Goal: Task Accomplishment & Management: Complete application form

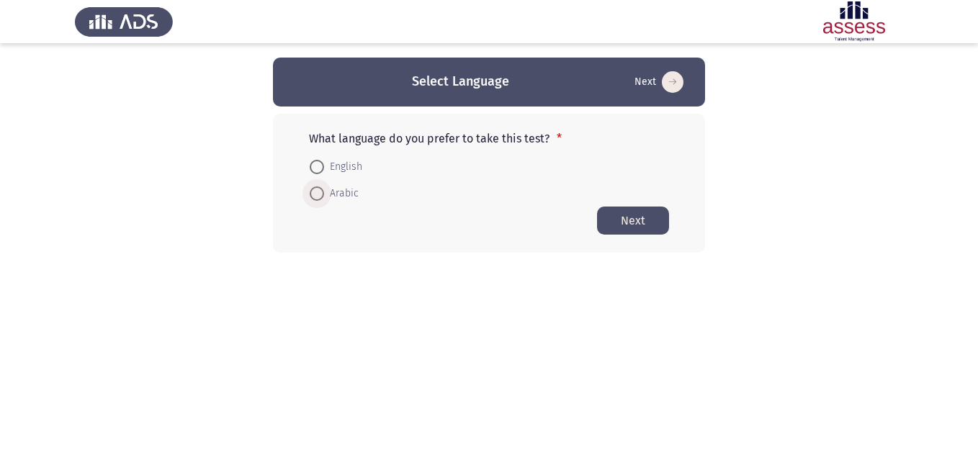
click at [339, 193] on span "Arabic" at bounding box center [341, 193] width 35 height 17
click at [324, 193] on input "Arabic" at bounding box center [317, 193] width 14 height 14
radio input "true"
click at [655, 220] on button "Next" at bounding box center [633, 220] width 72 height 28
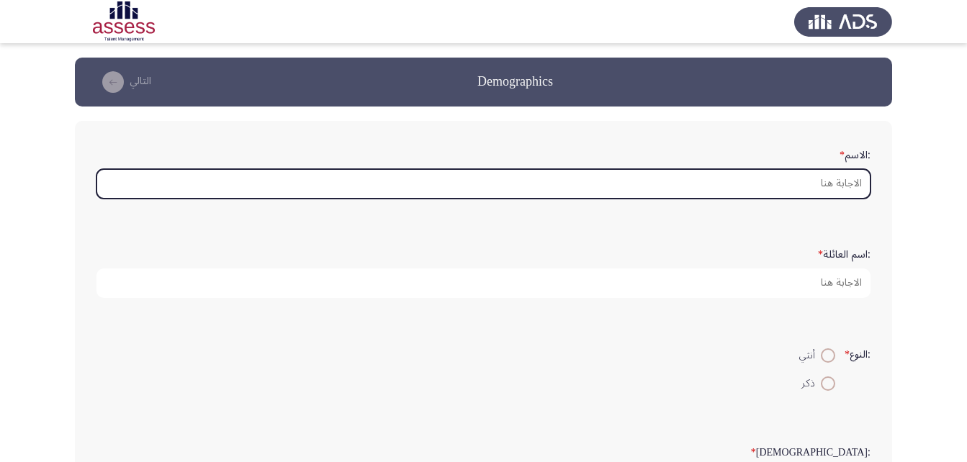
click at [851, 178] on input ":الاسم *" at bounding box center [483, 184] width 774 height 30
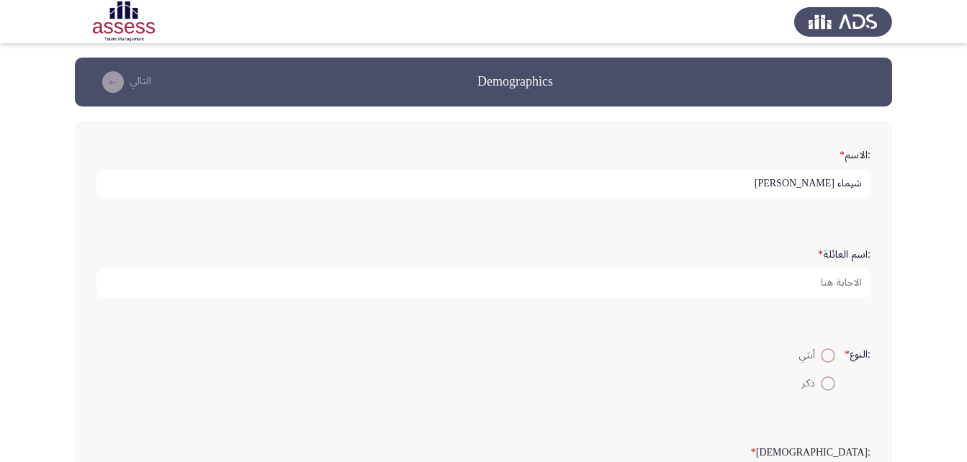
type input "شيماء [PERSON_NAME]"
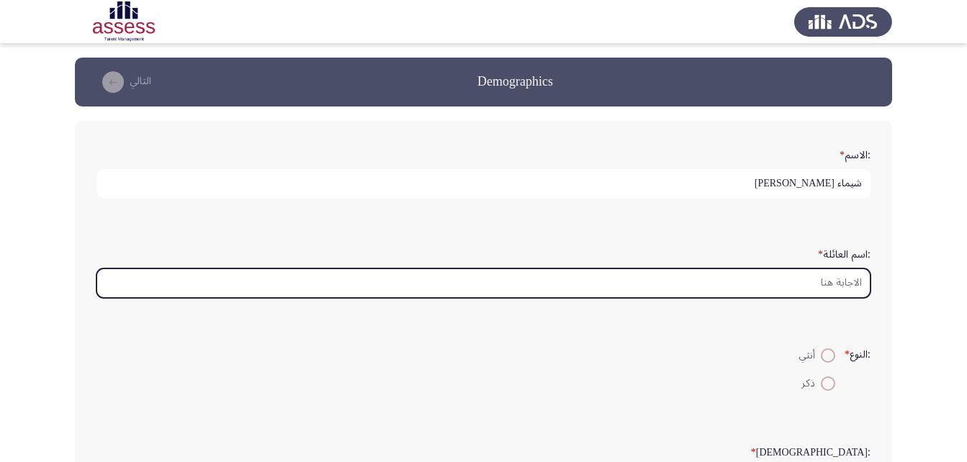
click at [829, 289] on input ":اسم العائلة *" at bounding box center [483, 284] width 774 height 30
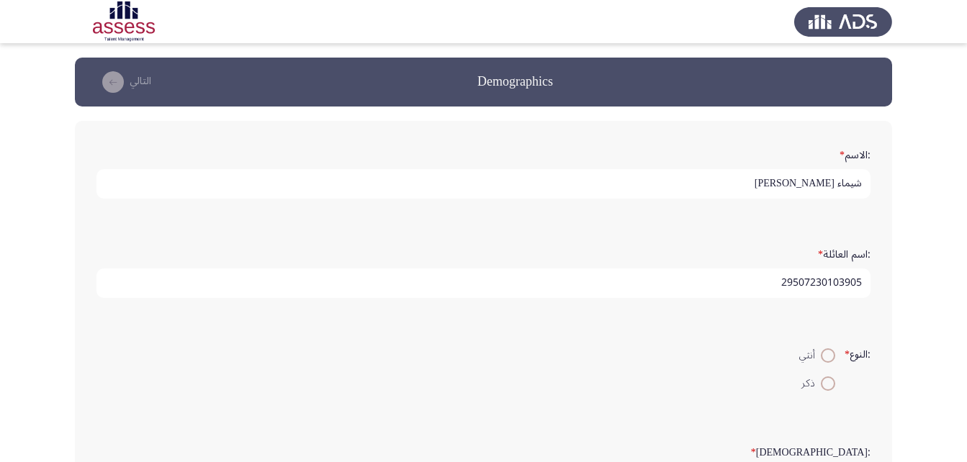
type input "29507230103905"
click at [829, 348] on span at bounding box center [828, 355] width 14 height 14
click at [829, 348] on input "أنثي" at bounding box center [828, 355] width 14 height 14
radio input "true"
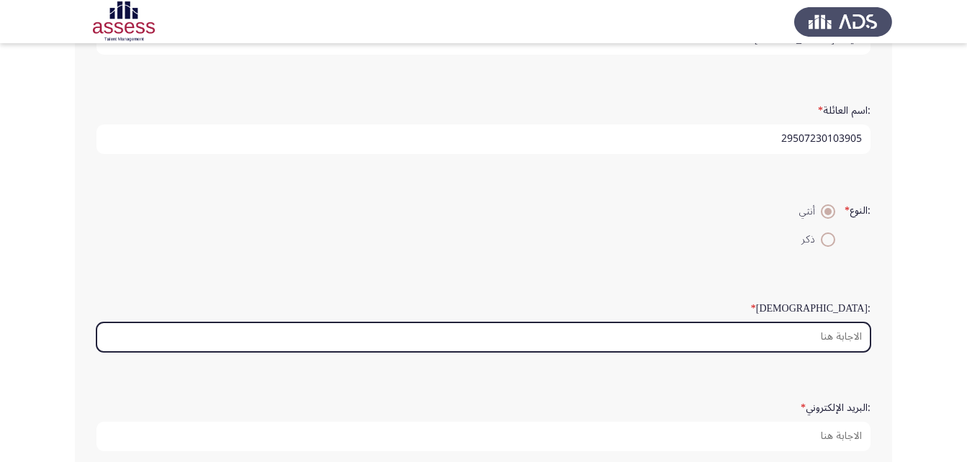
click at [856, 333] on input ":السن *" at bounding box center [483, 338] width 774 height 30
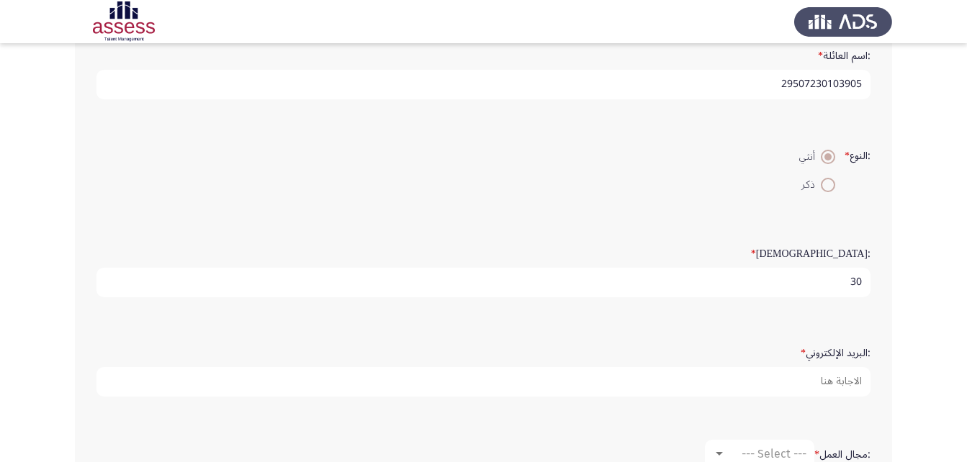
scroll to position [360, 0]
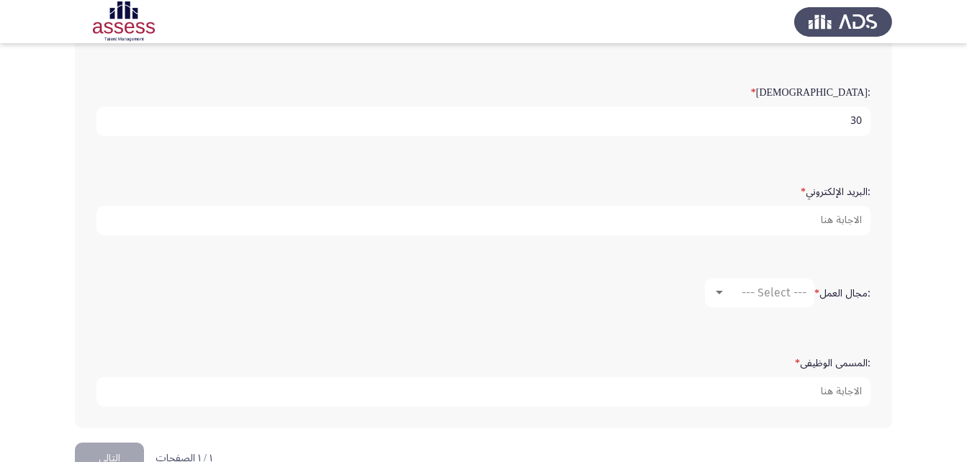
type input "30"
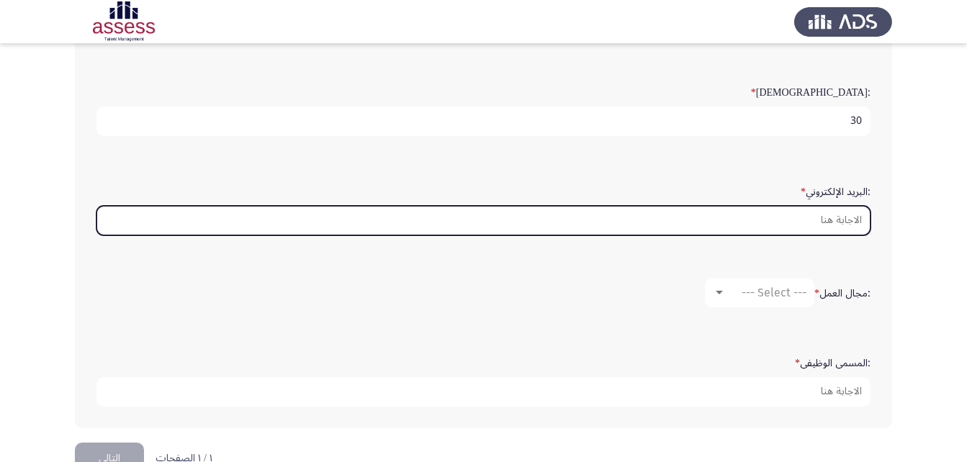
click at [829, 224] on input ":البريد الإلكتروني *" at bounding box center [483, 221] width 774 height 30
drag, startPoint x: 832, startPoint y: 220, endPoint x: 888, endPoint y: 220, distance: 56.2
click at [888, 220] on div ":الاسم * [PERSON_NAME] :اسم العائلة * 29507230103905 :النوع * أنثي ذكر :السن * …" at bounding box center [483, 94] width 817 height 667
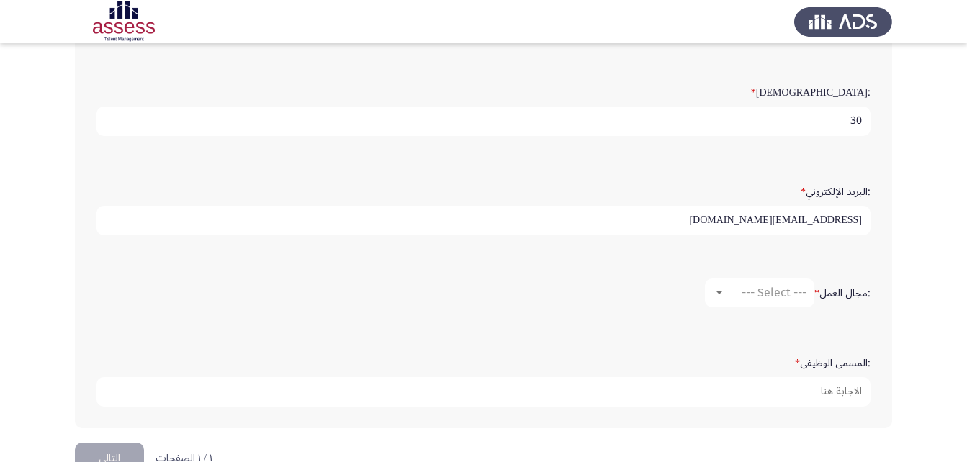
type input "[EMAIL_ADDRESS][DOMAIN_NAME]"
click at [782, 299] on span "--- Select ---" at bounding box center [774, 293] width 65 height 14
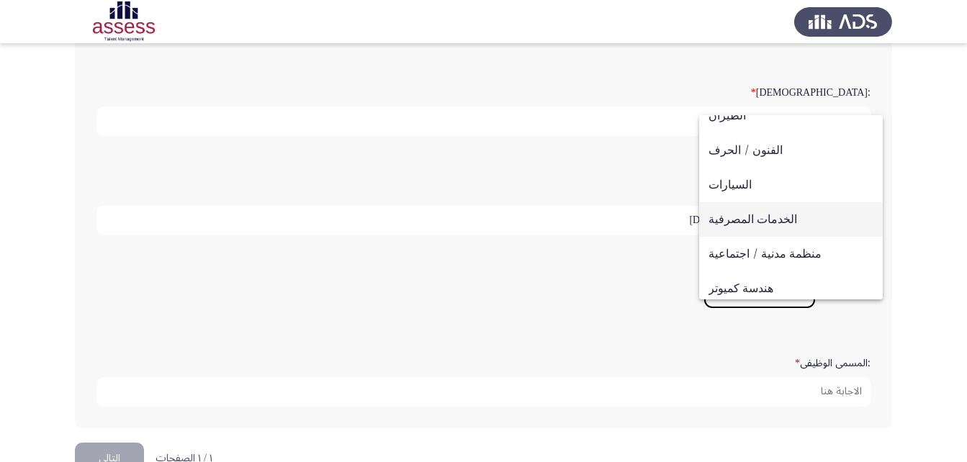
scroll to position [72, 0]
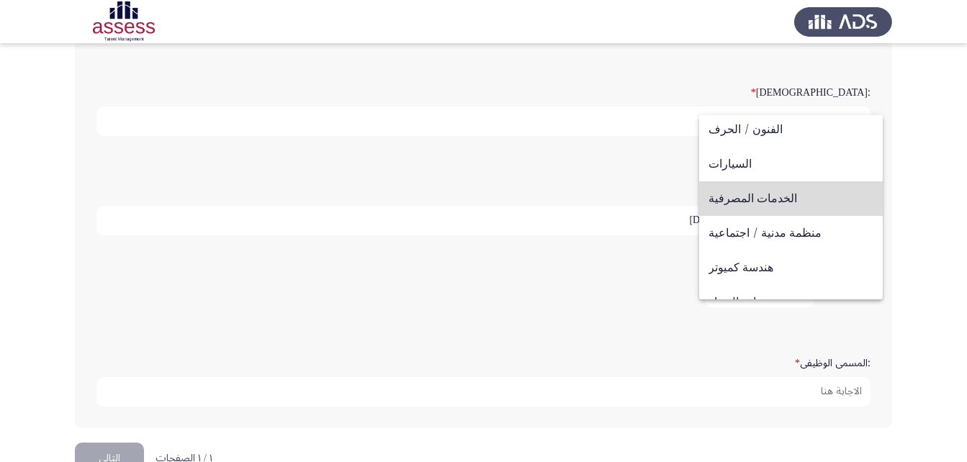
click at [801, 200] on span "الخدمات المصرفية" at bounding box center [791, 198] width 165 height 35
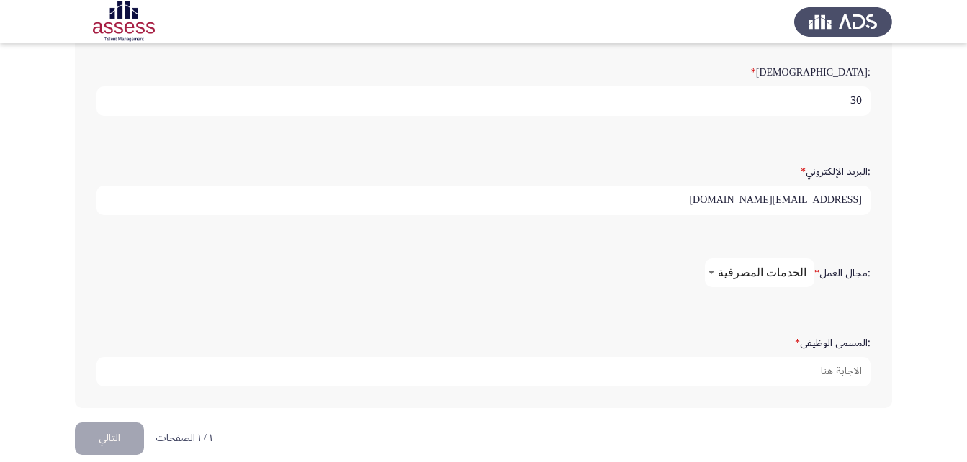
scroll to position [398, 0]
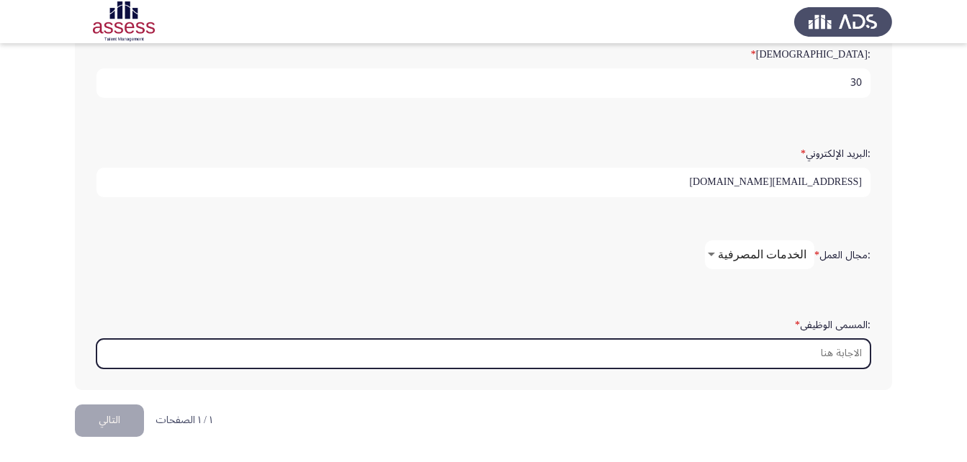
click at [855, 354] on input ":المسمى الوظيفى *" at bounding box center [483, 354] width 774 height 30
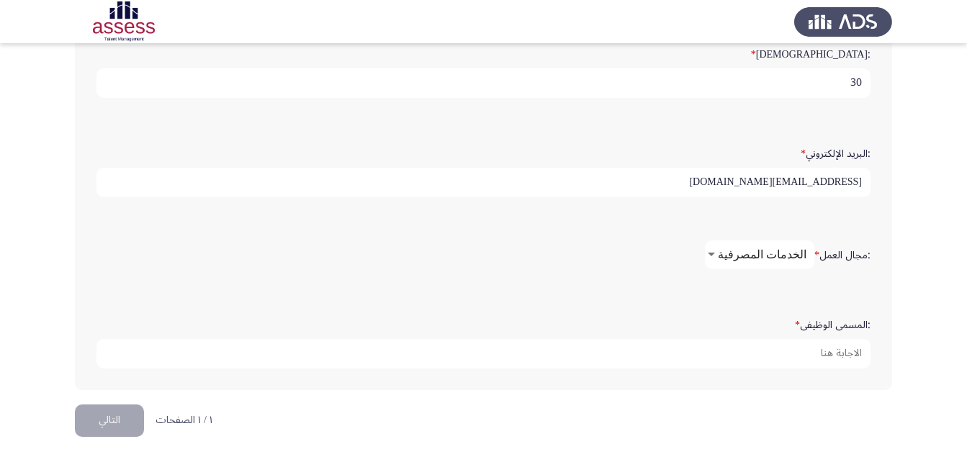
click at [838, 323] on label ":المسمى الوظيفى *" at bounding box center [833, 326] width 76 height 12
click at [838, 339] on input ":المسمى الوظيفى *" at bounding box center [483, 354] width 774 height 30
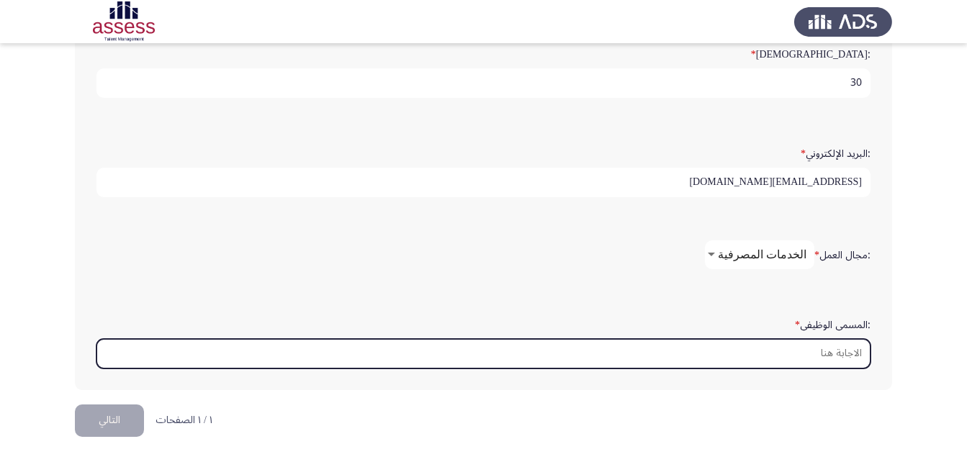
click at [832, 351] on input ":المسمى الوظيفى *" at bounding box center [483, 354] width 774 height 30
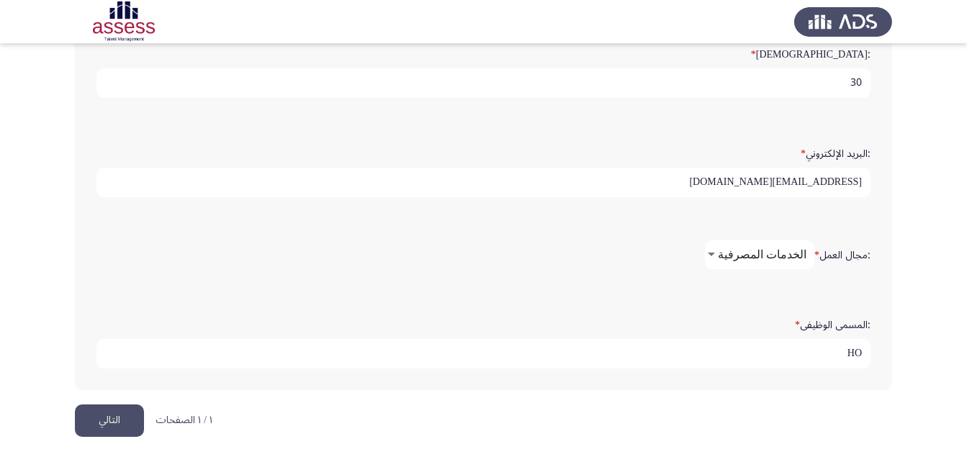
type input "H"
type input "اخصائى عمليات مصرفية"
click at [99, 431] on button "التالي" at bounding box center [109, 421] width 69 height 32
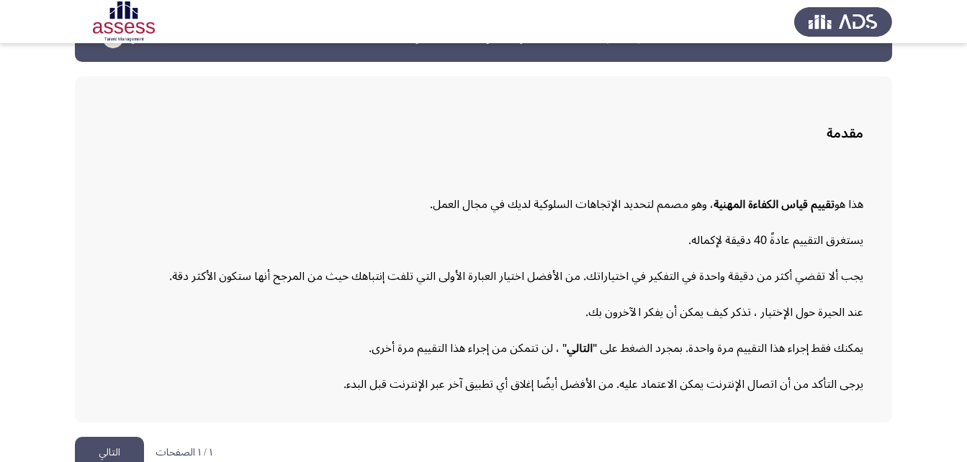
scroll to position [66, 0]
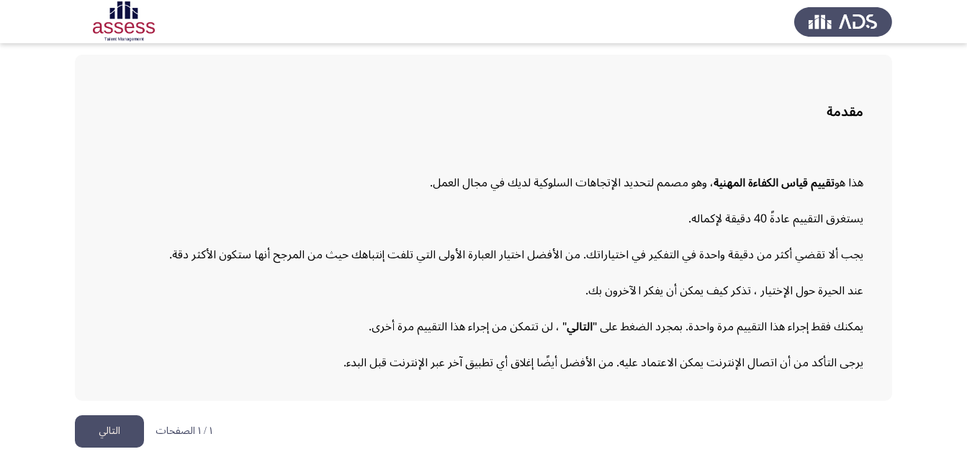
click at [106, 427] on button "التالي" at bounding box center [109, 431] width 69 height 32
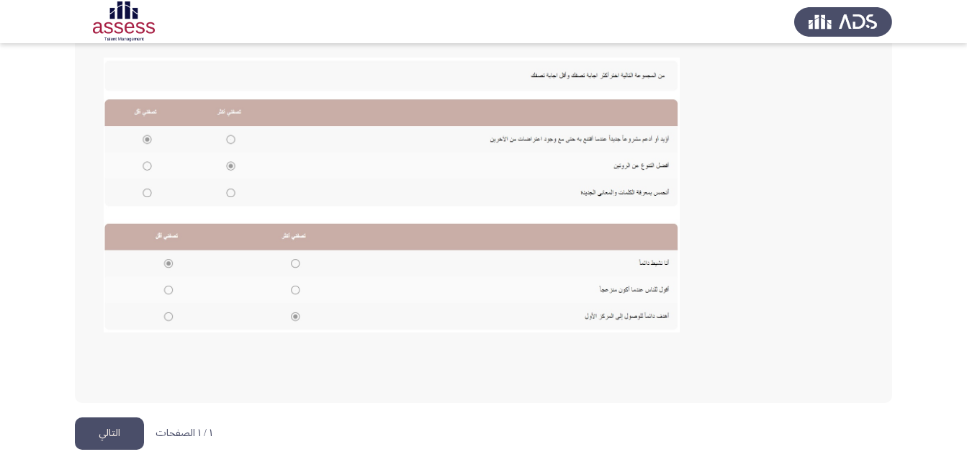
scroll to position [312, 0]
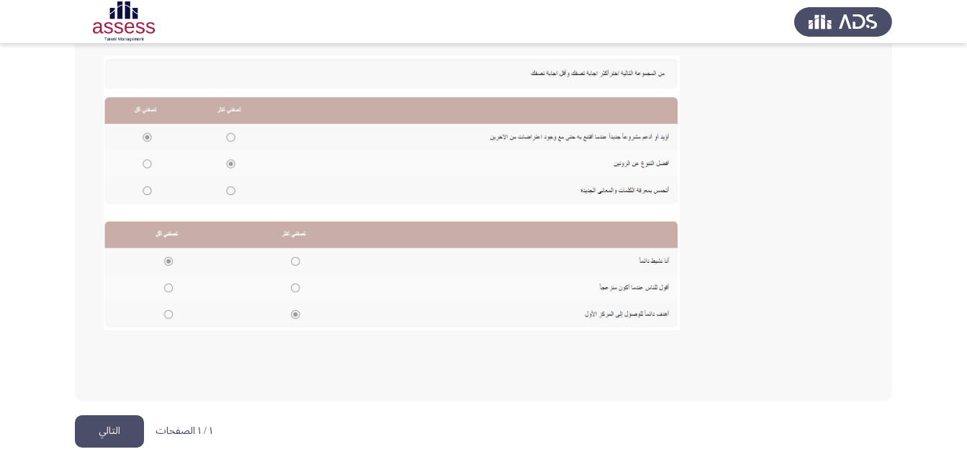
click at [98, 433] on button "التالي" at bounding box center [109, 431] width 69 height 32
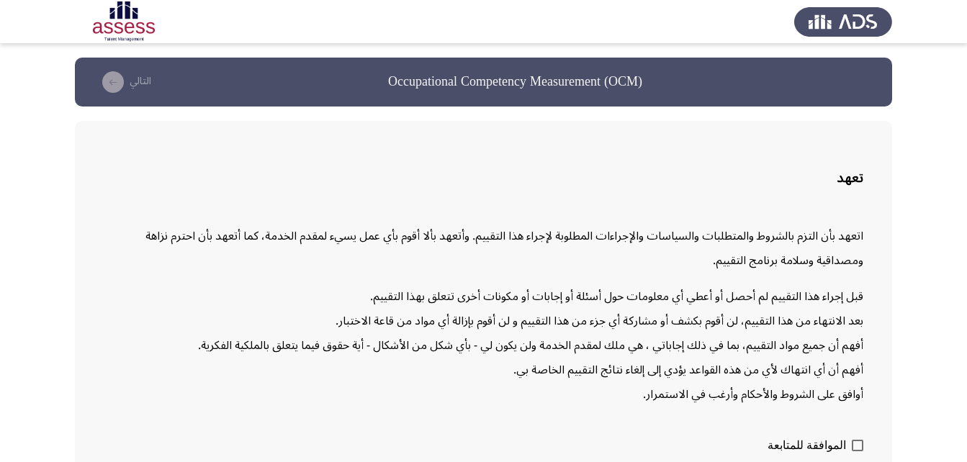
scroll to position [71, 0]
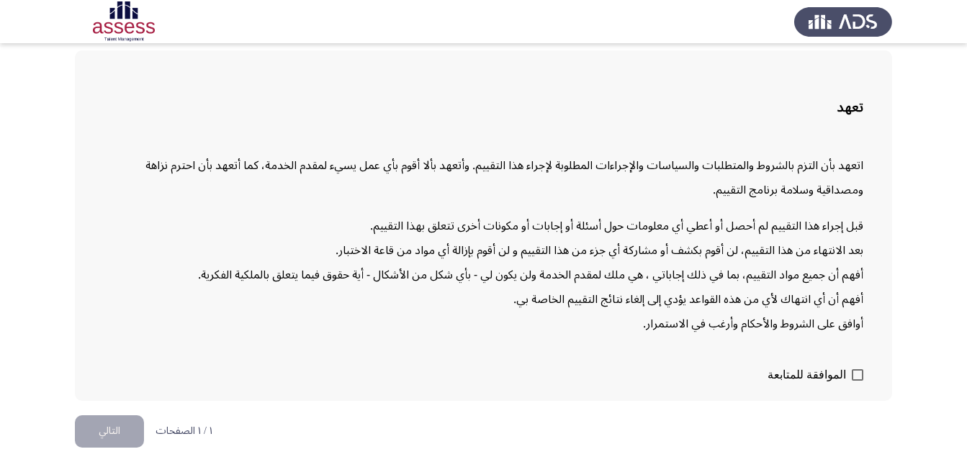
click at [833, 371] on span "الموافقة للمتابعة" at bounding box center [807, 374] width 78 height 17
click at [857, 381] on input "الموافقة للمتابعة" at bounding box center [857, 381] width 1 height 1
checkbox input "true"
click at [107, 436] on button "التالي" at bounding box center [109, 431] width 69 height 32
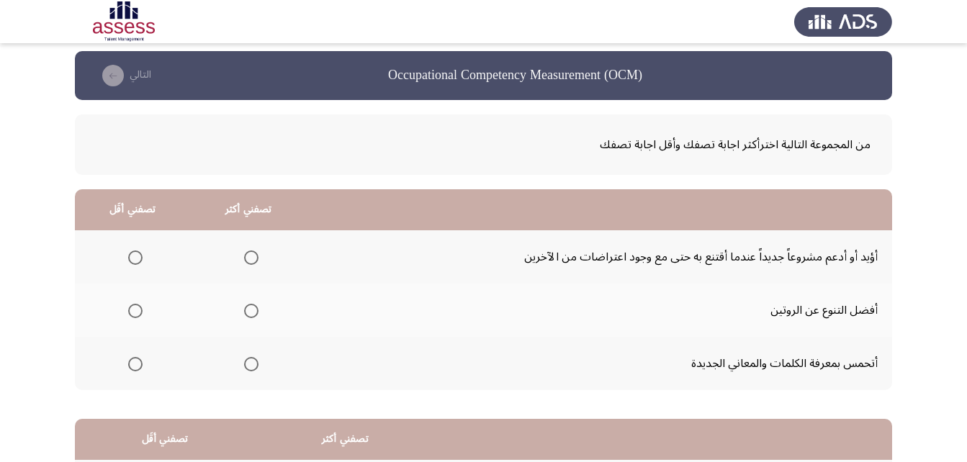
scroll to position [0, 0]
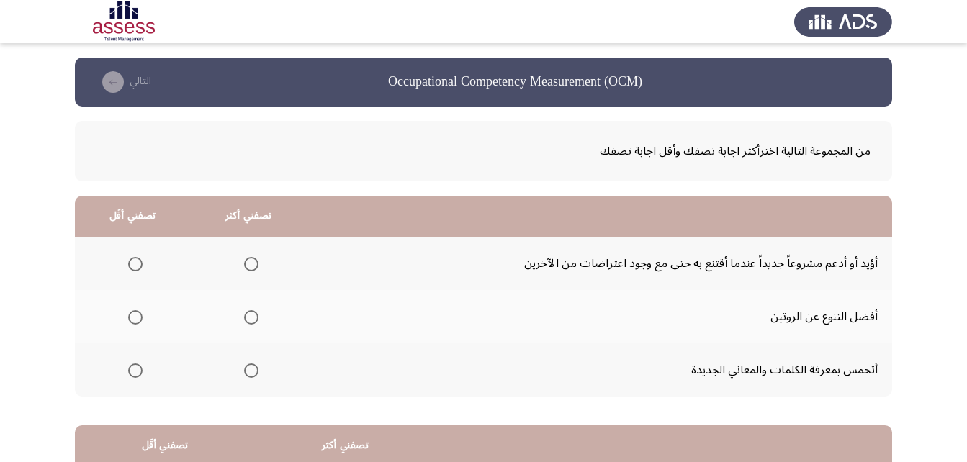
click at [248, 266] on span "Select an option" at bounding box center [251, 264] width 14 height 14
click at [248, 266] on input "Select an option" at bounding box center [251, 264] width 14 height 14
click at [133, 371] on span "Select an option" at bounding box center [135, 371] width 14 height 14
click at [133, 371] on input "Select an option" at bounding box center [135, 371] width 14 height 14
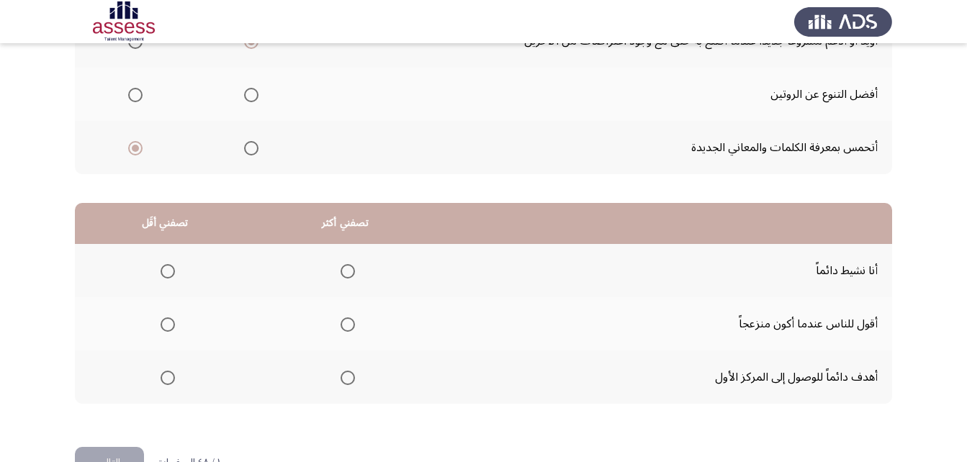
scroll to position [265, 0]
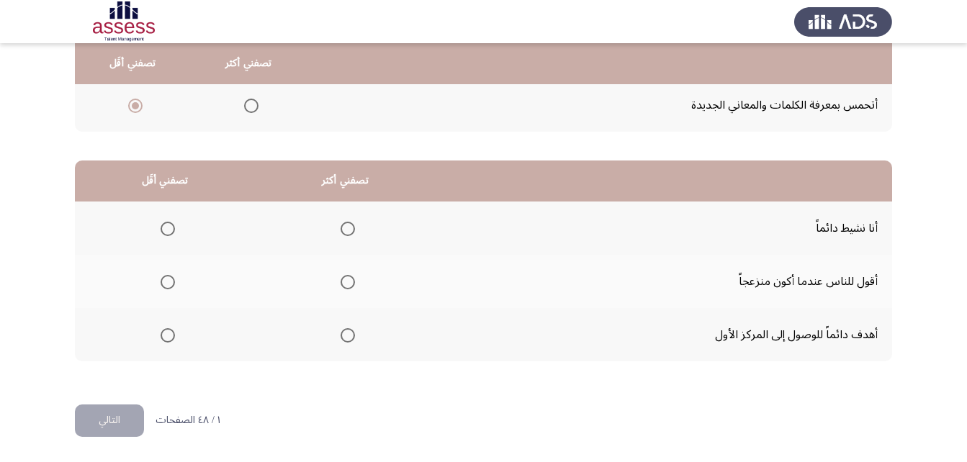
click at [344, 332] on span "Select an option" at bounding box center [348, 335] width 14 height 14
click at [344, 332] on input "Select an option" at bounding box center [348, 335] width 14 height 14
click at [161, 228] on span "Select an option" at bounding box center [168, 229] width 14 height 14
click at [161, 228] on input "Select an option" at bounding box center [168, 229] width 14 height 14
click at [118, 425] on button "التالي" at bounding box center [109, 421] width 69 height 32
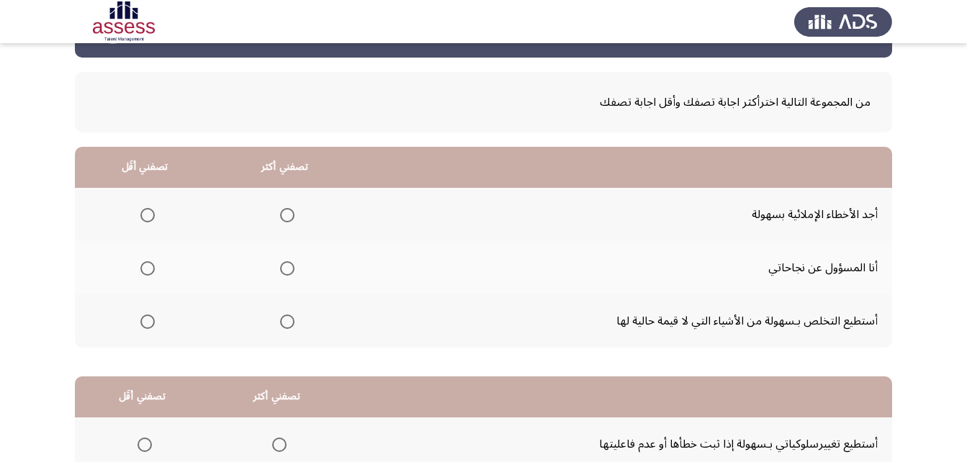
scroll to position [144, 0]
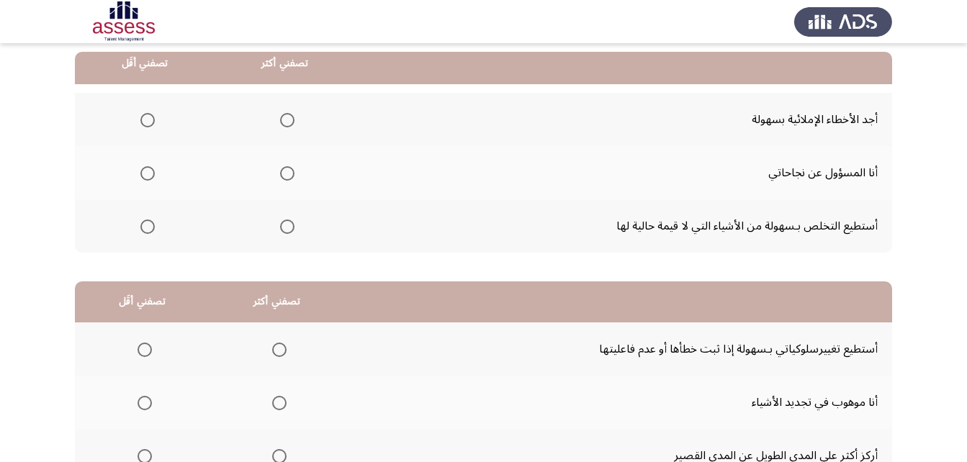
click at [287, 169] on span "Select an option" at bounding box center [287, 173] width 14 height 14
click at [287, 169] on input "Select an option" at bounding box center [287, 173] width 14 height 14
click at [140, 231] on span "Select an option" at bounding box center [147, 227] width 14 height 14
click at [140, 231] on input "Select an option" at bounding box center [147, 227] width 14 height 14
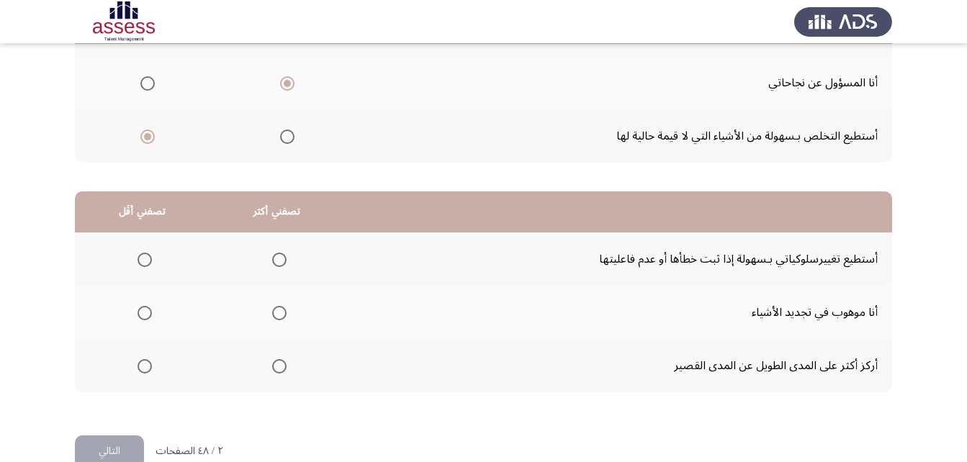
scroll to position [265, 0]
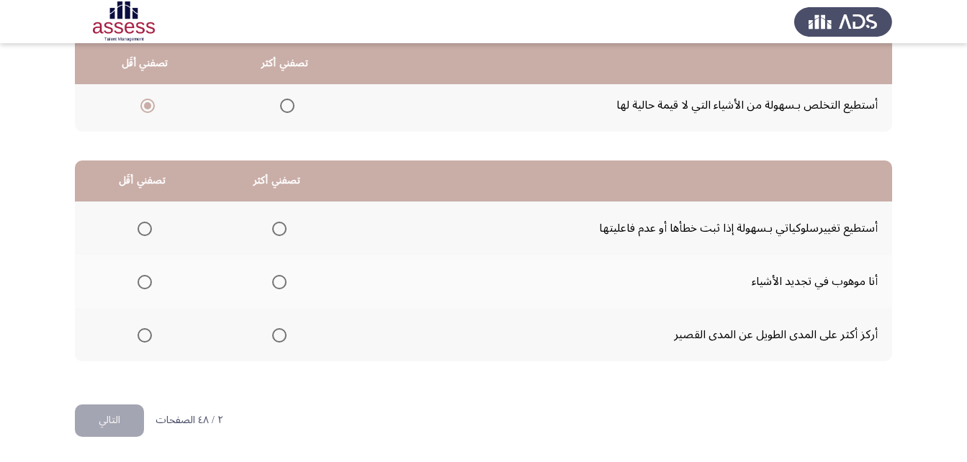
click at [276, 233] on span "Select an option" at bounding box center [279, 229] width 14 height 14
click at [276, 233] on input "Select an option" at bounding box center [279, 229] width 14 height 14
click at [147, 283] on span "Select an option" at bounding box center [145, 282] width 14 height 14
click at [147, 283] on input "Select an option" at bounding box center [145, 282] width 14 height 14
click at [126, 423] on button "التالي" at bounding box center [109, 421] width 69 height 32
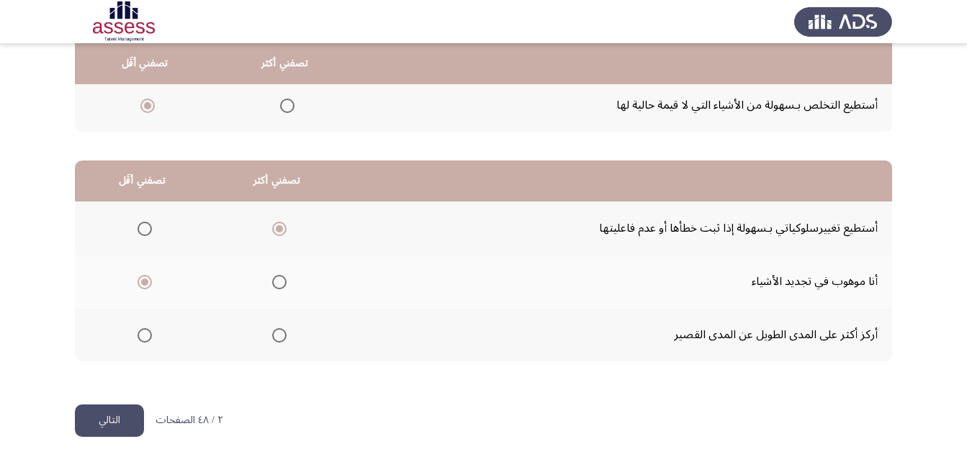
scroll to position [0, 0]
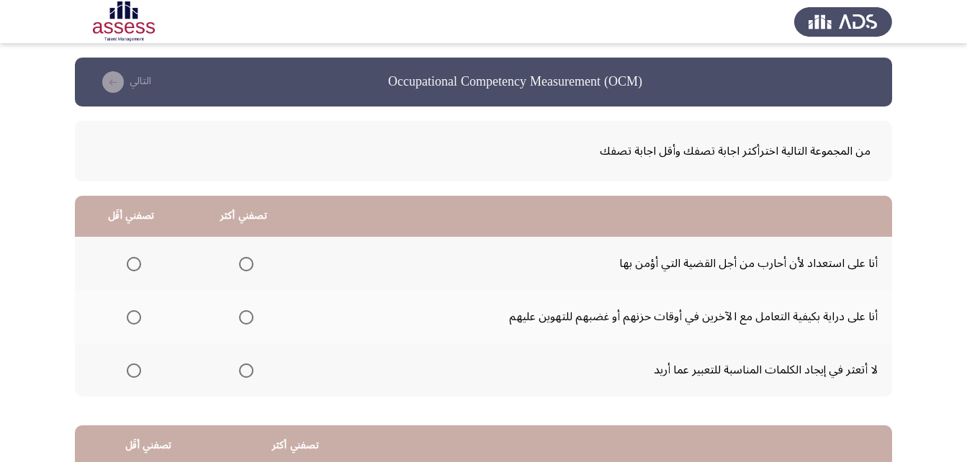
click at [250, 315] on span "Select an option" at bounding box center [246, 317] width 14 height 14
click at [250, 315] on input "Select an option" at bounding box center [246, 317] width 14 height 14
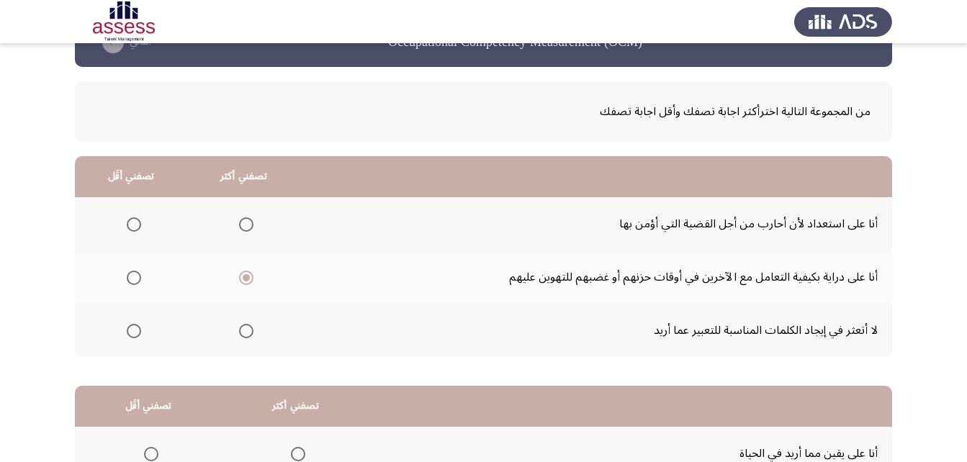
scroll to position [72, 0]
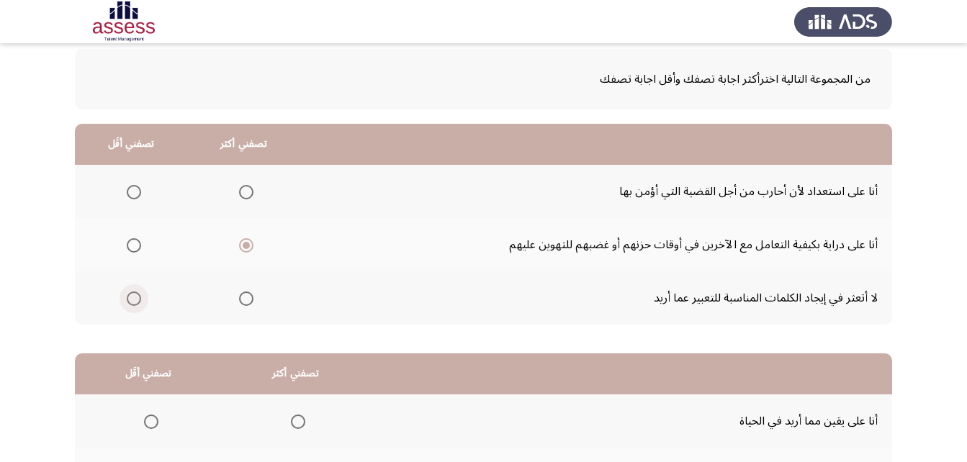
click at [136, 301] on span "Select an option" at bounding box center [134, 299] width 14 height 14
click at [136, 301] on input "Select an option" at bounding box center [134, 299] width 14 height 14
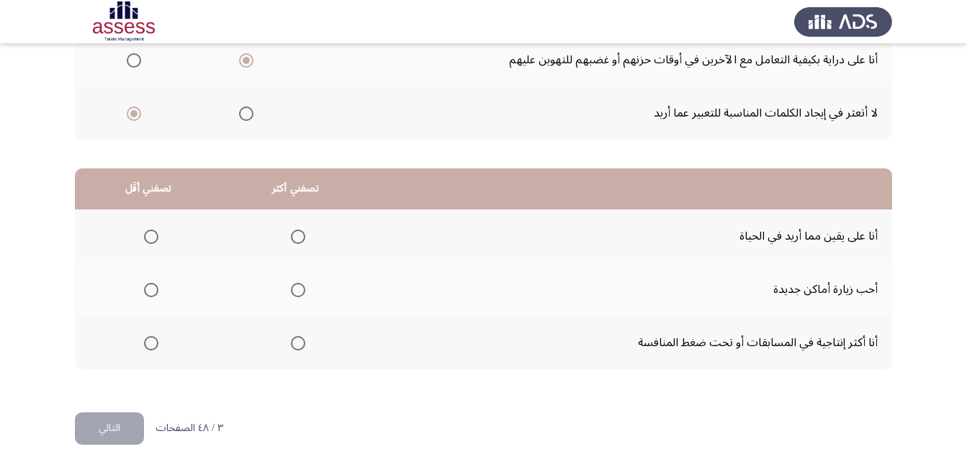
scroll to position [265, 0]
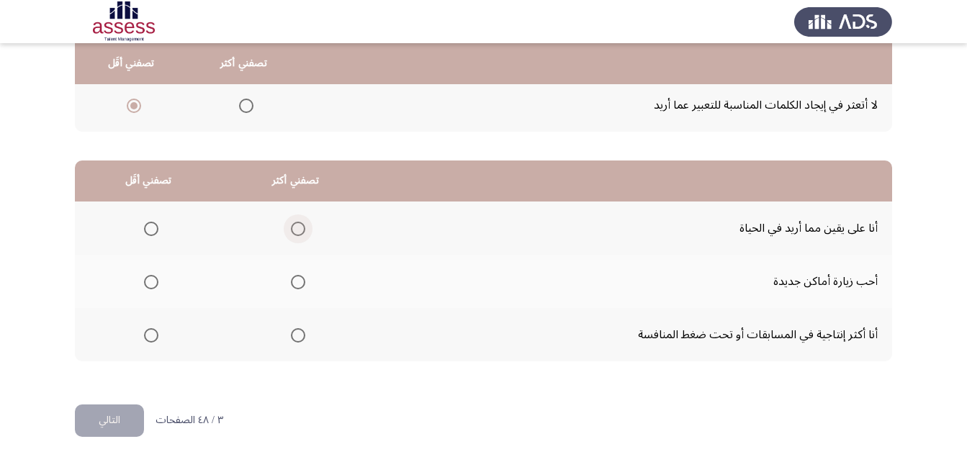
click at [295, 224] on span "Select an option" at bounding box center [298, 229] width 14 height 14
click at [295, 224] on input "Select an option" at bounding box center [298, 229] width 14 height 14
click at [147, 338] on span "Select an option" at bounding box center [151, 335] width 14 height 14
click at [147, 338] on input "Select an option" at bounding box center [151, 335] width 14 height 14
click at [151, 341] on span "Select an option" at bounding box center [151, 335] width 14 height 14
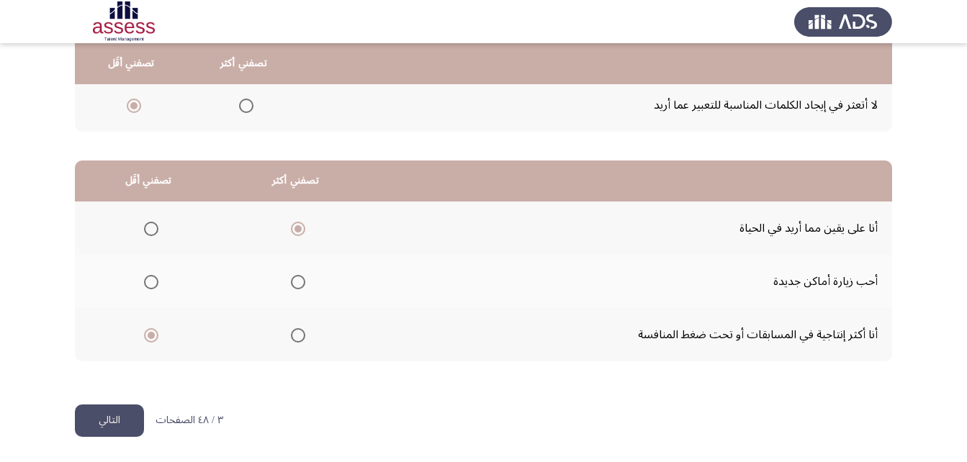
click at [151, 341] on input "Select an option" at bounding box center [151, 335] width 14 height 14
click at [114, 436] on button "التالي" at bounding box center [109, 421] width 69 height 32
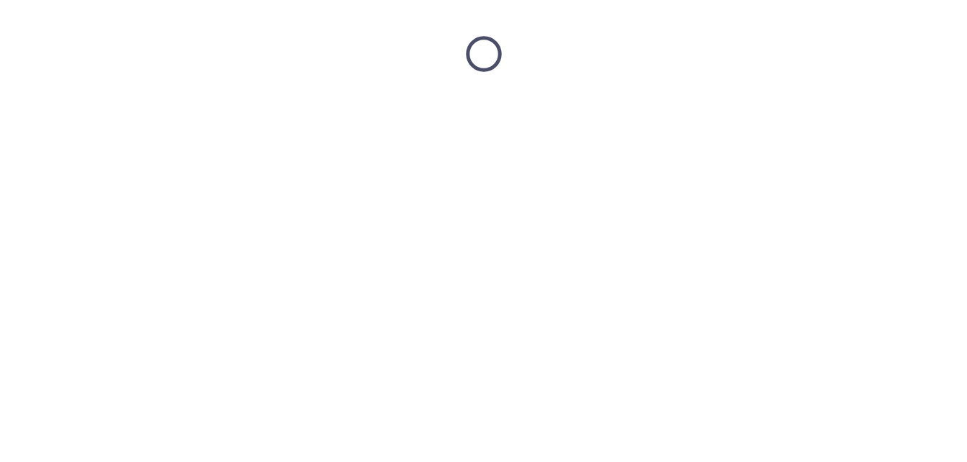
scroll to position [0, 0]
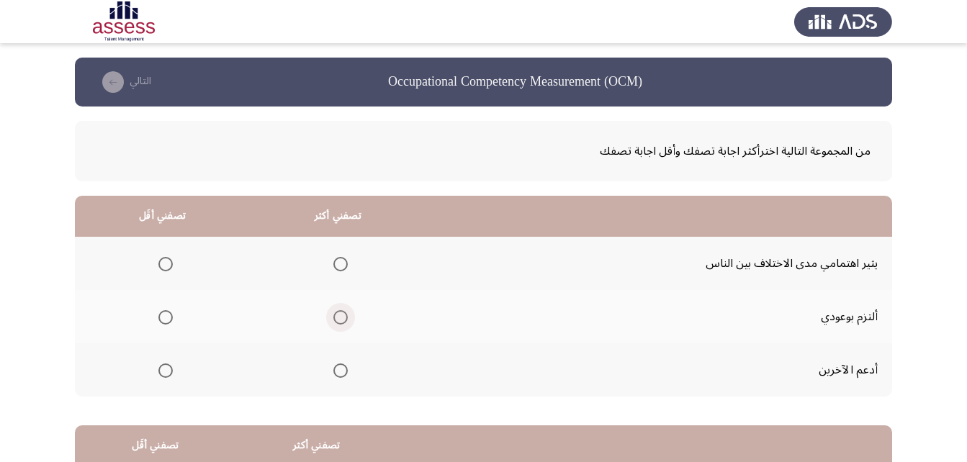
click at [335, 321] on span "Select an option" at bounding box center [340, 317] width 14 height 14
click at [335, 321] on input "Select an option" at bounding box center [340, 317] width 14 height 14
click at [161, 372] on span "Select an option" at bounding box center [165, 371] width 14 height 14
click at [161, 372] on input "Select an option" at bounding box center [165, 371] width 14 height 14
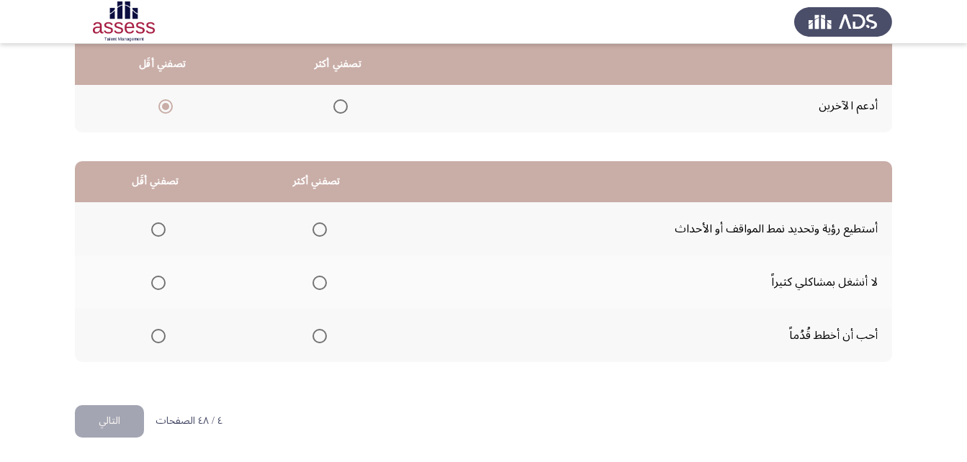
scroll to position [265, 0]
click at [315, 330] on span "Select an option" at bounding box center [319, 335] width 14 height 14
click at [315, 330] on input "Select an option" at bounding box center [319, 335] width 14 height 14
click at [154, 222] on span "Select an option" at bounding box center [158, 229] width 14 height 14
click at [154, 222] on input "Select an option" at bounding box center [158, 229] width 14 height 14
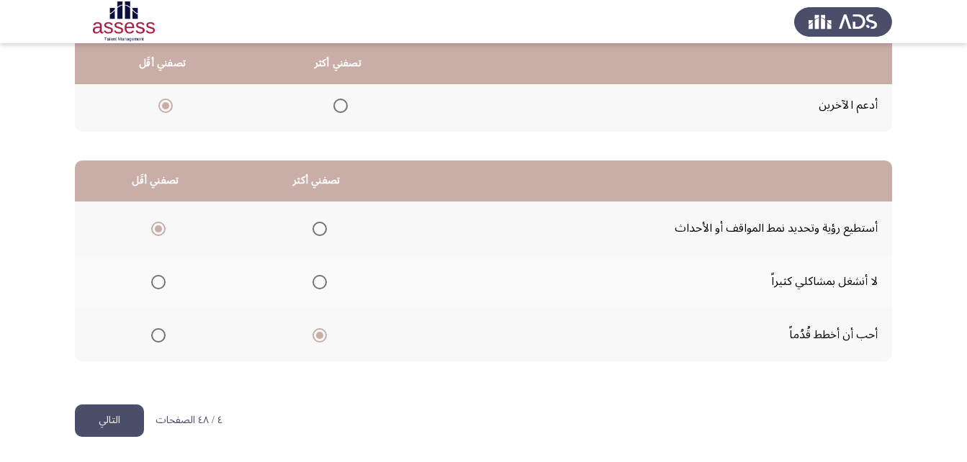
click at [114, 425] on button "التالي" at bounding box center [109, 421] width 69 height 32
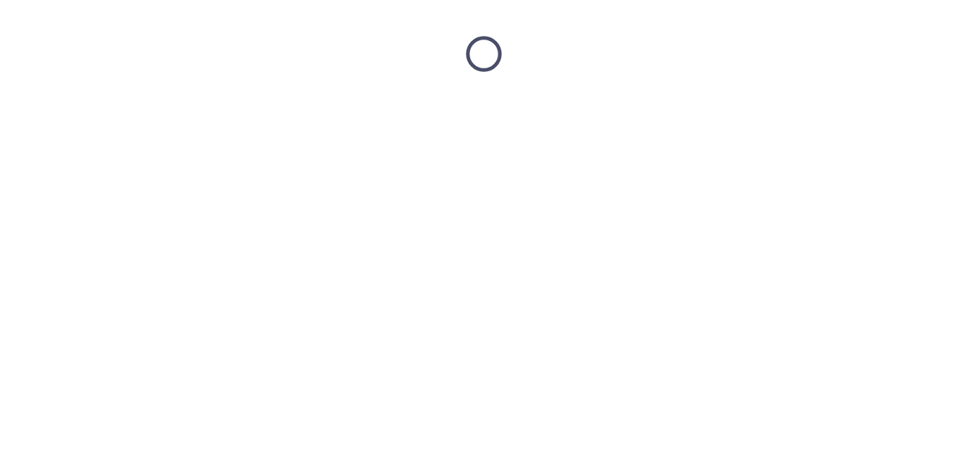
scroll to position [0, 0]
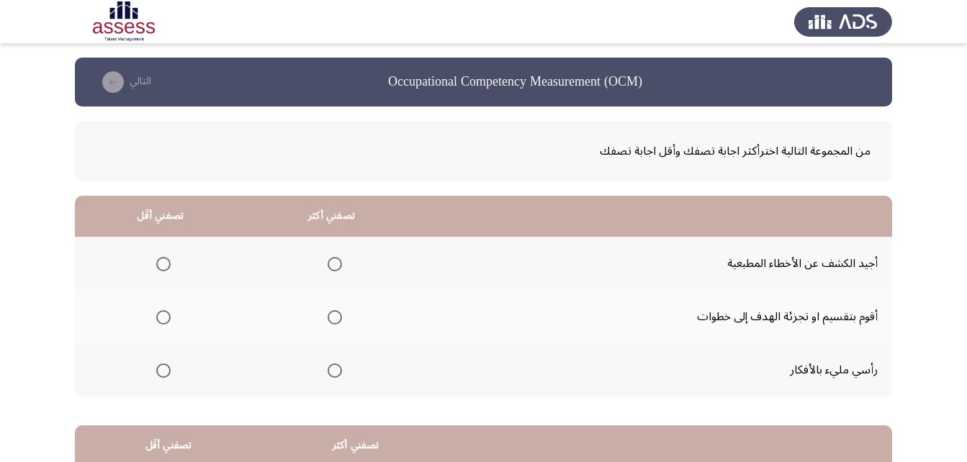
click at [329, 315] on span "Select an option" at bounding box center [335, 317] width 14 height 14
click at [329, 315] on input "Select an option" at bounding box center [335, 317] width 14 height 14
click at [168, 369] on span "Select an option" at bounding box center [163, 371] width 14 height 14
click at [168, 369] on input "Select an option" at bounding box center [163, 371] width 14 height 14
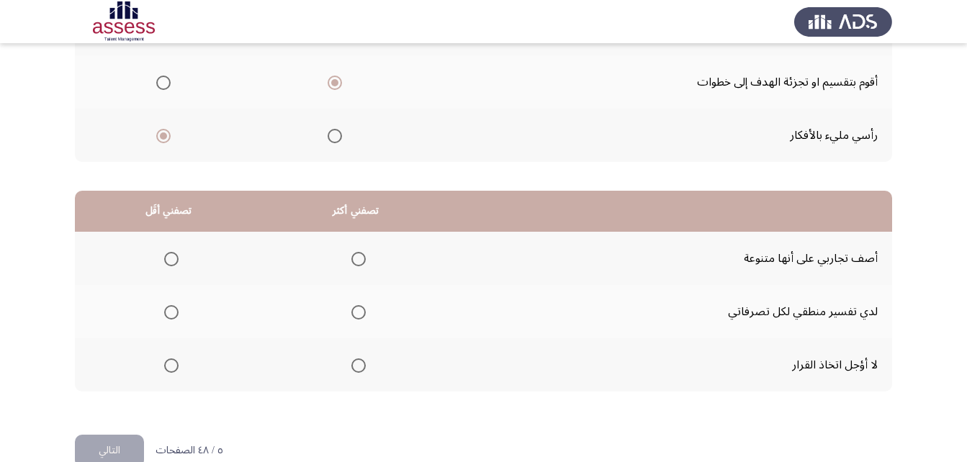
scroll to position [265, 0]
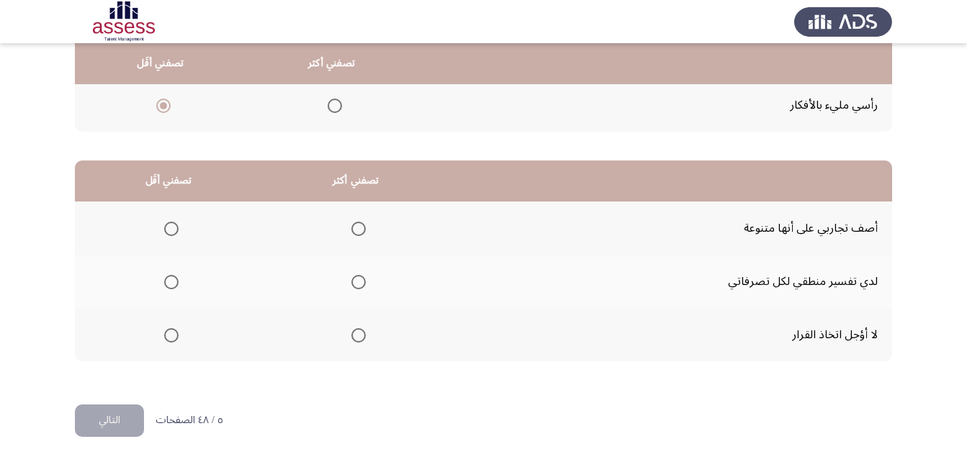
click at [359, 336] on span "Select an option" at bounding box center [358, 335] width 14 height 14
click at [359, 336] on input "Select an option" at bounding box center [358, 335] width 14 height 14
click at [174, 222] on span "Select an option" at bounding box center [171, 229] width 14 height 14
click at [174, 222] on input "Select an option" at bounding box center [171, 229] width 14 height 14
click at [135, 417] on button "التالي" at bounding box center [109, 421] width 69 height 32
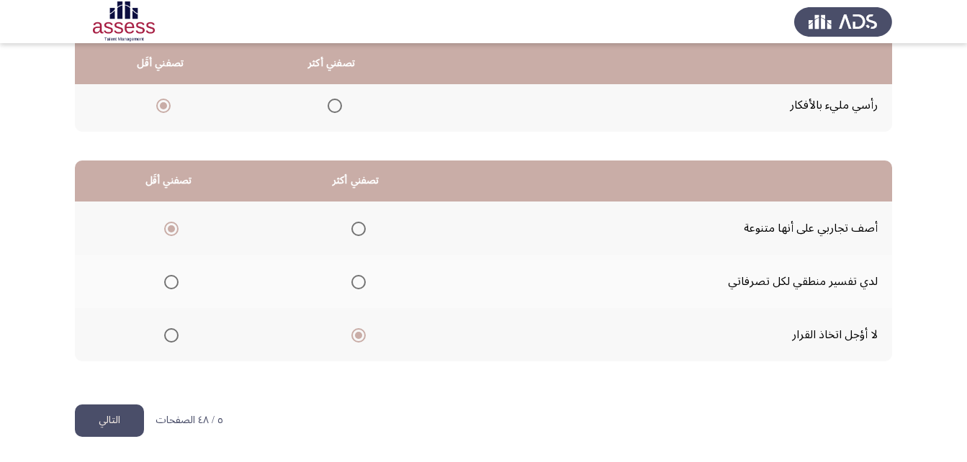
scroll to position [0, 0]
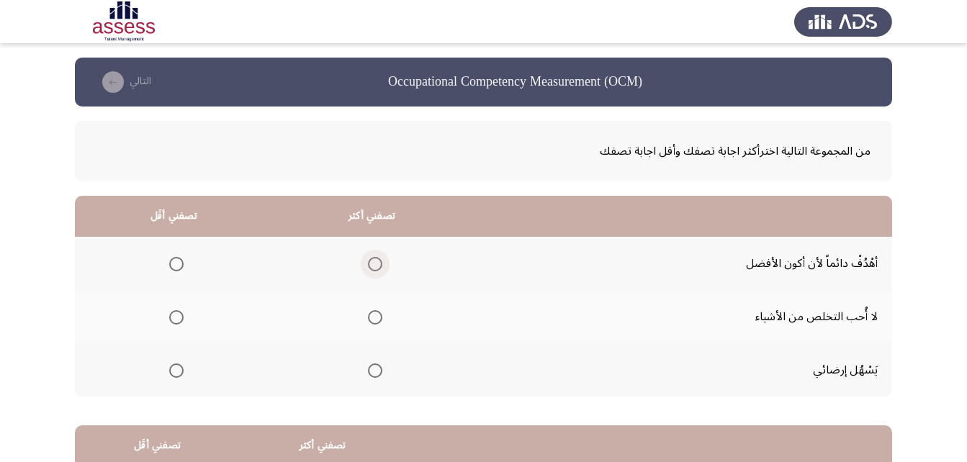
click at [381, 260] on span "Select an option" at bounding box center [375, 264] width 14 height 14
click at [381, 260] on input "Select an option" at bounding box center [375, 264] width 14 height 14
click at [174, 373] on span "Select an option" at bounding box center [176, 371] width 14 height 14
click at [174, 373] on input "Select an option" at bounding box center [176, 371] width 14 height 14
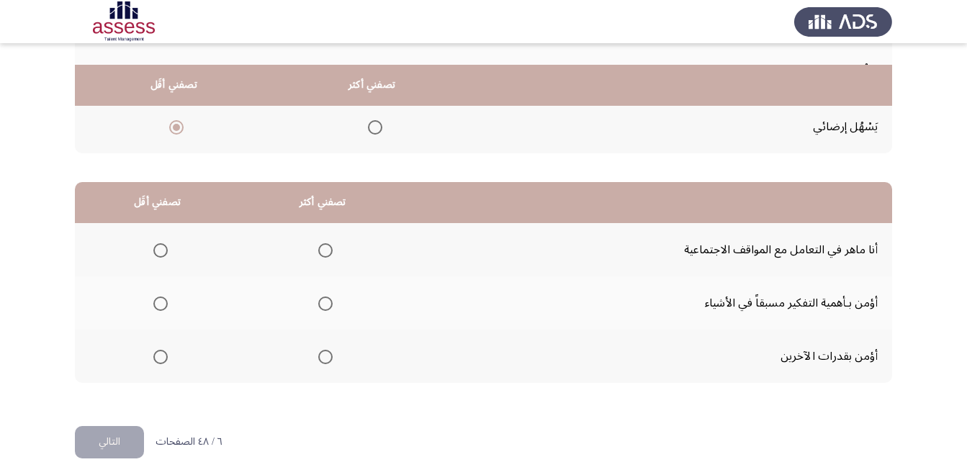
scroll to position [265, 0]
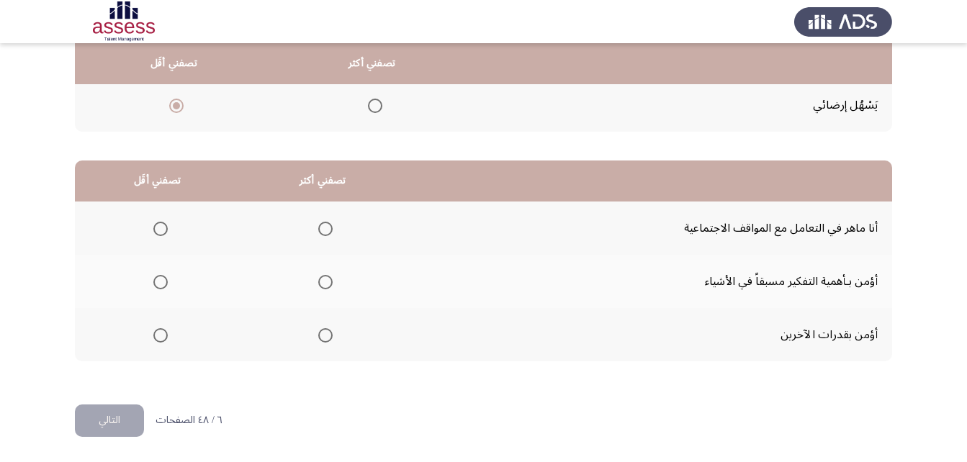
click at [323, 284] on span "Select an option" at bounding box center [325, 282] width 14 height 14
click at [323, 284] on input "Select an option" at bounding box center [325, 282] width 14 height 14
click at [323, 344] on mat-radio-group "Select an option" at bounding box center [322, 335] width 20 height 24
click at [321, 343] on mat-radio-group "Select an option" at bounding box center [322, 335] width 20 height 24
click at [325, 339] on span "Select an option" at bounding box center [325, 335] width 14 height 14
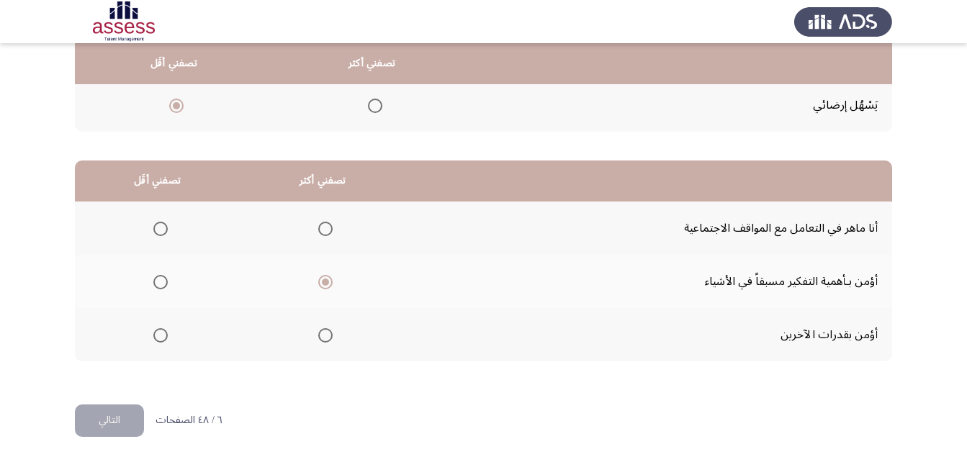
click at [325, 339] on input "Select an option" at bounding box center [325, 335] width 14 height 14
click at [157, 282] on span "Select an option" at bounding box center [160, 282] width 14 height 14
click at [157, 282] on input "Select an option" at bounding box center [160, 282] width 14 height 14
click at [129, 415] on button "التالي" at bounding box center [109, 421] width 69 height 32
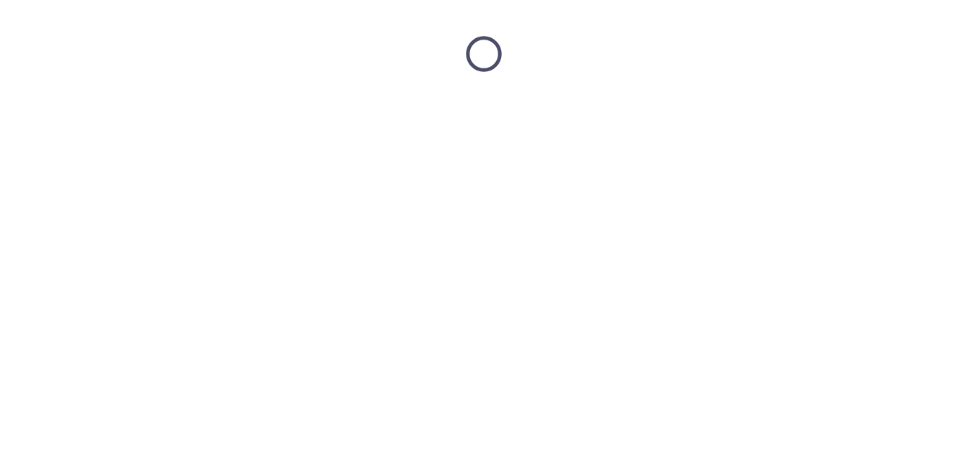
scroll to position [0, 0]
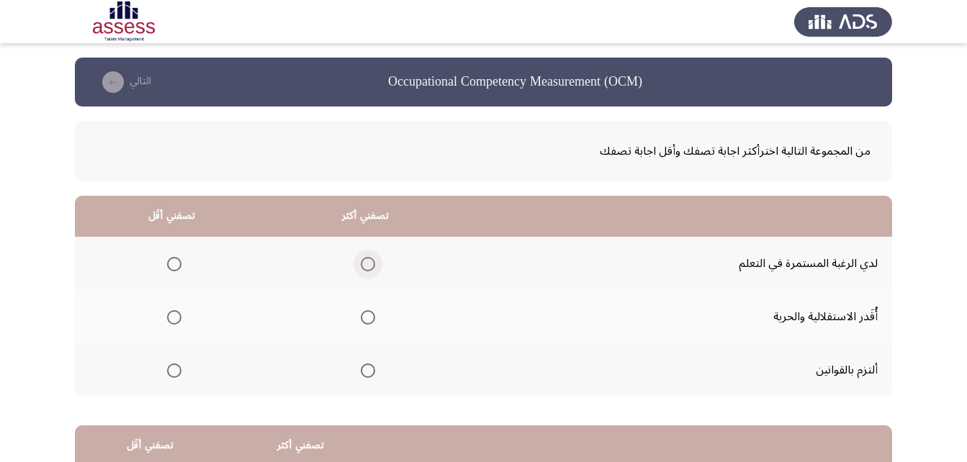
click at [361, 264] on span "Select an option" at bounding box center [368, 264] width 14 height 14
click at [361, 264] on input "Select an option" at bounding box center [368, 264] width 14 height 14
click at [172, 319] on span "Select an option" at bounding box center [174, 317] width 14 height 14
click at [172, 319] on input "Select an option" at bounding box center [174, 317] width 14 height 14
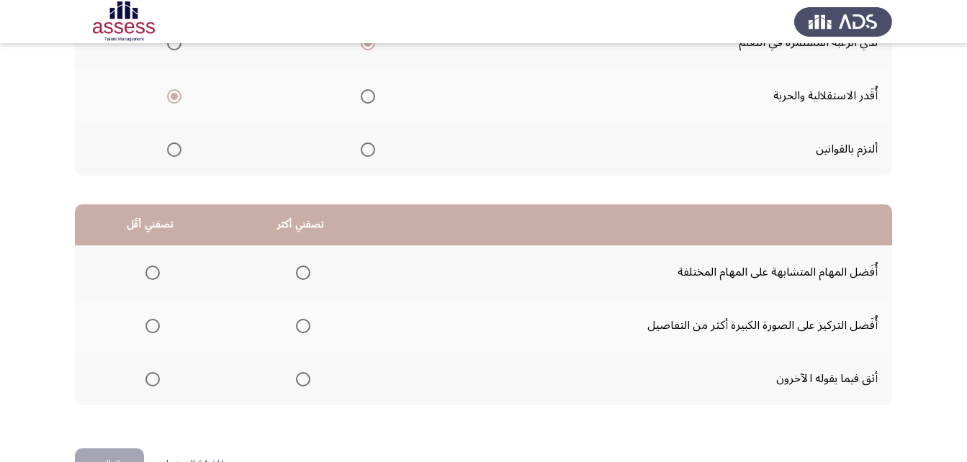
scroll to position [265, 0]
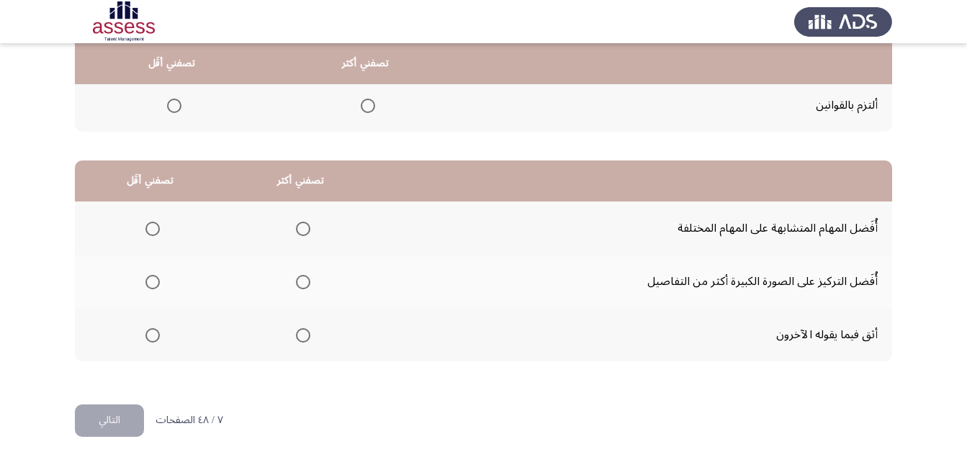
click at [297, 328] on span "Select an option" at bounding box center [303, 335] width 14 height 14
click at [297, 328] on input "Select an option" at bounding box center [303, 335] width 14 height 14
click at [153, 226] on span "Select an option" at bounding box center [152, 229] width 14 height 14
click at [153, 226] on input "Select an option" at bounding box center [152, 229] width 14 height 14
click at [115, 419] on button "التالي" at bounding box center [109, 421] width 69 height 32
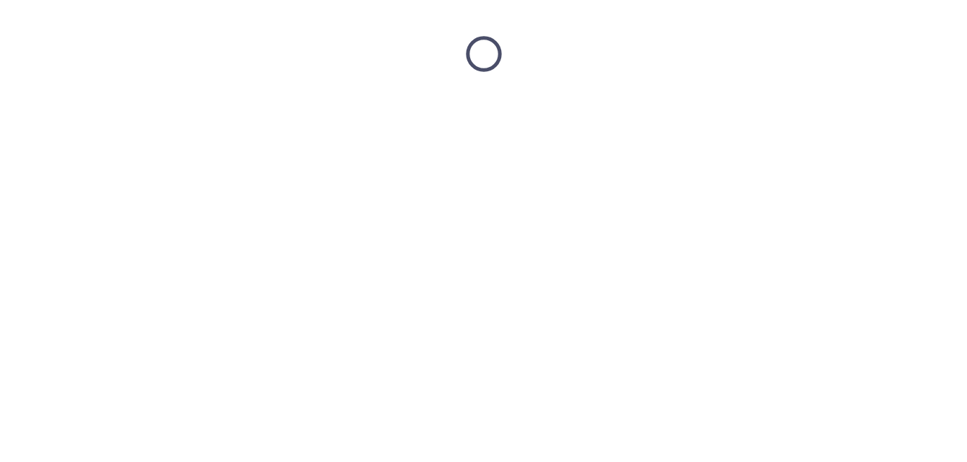
scroll to position [0, 0]
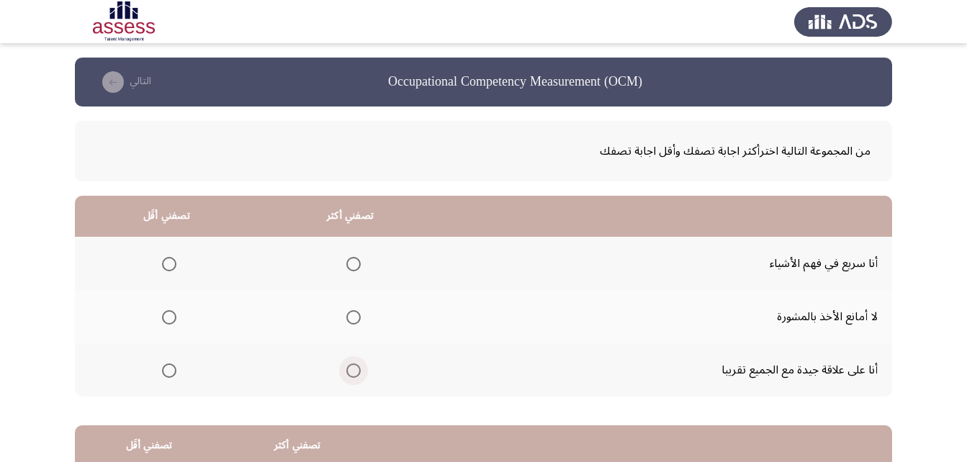
click at [346, 370] on span "Select an option" at bounding box center [353, 371] width 14 height 14
click at [346, 370] on input "Select an option" at bounding box center [353, 371] width 14 height 14
click at [169, 320] on span "Select an option" at bounding box center [169, 317] width 14 height 14
click at [169, 320] on input "Select an option" at bounding box center [169, 317] width 14 height 14
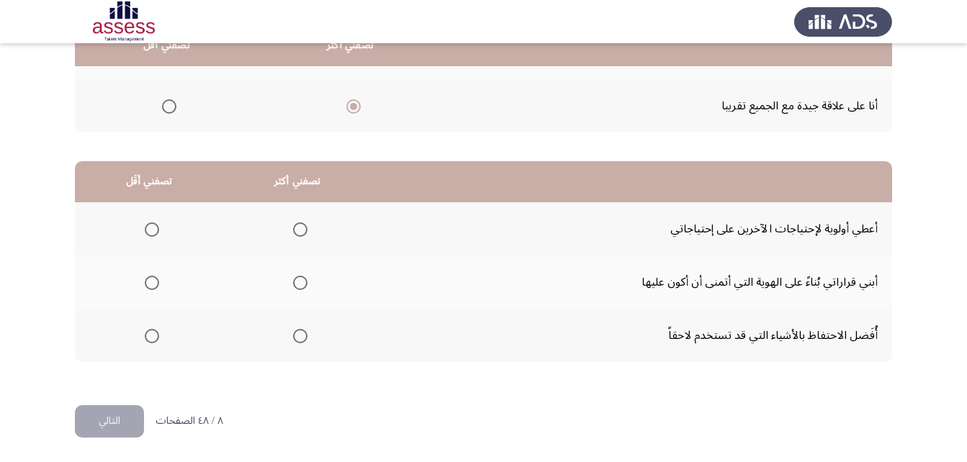
scroll to position [265, 0]
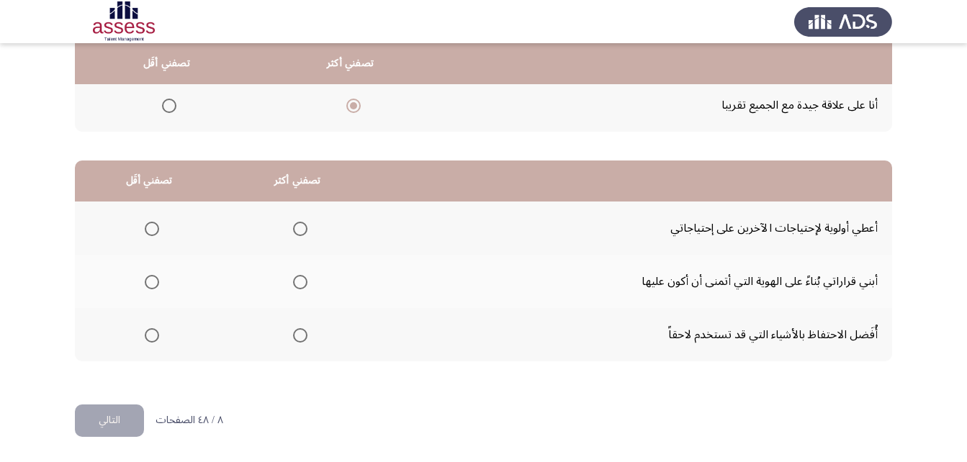
click at [288, 275] on label "Select an option" at bounding box center [297, 282] width 20 height 14
click at [293, 275] on input "Select an option" at bounding box center [300, 282] width 14 height 14
click at [153, 222] on span "Select an option" at bounding box center [152, 229] width 14 height 14
click at [153, 222] on input "Select an option" at bounding box center [152, 229] width 14 height 14
click at [123, 427] on button "التالي" at bounding box center [109, 421] width 69 height 32
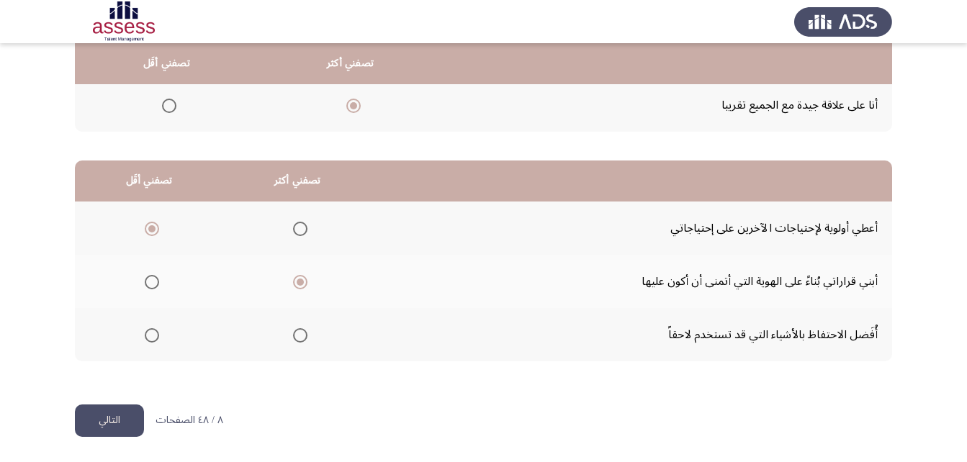
scroll to position [0, 0]
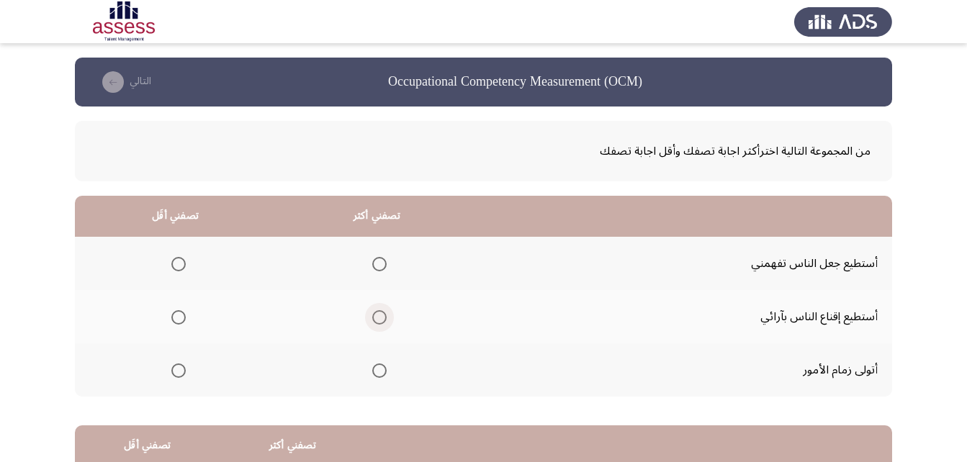
click at [378, 319] on span "Select an option" at bounding box center [379, 317] width 14 height 14
click at [378, 319] on input "Select an option" at bounding box center [379, 317] width 14 height 14
click at [176, 364] on label "Select an option" at bounding box center [176, 371] width 20 height 14
click at [176, 364] on input "Select an option" at bounding box center [178, 371] width 14 height 14
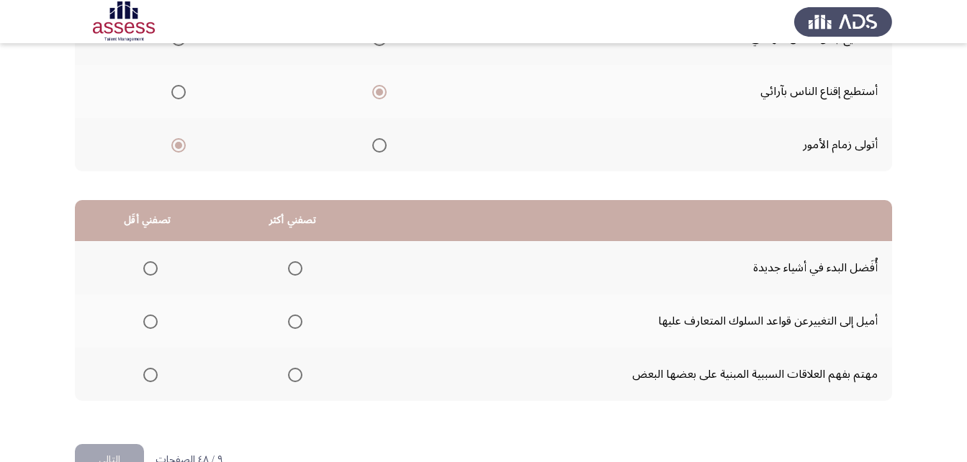
scroll to position [265, 0]
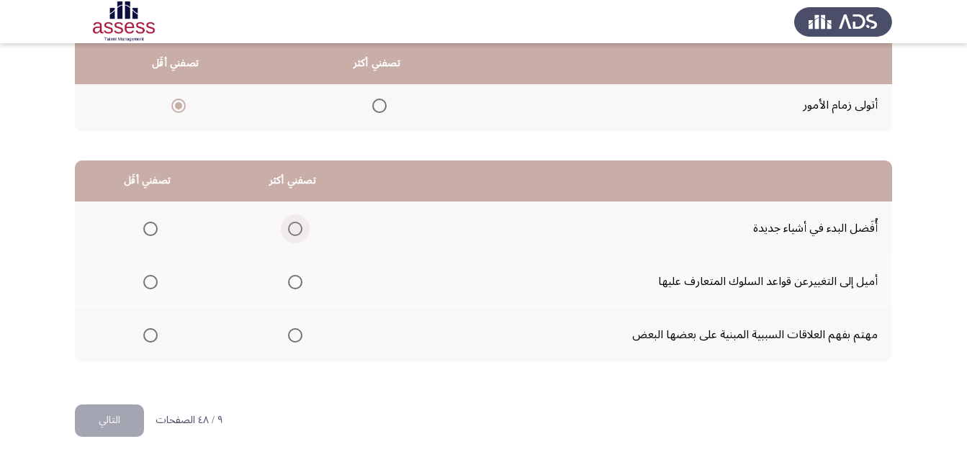
click at [294, 222] on span "Select an option" at bounding box center [295, 229] width 14 height 14
click at [294, 222] on input "Select an option" at bounding box center [295, 229] width 14 height 14
click at [143, 290] on mat-radio-group "Select an option" at bounding box center [148, 281] width 20 height 24
click at [143, 284] on span "Select an option" at bounding box center [150, 282] width 14 height 14
click at [143, 284] on input "Select an option" at bounding box center [150, 282] width 14 height 14
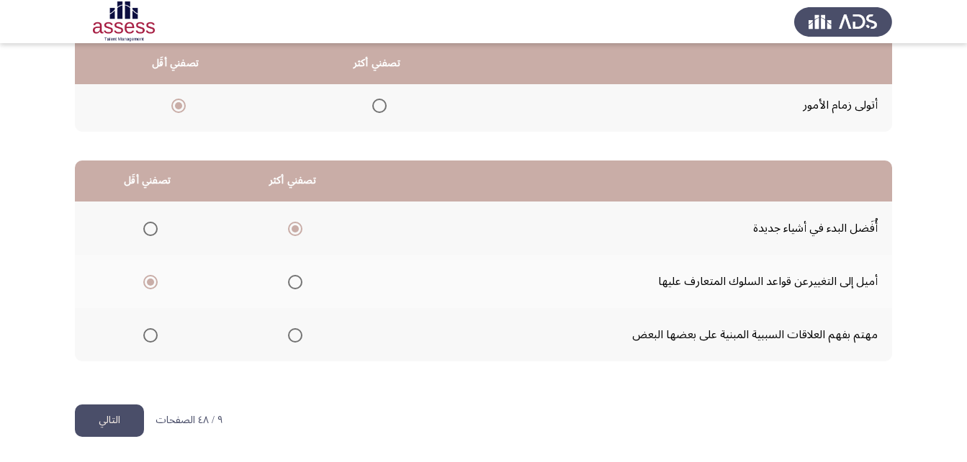
click at [91, 426] on button "التالي" at bounding box center [109, 421] width 69 height 32
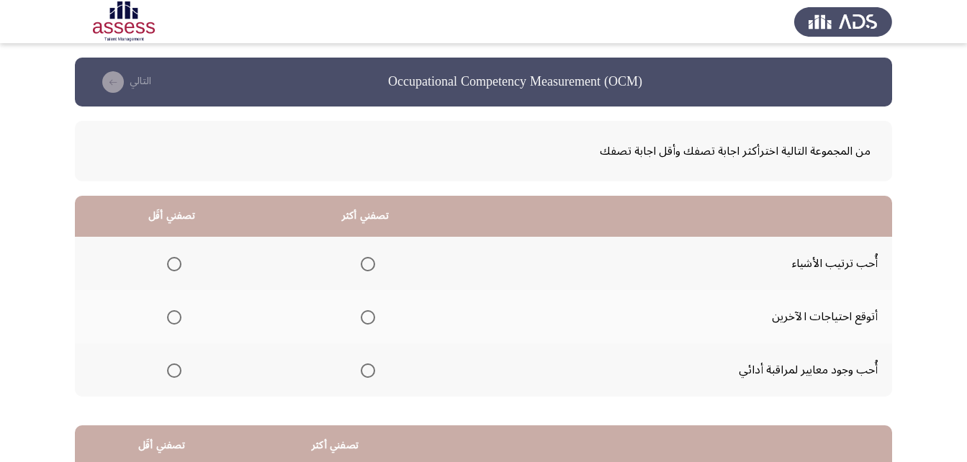
click at [364, 265] on span "Select an option" at bounding box center [368, 264] width 14 height 14
click at [364, 265] on input "Select an option" at bounding box center [368, 264] width 14 height 14
click at [176, 373] on span "Select an option" at bounding box center [174, 371] width 14 height 14
click at [176, 373] on input "Select an option" at bounding box center [174, 371] width 14 height 14
click at [176, 315] on span "Select an option" at bounding box center [174, 317] width 14 height 14
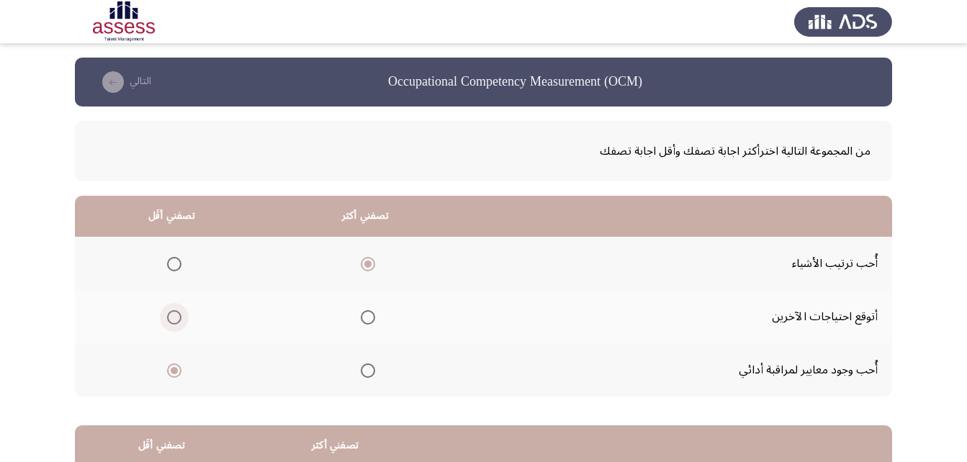
click at [176, 315] on input "Select an option" at bounding box center [174, 317] width 14 height 14
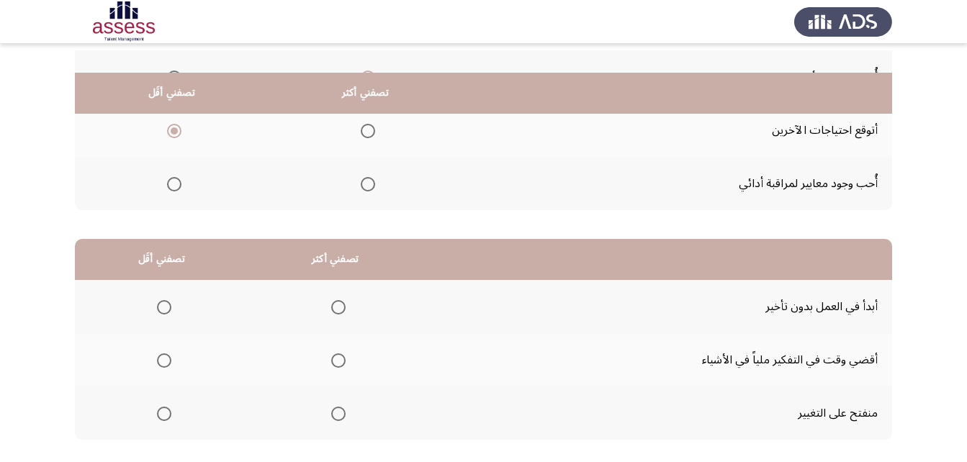
scroll to position [216, 0]
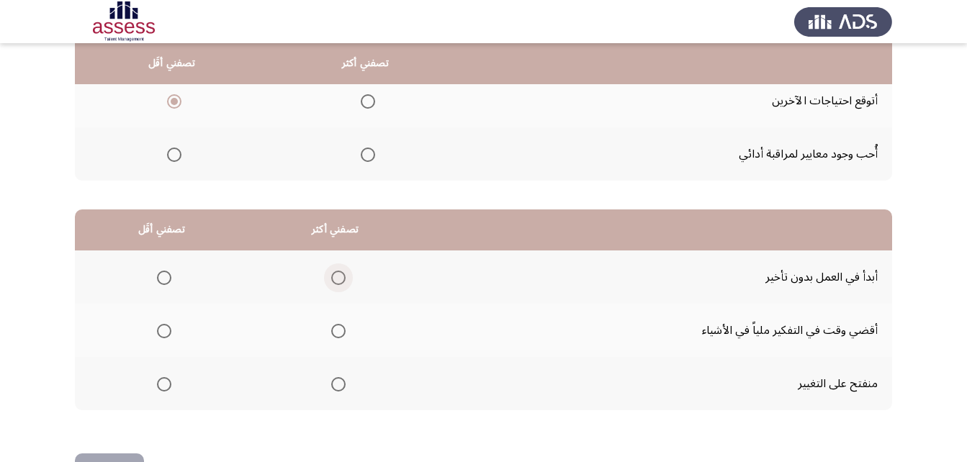
click at [338, 276] on span "Select an option" at bounding box center [338, 278] width 14 height 14
click at [338, 276] on input "Select an option" at bounding box center [338, 278] width 14 height 14
click at [158, 383] on span "Select an option" at bounding box center [164, 384] width 14 height 14
click at [158, 383] on input "Select an option" at bounding box center [164, 384] width 14 height 14
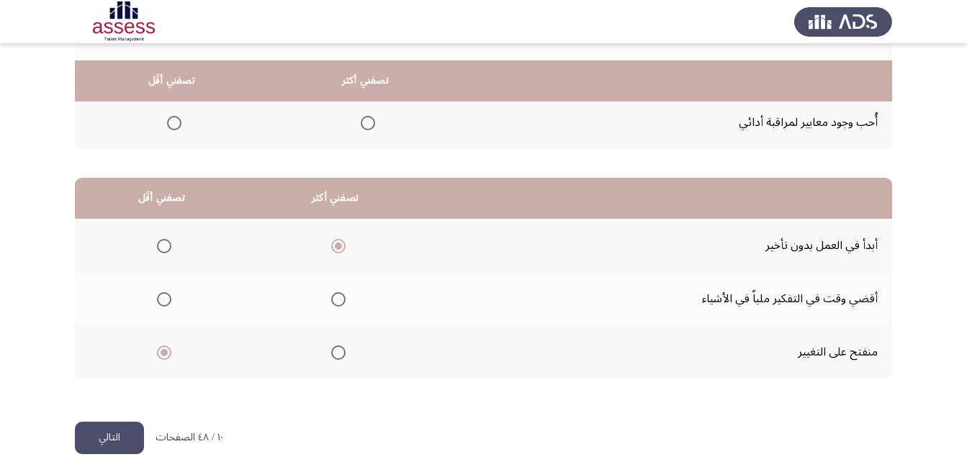
scroll to position [265, 0]
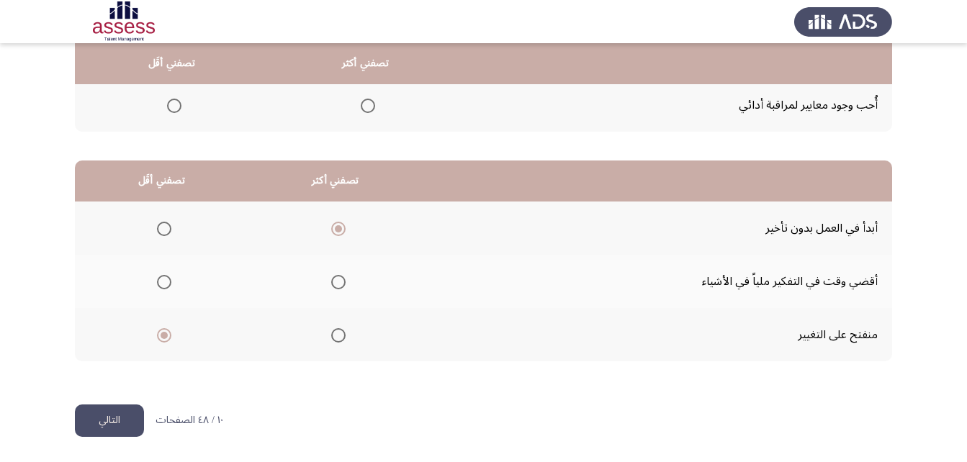
click at [130, 419] on button "التالي" at bounding box center [109, 421] width 69 height 32
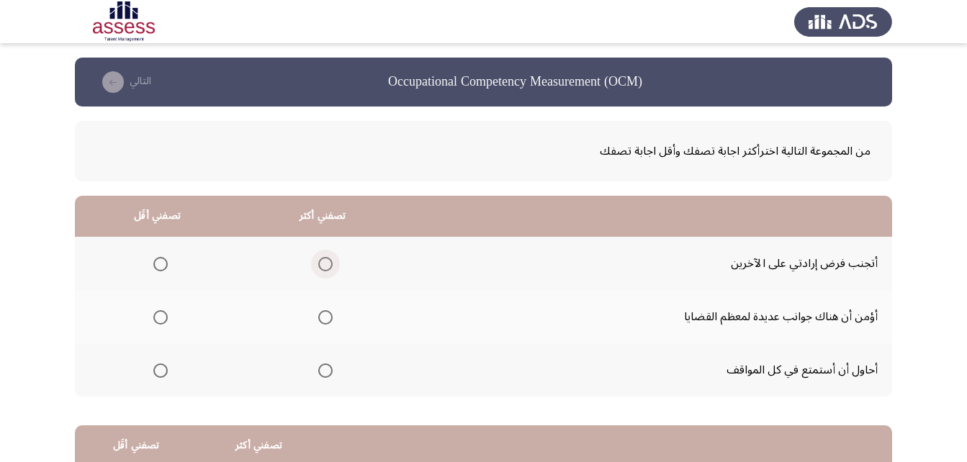
click at [318, 264] on span "Select an option" at bounding box center [325, 264] width 14 height 14
click at [318, 264] on input "Select an option" at bounding box center [325, 264] width 14 height 14
click at [164, 374] on span "Select an option" at bounding box center [160, 371] width 14 height 14
click at [164, 374] on input "Select an option" at bounding box center [160, 371] width 14 height 14
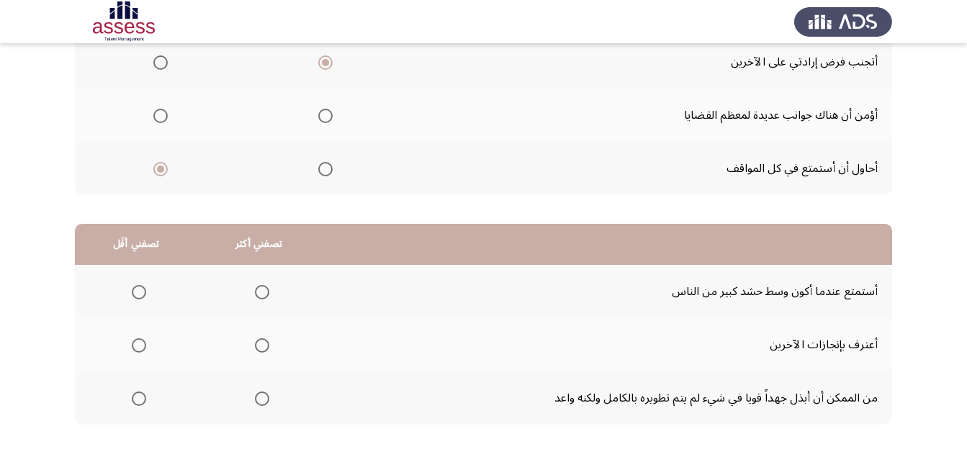
scroll to position [265, 0]
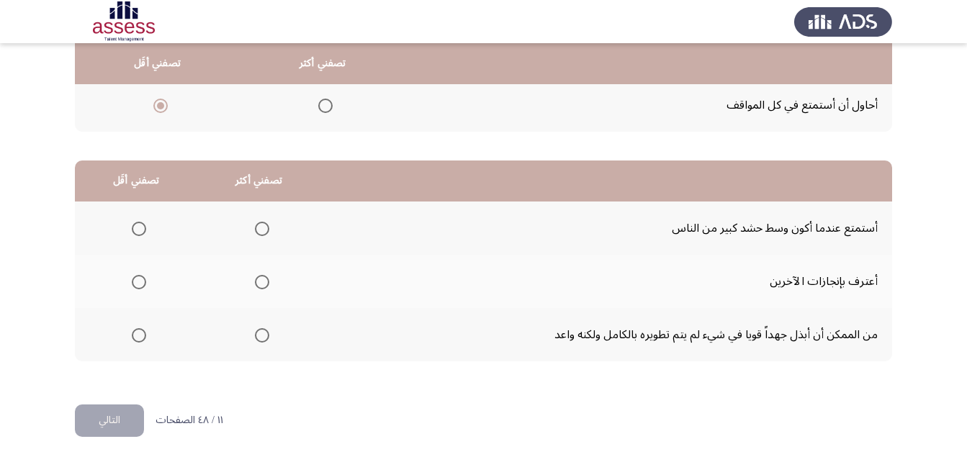
click at [261, 335] on span "Select an option" at bounding box center [262, 335] width 14 height 14
click at [261, 335] on input "Select an option" at bounding box center [262, 335] width 14 height 14
click at [140, 275] on span "Select an option" at bounding box center [139, 282] width 14 height 14
click at [140, 275] on input "Select an option" at bounding box center [139, 282] width 14 height 14
click at [112, 425] on button "التالي" at bounding box center [109, 421] width 69 height 32
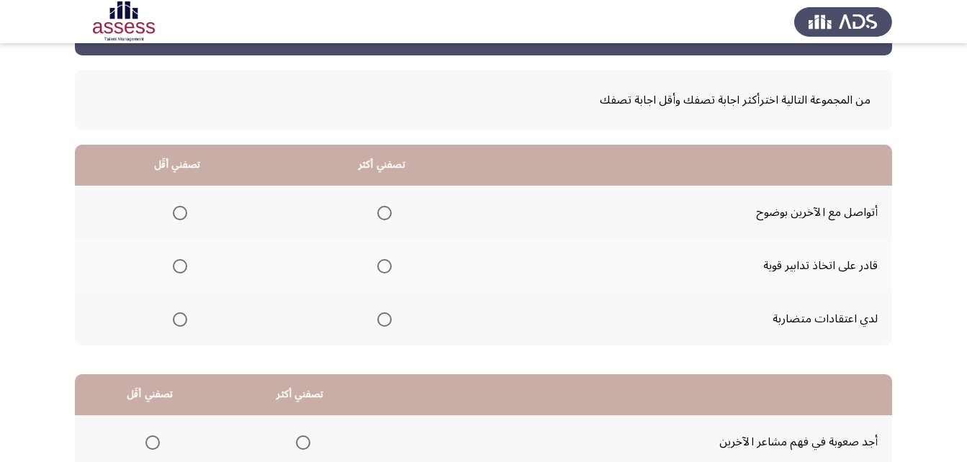
scroll to position [72, 0]
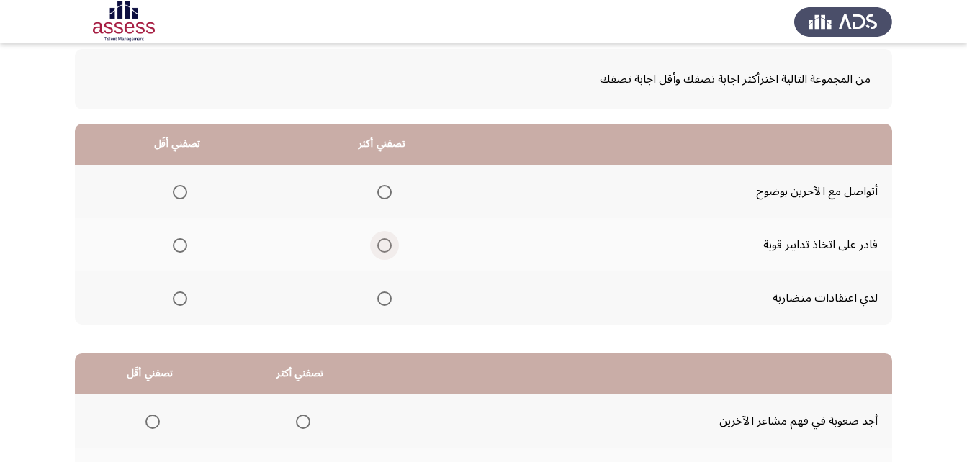
click at [387, 248] on span "Select an option" at bounding box center [384, 245] width 14 height 14
click at [387, 248] on input "Select an option" at bounding box center [384, 245] width 14 height 14
click at [173, 186] on span "Select an option" at bounding box center [180, 192] width 14 height 14
click at [173, 186] on input "Select an option" at bounding box center [180, 192] width 14 height 14
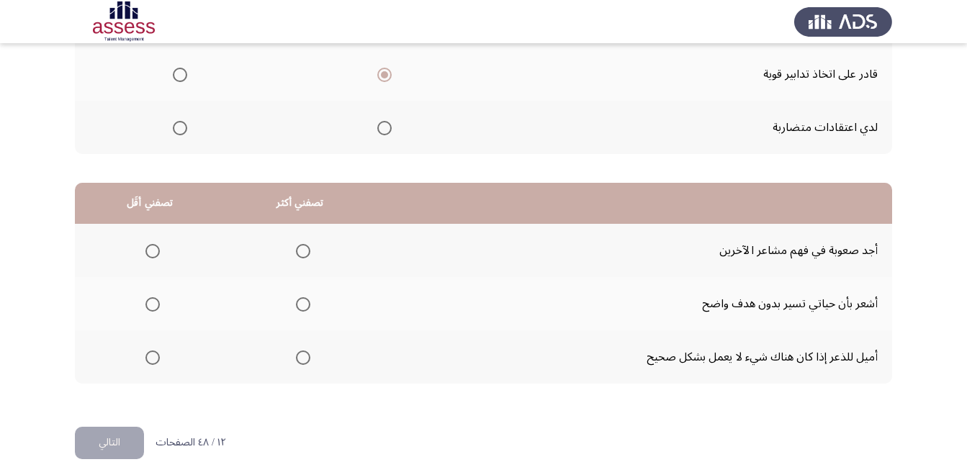
scroll to position [265, 0]
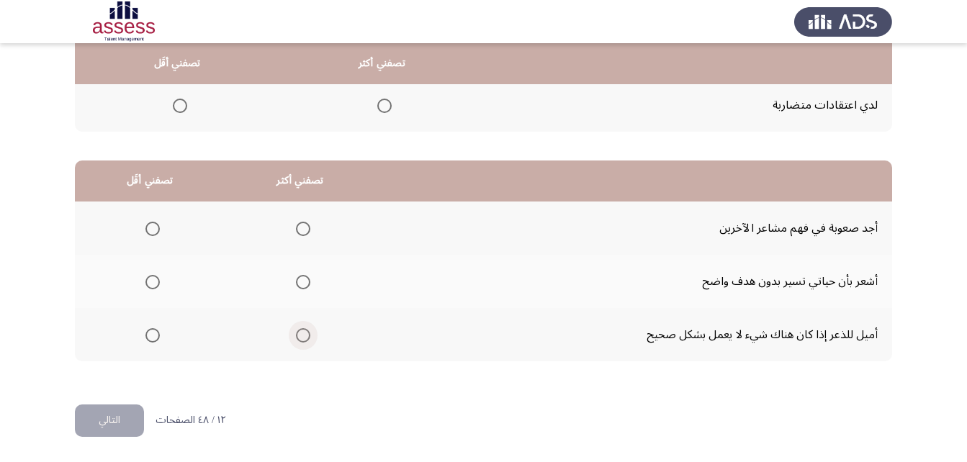
click at [297, 338] on span "Select an option" at bounding box center [303, 335] width 14 height 14
click at [297, 338] on input "Select an option" at bounding box center [303, 335] width 14 height 14
click at [150, 228] on span "Select an option" at bounding box center [152, 229] width 14 height 14
click at [150, 228] on input "Select an option" at bounding box center [152, 229] width 14 height 14
click at [115, 424] on button "التالي" at bounding box center [109, 421] width 69 height 32
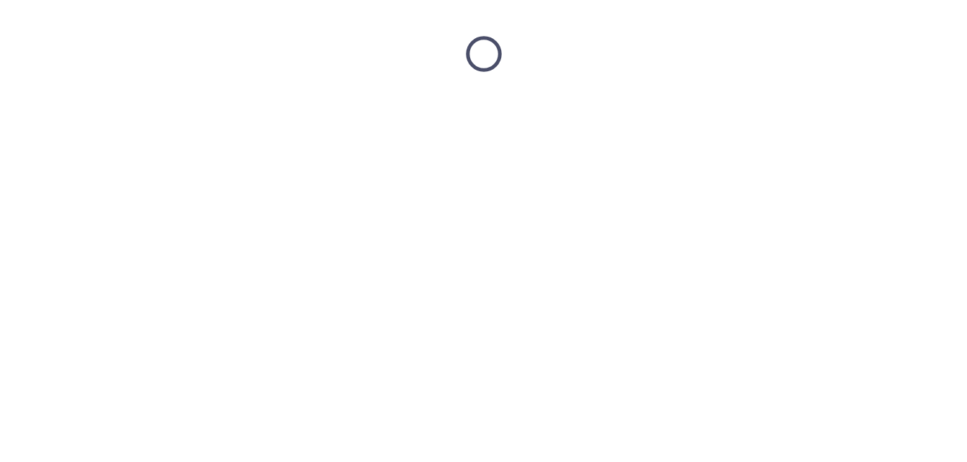
scroll to position [0, 0]
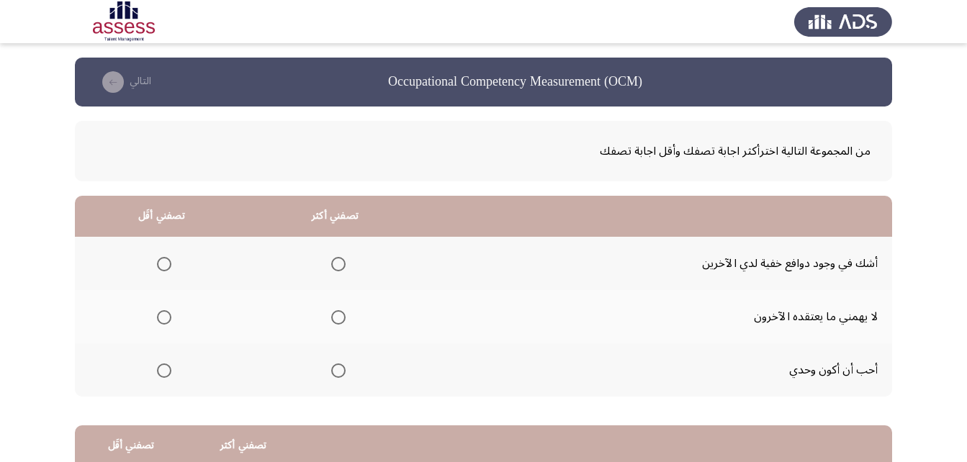
click at [341, 314] on span "Select an option" at bounding box center [338, 317] width 14 height 14
click at [341, 314] on input "Select an option" at bounding box center [338, 317] width 14 height 14
click at [343, 260] on th at bounding box center [335, 263] width 174 height 53
click at [338, 265] on span "Select an option" at bounding box center [338, 264] width 14 height 14
click at [338, 265] on input "Select an option" at bounding box center [338, 264] width 14 height 14
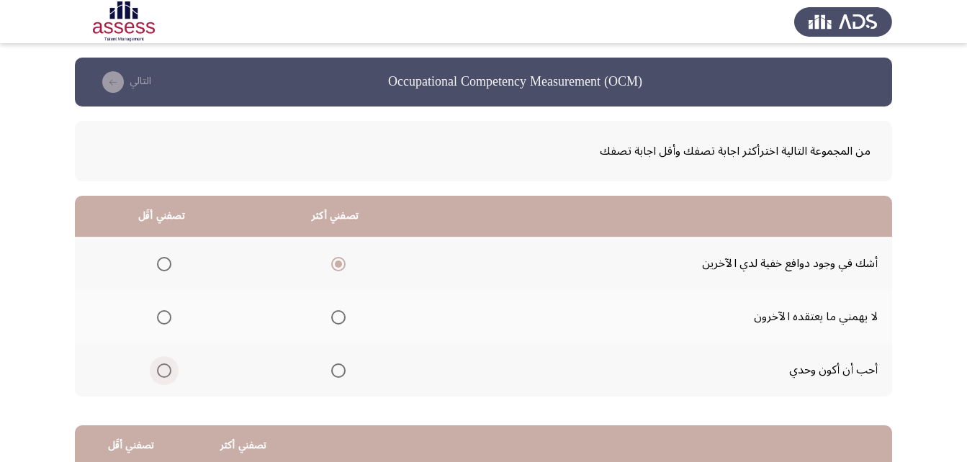
click at [170, 364] on span "Select an option" at bounding box center [164, 371] width 14 height 14
click at [170, 364] on input "Select an option" at bounding box center [164, 371] width 14 height 14
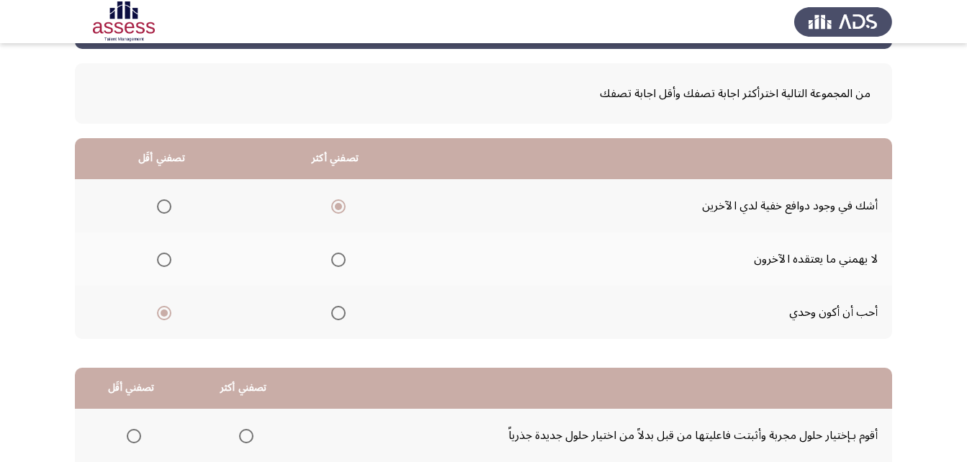
scroll to position [265, 0]
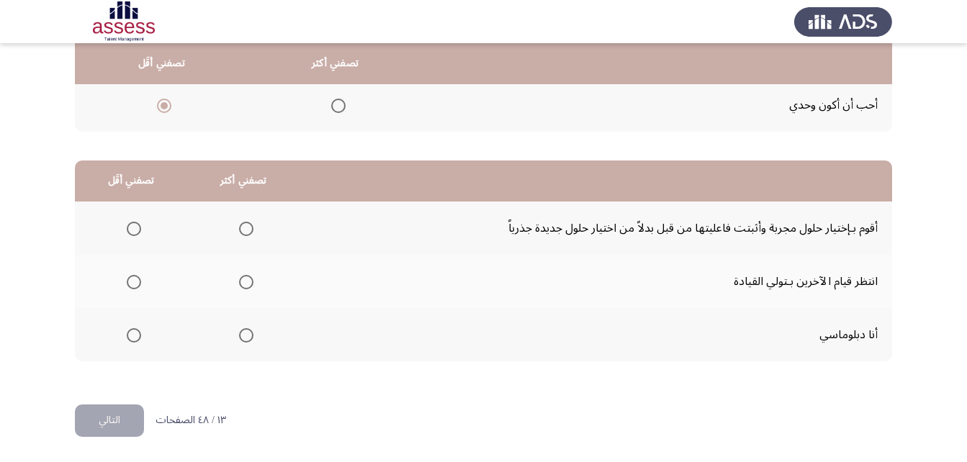
click at [239, 332] on span "Select an option" at bounding box center [246, 335] width 14 height 14
click at [239, 332] on input "Select an option" at bounding box center [246, 335] width 14 height 14
click at [131, 230] on span "Select an option" at bounding box center [134, 229] width 14 height 14
click at [131, 230] on input "Select an option" at bounding box center [134, 229] width 14 height 14
click at [122, 425] on button "التالي" at bounding box center [109, 421] width 69 height 32
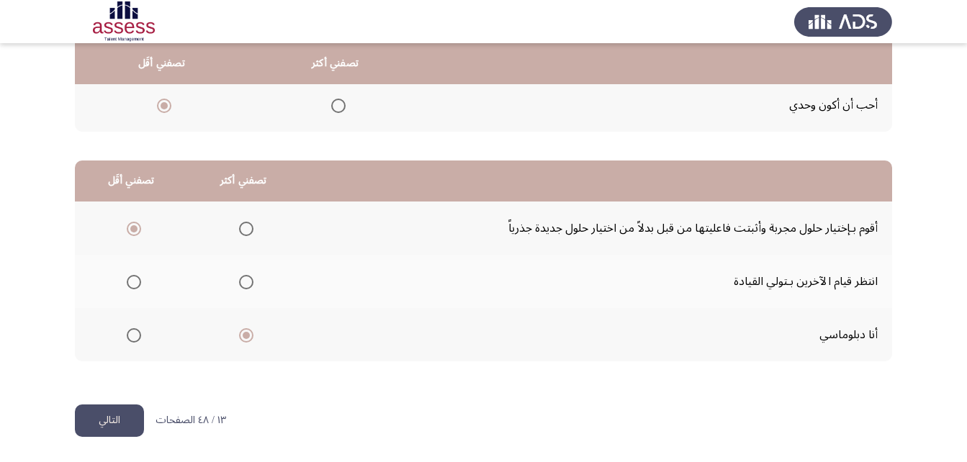
scroll to position [0, 0]
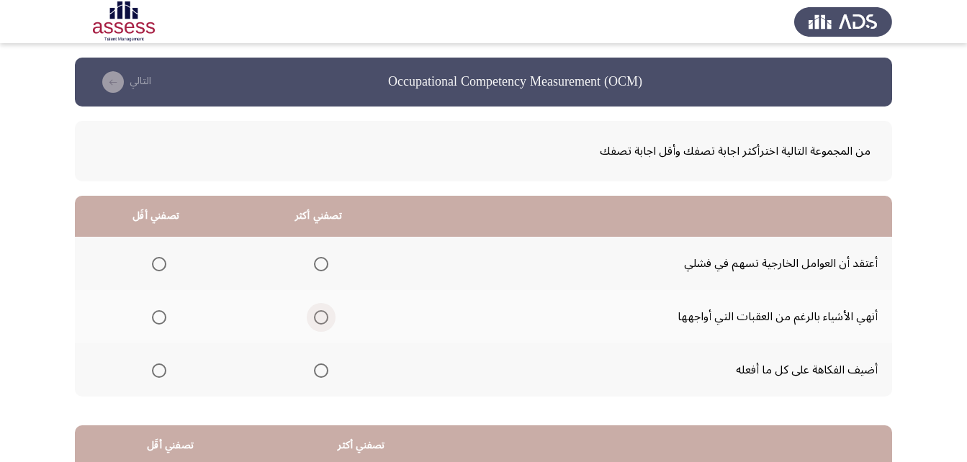
click at [322, 316] on span "Select an option" at bounding box center [321, 317] width 14 height 14
click at [322, 316] on input "Select an option" at bounding box center [321, 317] width 14 height 14
click at [151, 360] on mat-radio-group "Select an option" at bounding box center [156, 370] width 20 height 24
click at [155, 374] on span "Select an option" at bounding box center [159, 371] width 14 height 14
click at [155, 374] on input "Select an option" at bounding box center [159, 371] width 14 height 14
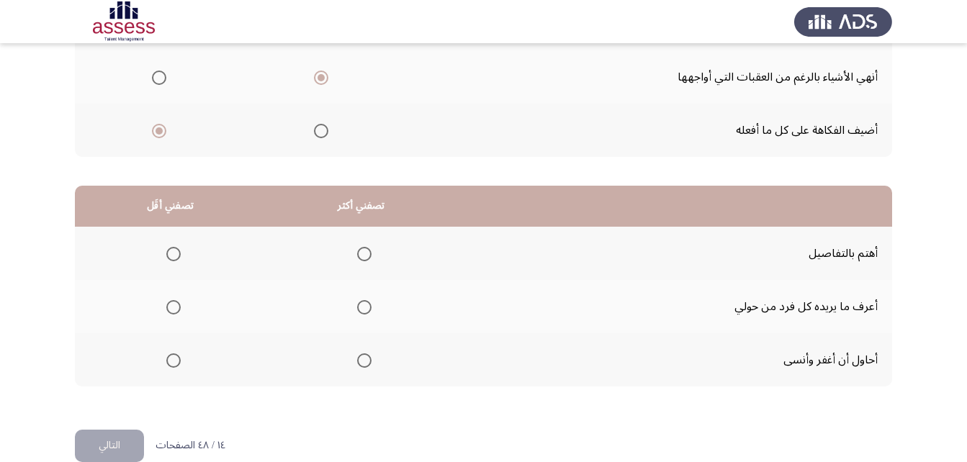
scroll to position [265, 0]
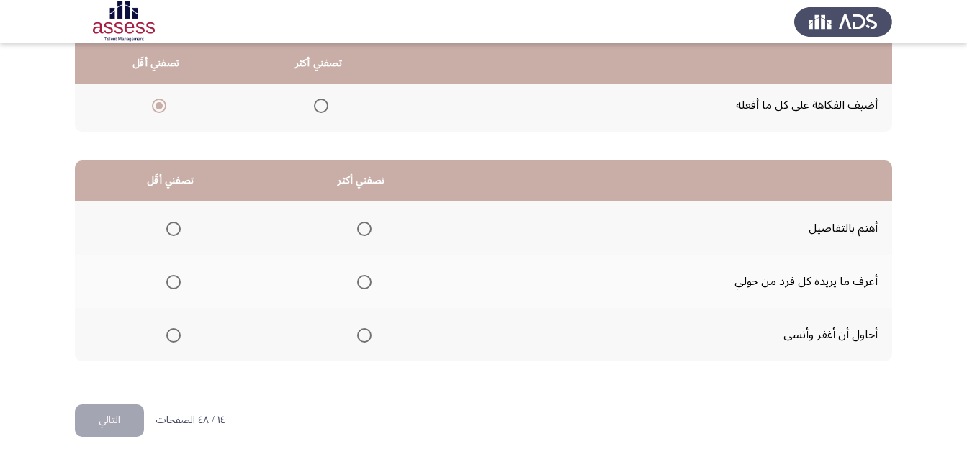
click at [361, 228] on span "Select an option" at bounding box center [364, 229] width 14 height 14
click at [361, 228] on input "Select an option" at bounding box center [364, 229] width 14 height 14
click at [172, 284] on span "Select an option" at bounding box center [173, 282] width 14 height 14
click at [172, 284] on input "Select an option" at bounding box center [173, 282] width 14 height 14
click at [177, 338] on span "Select an option" at bounding box center [173, 335] width 14 height 14
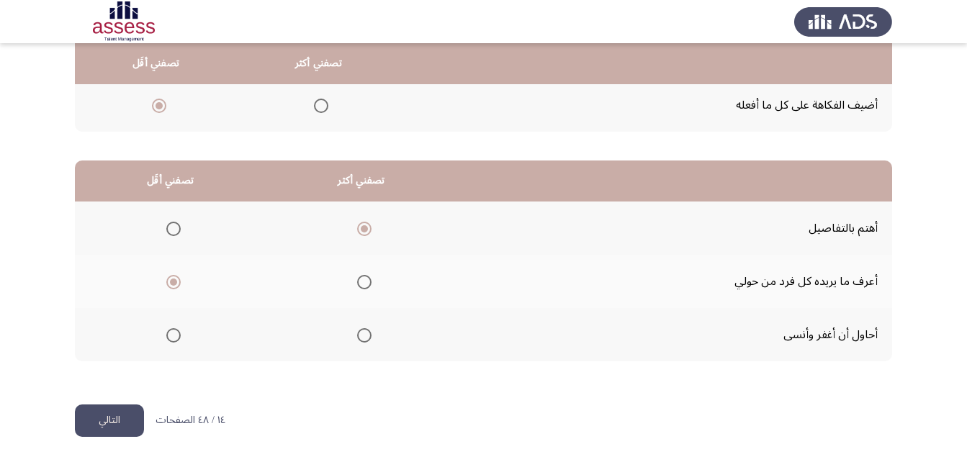
click at [177, 338] on input "Select an option" at bounding box center [173, 335] width 14 height 14
click at [112, 418] on button "التالي" at bounding box center [109, 421] width 69 height 32
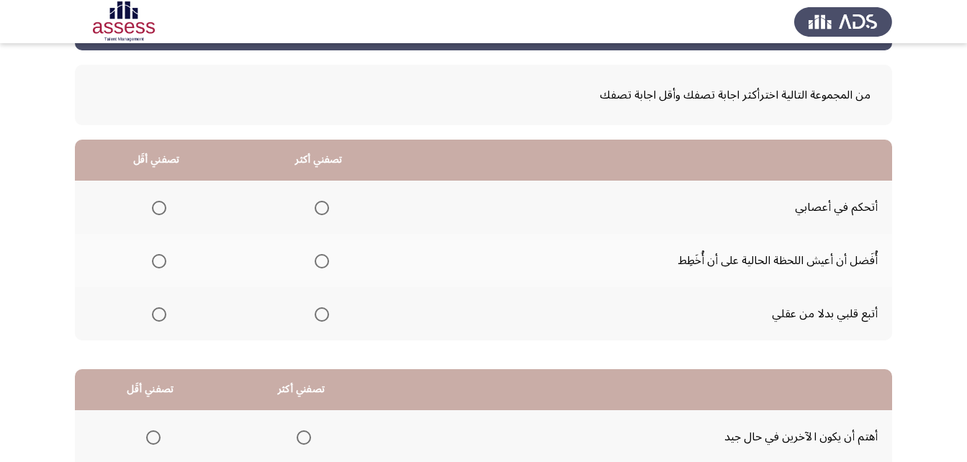
scroll to position [72, 0]
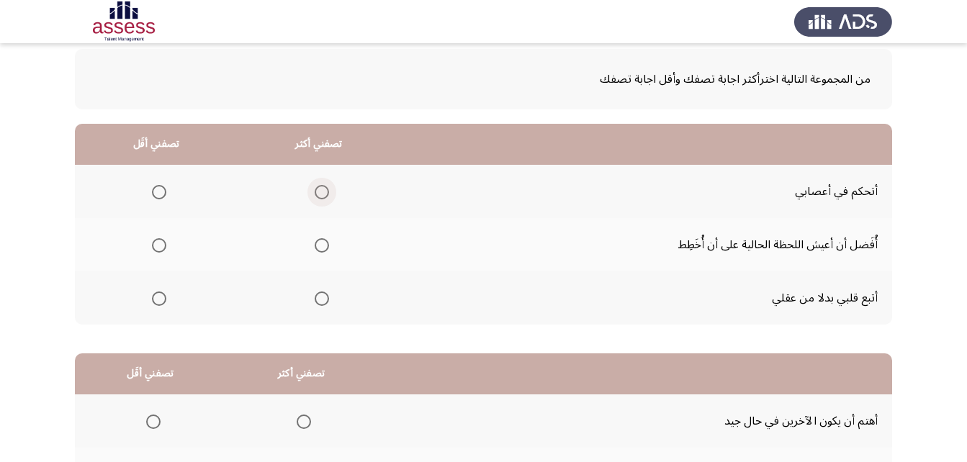
click at [316, 188] on span "Select an option" at bounding box center [322, 192] width 14 height 14
click at [316, 188] on input "Select an option" at bounding box center [322, 192] width 14 height 14
click at [154, 251] on span "Select an option" at bounding box center [159, 245] width 14 height 14
click at [154, 251] on input "Select an option" at bounding box center [159, 245] width 14 height 14
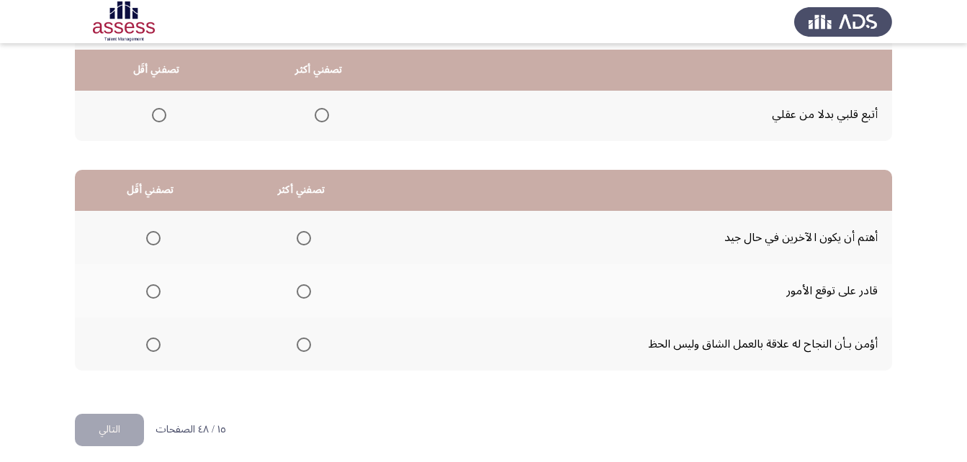
scroll to position [265, 0]
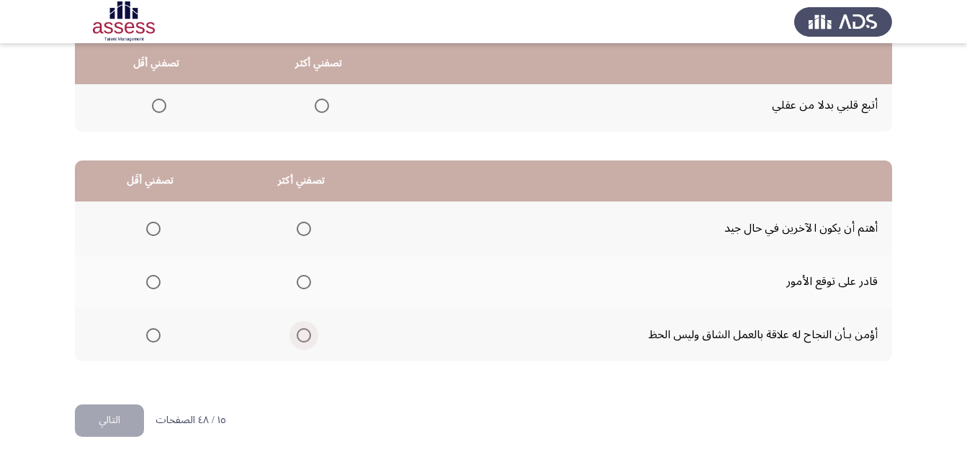
click at [306, 338] on span "Select an option" at bounding box center [304, 335] width 14 height 14
click at [306, 338] on input "Select an option" at bounding box center [304, 335] width 14 height 14
click at [141, 228] on label "Select an option" at bounding box center [150, 229] width 20 height 14
click at [146, 228] on input "Select an option" at bounding box center [153, 229] width 14 height 14
click at [121, 413] on button "التالي" at bounding box center [109, 421] width 69 height 32
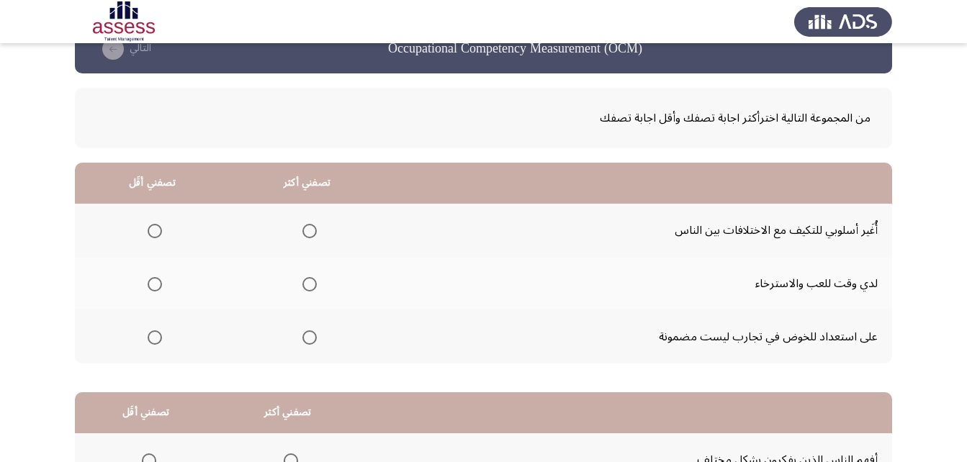
scroll to position [0, 0]
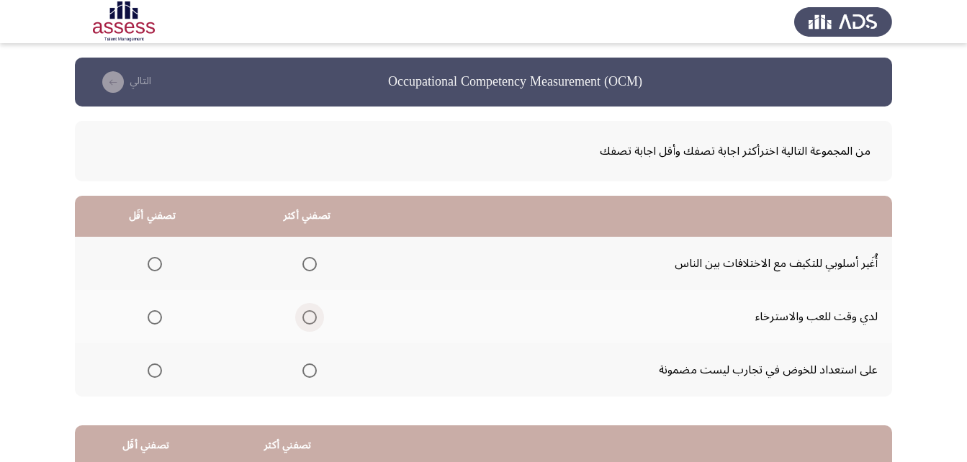
click at [309, 320] on span "Select an option" at bounding box center [309, 317] width 14 height 14
click at [309, 320] on input "Select an option" at bounding box center [309, 317] width 14 height 14
click at [160, 266] on span "Select an option" at bounding box center [155, 264] width 14 height 14
click at [160, 266] on input "Select an option" at bounding box center [155, 264] width 14 height 14
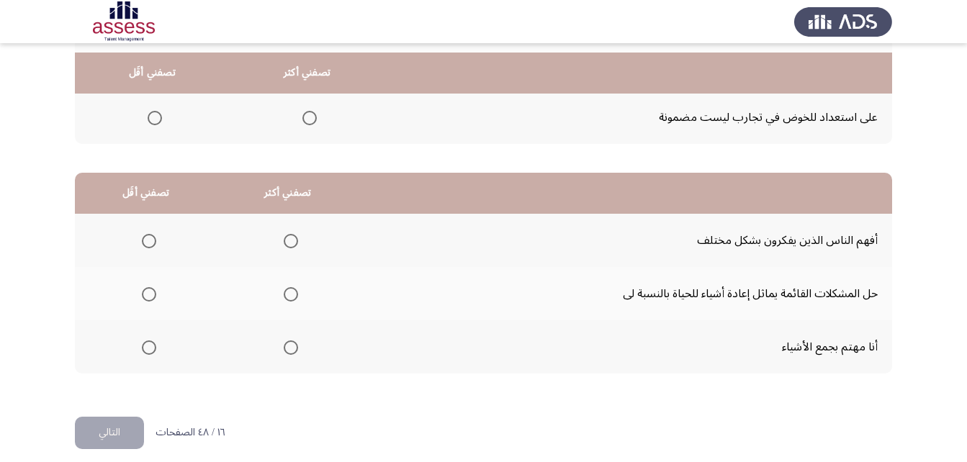
scroll to position [265, 0]
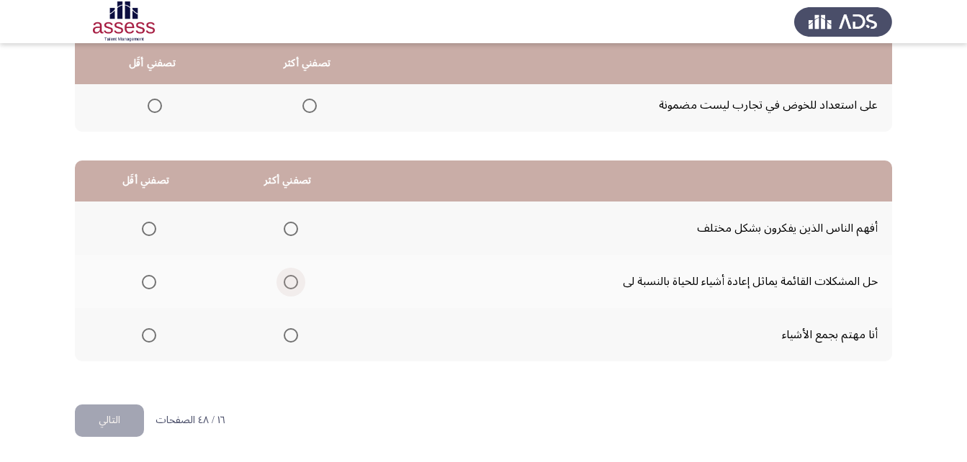
click at [292, 280] on span "Select an option" at bounding box center [291, 282] width 14 height 14
click at [292, 280] on input "Select an option" at bounding box center [291, 282] width 14 height 14
click at [152, 225] on span "Select an option" at bounding box center [149, 229] width 14 height 14
click at [152, 225] on input "Select an option" at bounding box center [149, 229] width 14 height 14
click at [113, 420] on button "التالي" at bounding box center [109, 421] width 69 height 32
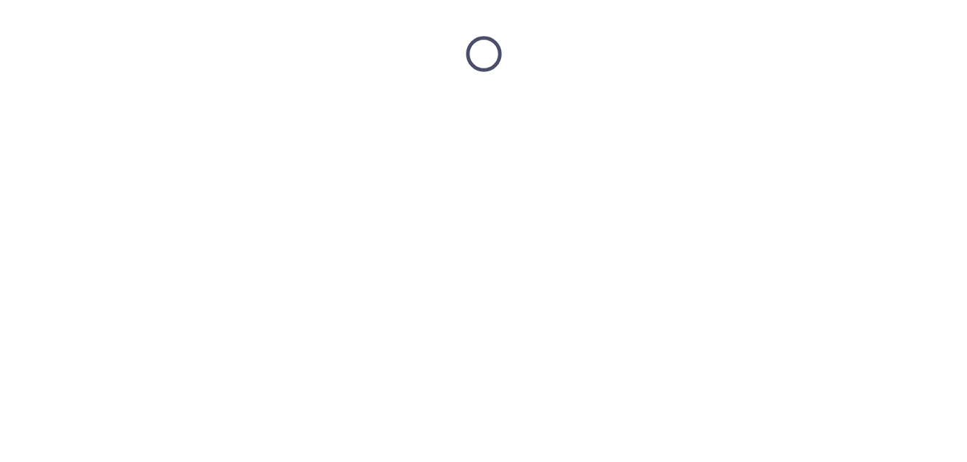
scroll to position [0, 0]
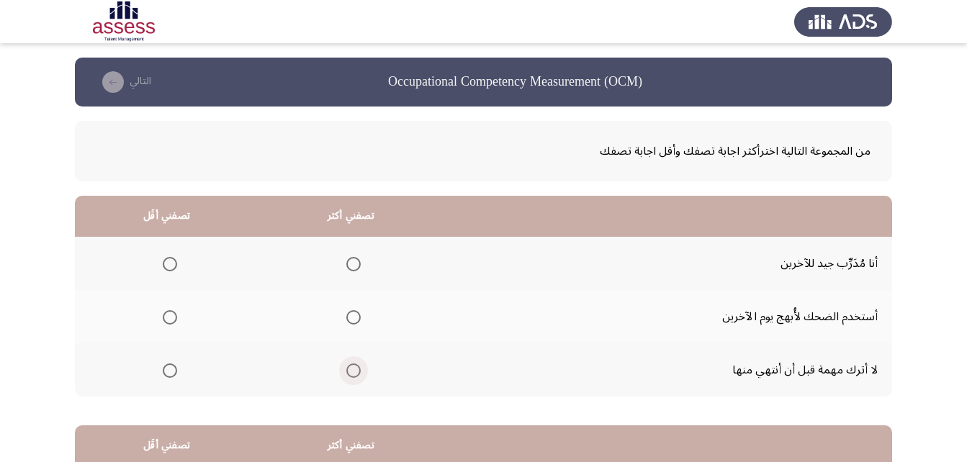
click at [350, 376] on span "Select an option" at bounding box center [353, 371] width 14 height 14
click at [350, 376] on input "Select an option" at bounding box center [353, 371] width 14 height 14
click at [160, 317] on label "Select an option" at bounding box center [167, 317] width 20 height 14
click at [163, 317] on input "Select an option" at bounding box center [170, 317] width 14 height 14
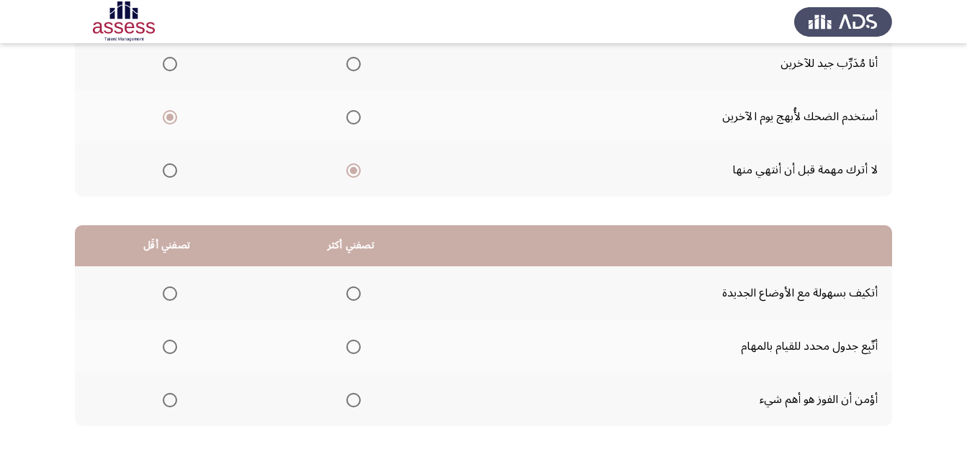
scroll to position [265, 0]
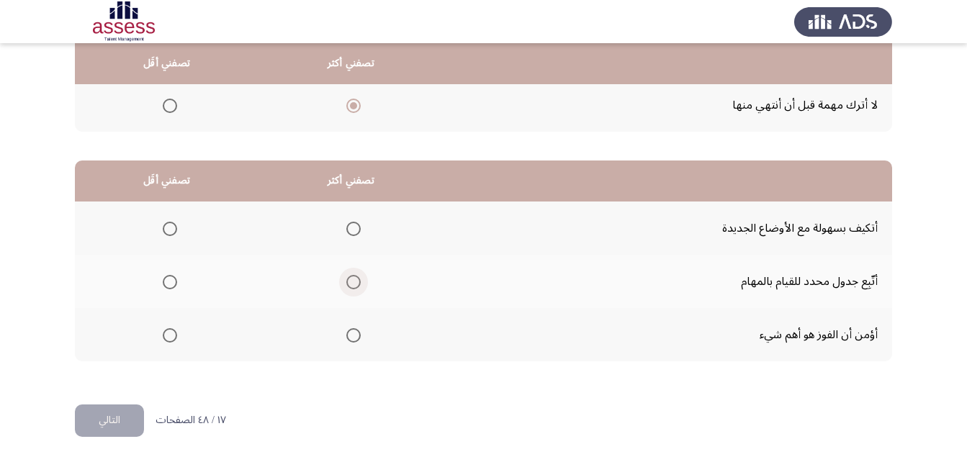
click at [346, 281] on span "Select an option" at bounding box center [353, 282] width 14 height 14
click at [346, 281] on input "Select an option" at bounding box center [353, 282] width 14 height 14
click at [171, 229] on span "Select an option" at bounding box center [170, 229] width 14 height 14
click at [171, 229] on input "Select an option" at bounding box center [170, 229] width 14 height 14
click at [128, 425] on button "التالي" at bounding box center [109, 421] width 69 height 32
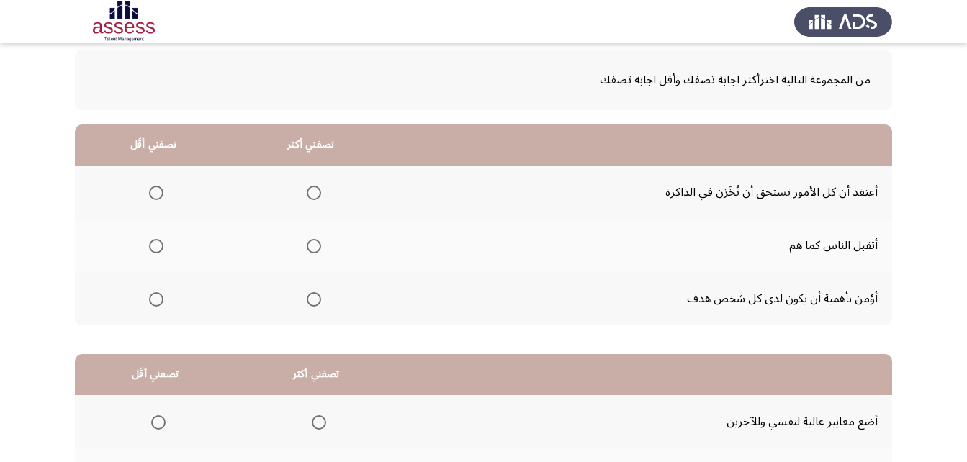
scroll to position [49, 0]
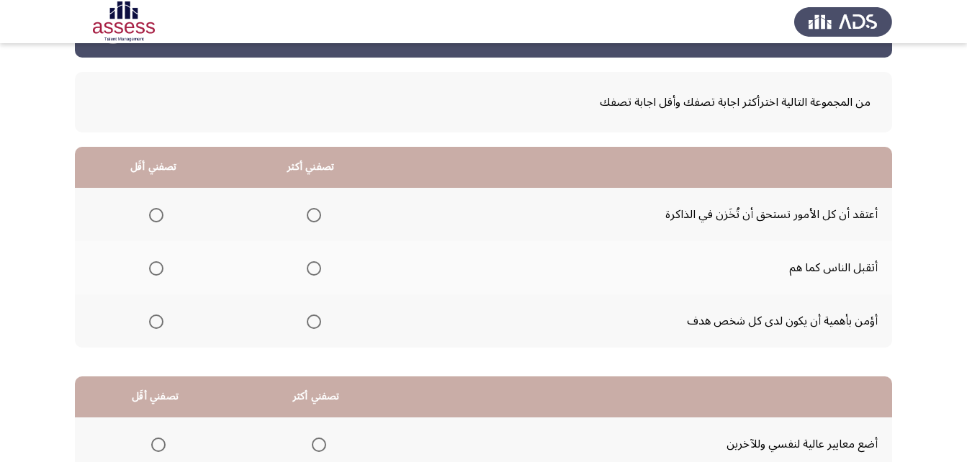
click at [310, 263] on span "Select an option" at bounding box center [314, 268] width 14 height 14
click at [310, 263] on input "Select an option" at bounding box center [314, 268] width 14 height 14
click at [145, 318] on label "Select an option" at bounding box center [153, 322] width 20 height 14
click at [149, 318] on input "Select an option" at bounding box center [156, 322] width 14 height 14
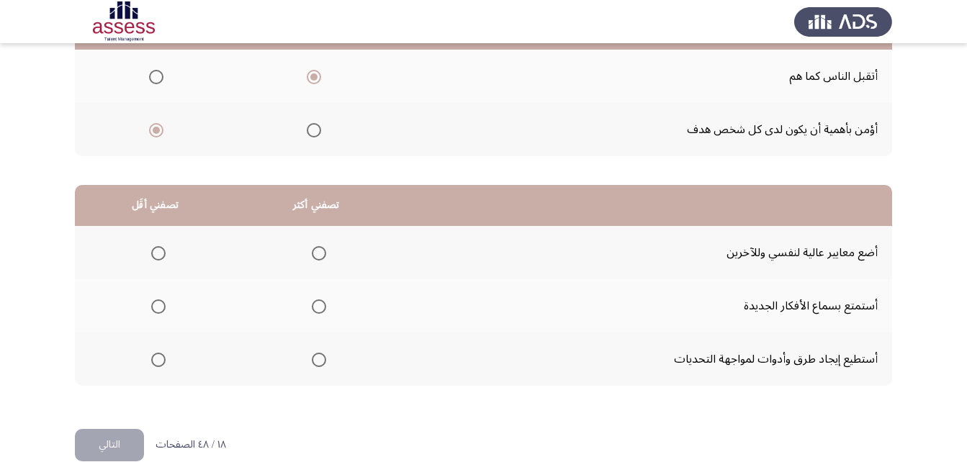
scroll to position [265, 0]
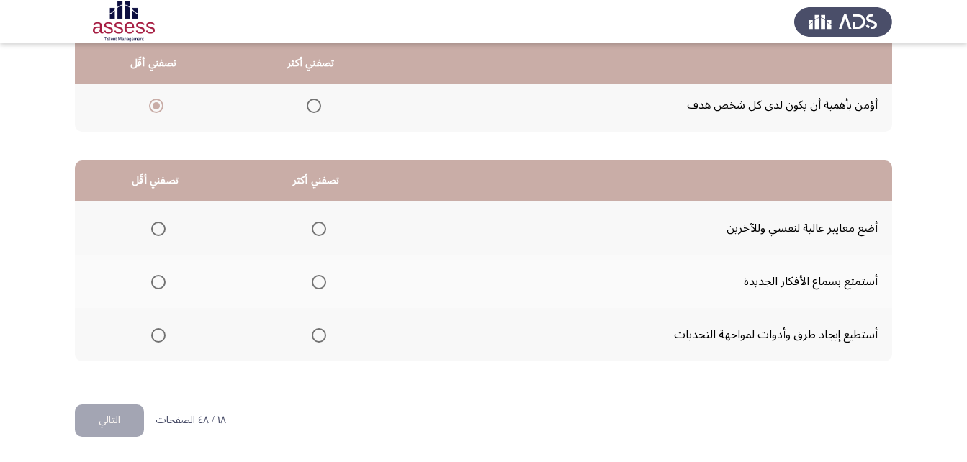
click at [315, 333] on span "Select an option" at bounding box center [319, 335] width 14 height 14
click at [315, 333] on input "Select an option" at bounding box center [319, 335] width 14 height 14
click at [155, 283] on span "Select an option" at bounding box center [158, 282] width 14 height 14
click at [155, 283] on input "Select an option" at bounding box center [158, 282] width 14 height 14
click at [120, 418] on button "التالي" at bounding box center [109, 421] width 69 height 32
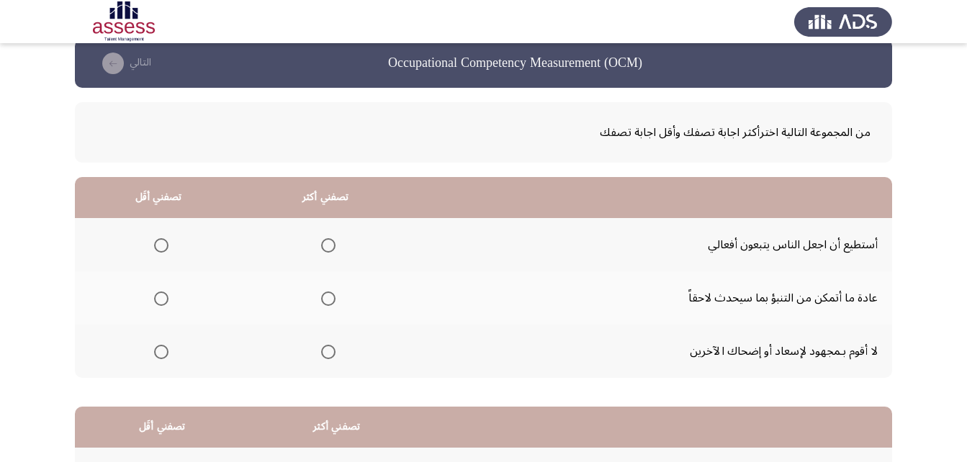
scroll to position [72, 0]
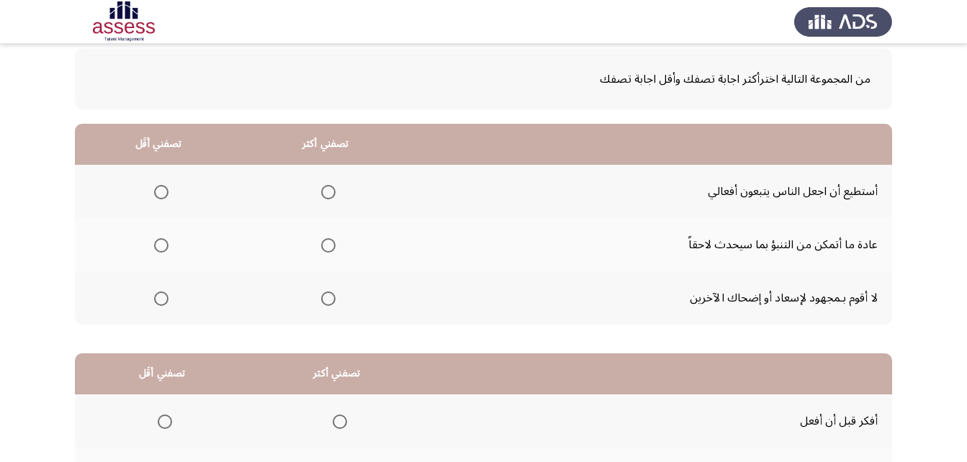
click at [332, 292] on span "Select an option" at bounding box center [328, 299] width 14 height 14
click at [332, 292] on input "Select an option" at bounding box center [328, 299] width 14 height 14
click at [326, 188] on span "Select an option" at bounding box center [328, 192] width 14 height 14
click at [326, 188] on input "Select an option" at bounding box center [328, 192] width 14 height 14
click at [158, 253] on mat-radio-group "Select an option" at bounding box center [158, 245] width 20 height 24
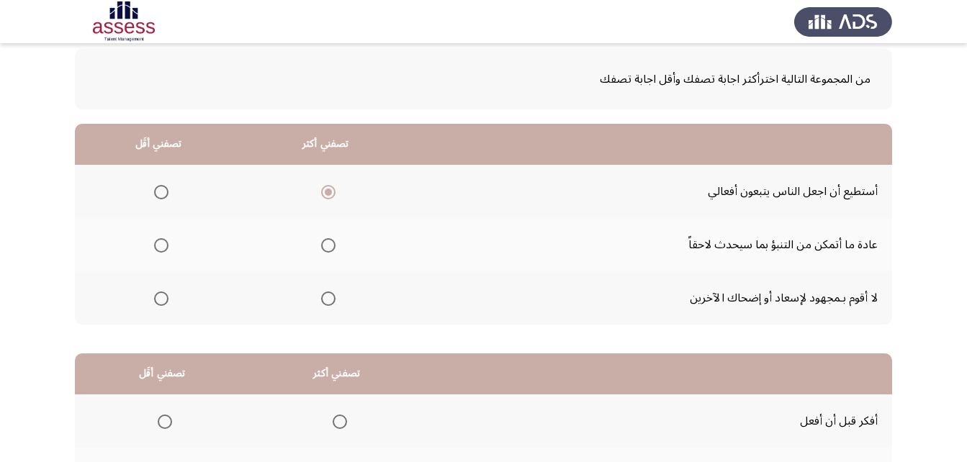
click at [161, 246] on span "Select an option" at bounding box center [161, 245] width 14 height 14
click at [161, 246] on input "Select an option" at bounding box center [161, 245] width 14 height 14
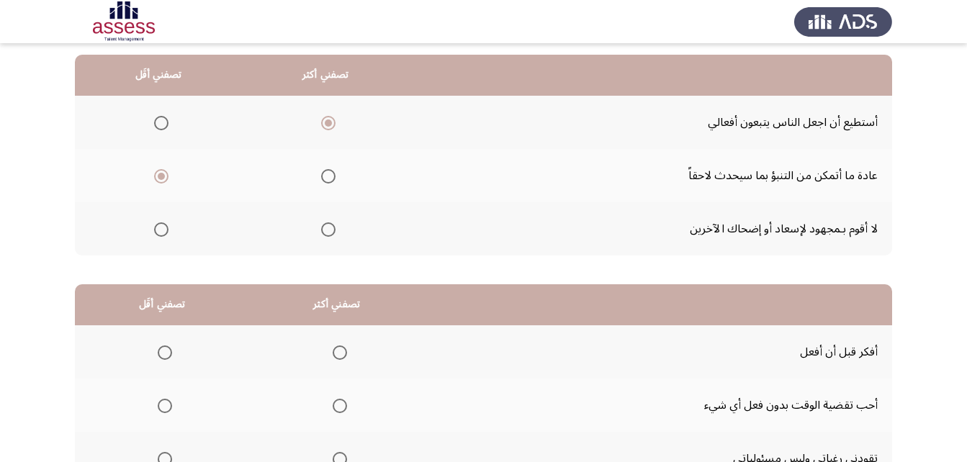
scroll to position [265, 0]
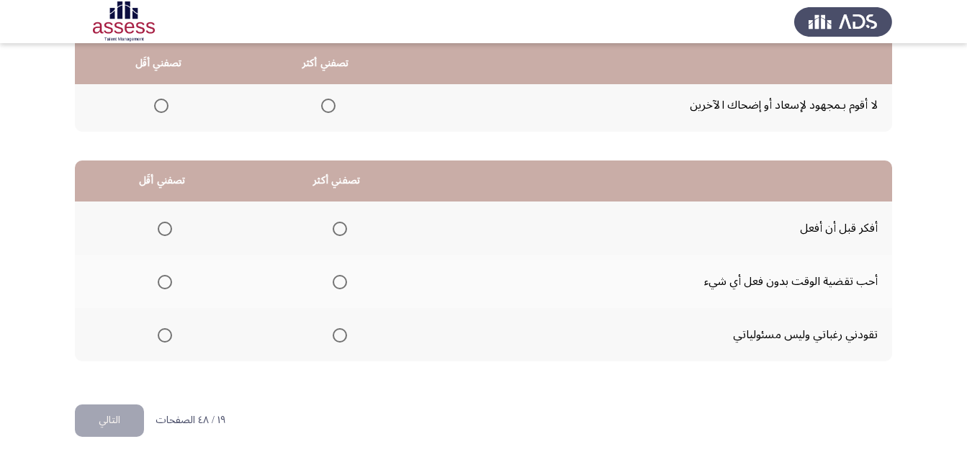
click at [335, 220] on mat-radio-group "Select an option" at bounding box center [337, 228] width 20 height 24
click at [335, 224] on span "Select an option" at bounding box center [340, 229] width 14 height 14
click at [335, 224] on input "Select an option" at bounding box center [340, 229] width 14 height 14
click at [166, 281] on span "Select an option" at bounding box center [165, 282] width 14 height 14
click at [166, 281] on input "Select an option" at bounding box center [165, 282] width 14 height 14
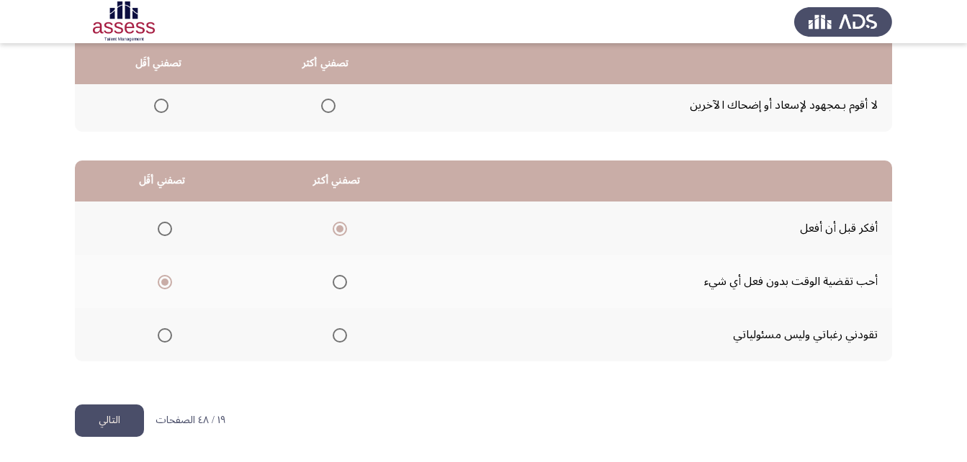
click at [114, 420] on button "التالي" at bounding box center [109, 421] width 69 height 32
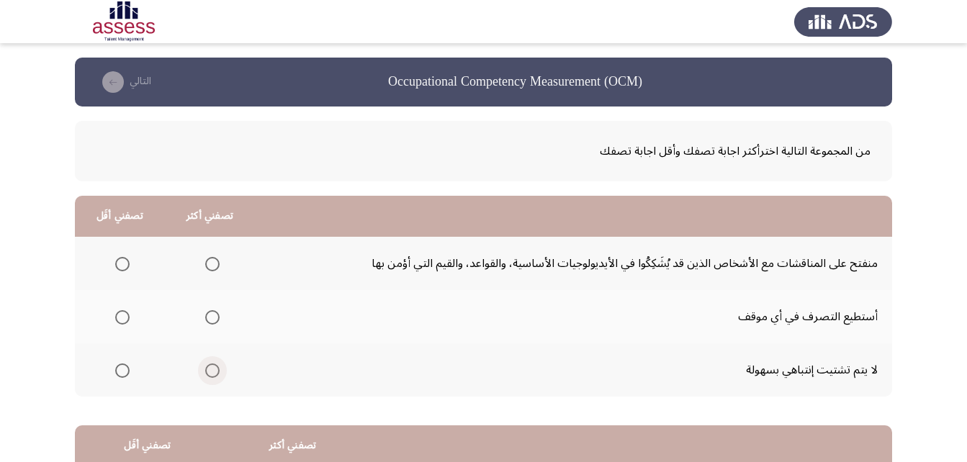
click at [210, 369] on span "Select an option" at bounding box center [212, 371] width 14 height 14
click at [210, 369] on input "Select an option" at bounding box center [212, 371] width 14 height 14
click at [123, 326] on mat-radio-group "Select an option" at bounding box center [119, 317] width 20 height 24
click at [125, 319] on span "Select an option" at bounding box center [122, 317] width 14 height 14
click at [125, 319] on input "Select an option" at bounding box center [122, 317] width 14 height 14
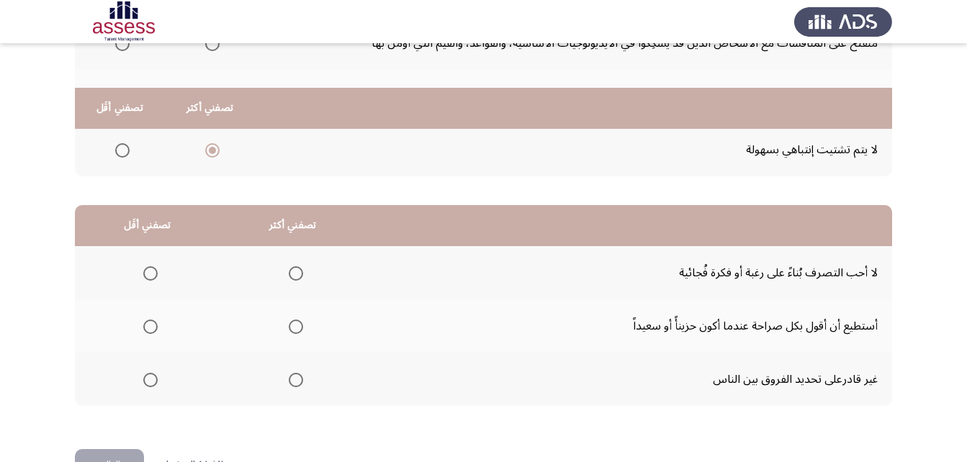
scroll to position [265, 0]
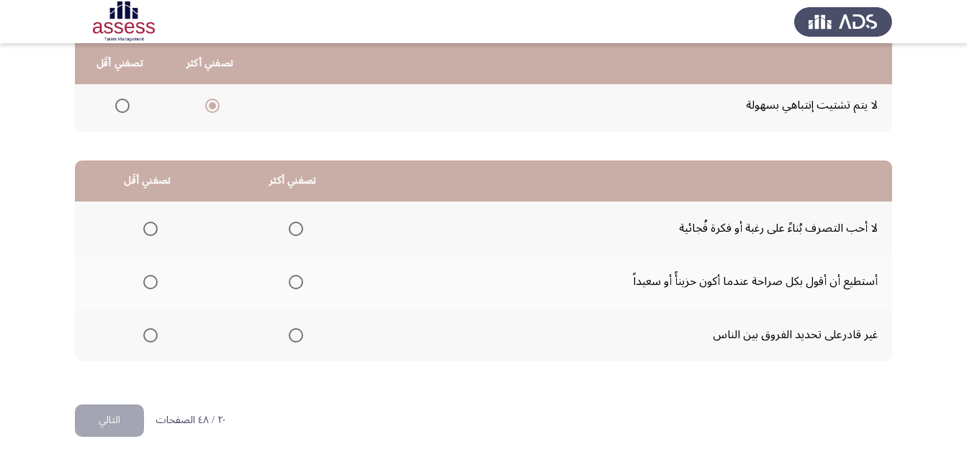
click at [289, 281] on span "Select an option" at bounding box center [296, 282] width 14 height 14
click at [289, 281] on input "Select an option" at bounding box center [296, 282] width 14 height 14
click at [146, 230] on span "Select an option" at bounding box center [150, 229] width 14 height 14
click at [146, 230] on input "Select an option" at bounding box center [150, 229] width 14 height 14
click at [110, 420] on button "التالي" at bounding box center [109, 421] width 69 height 32
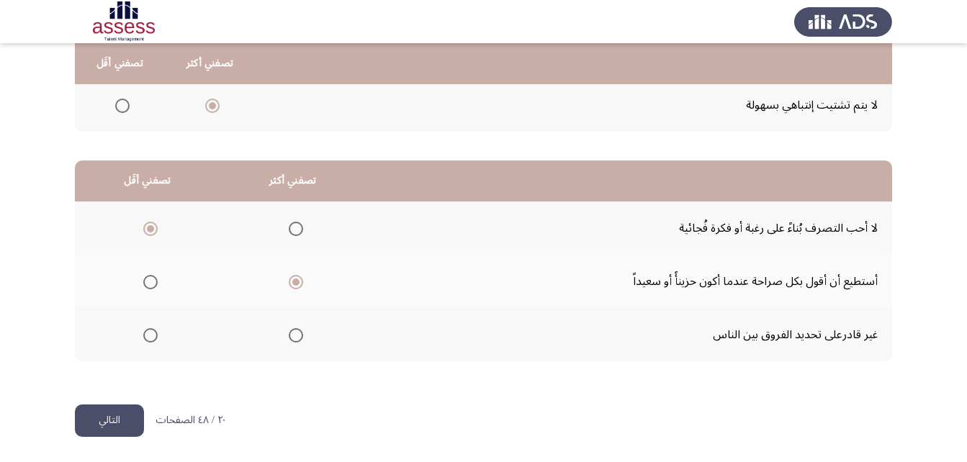
scroll to position [0, 0]
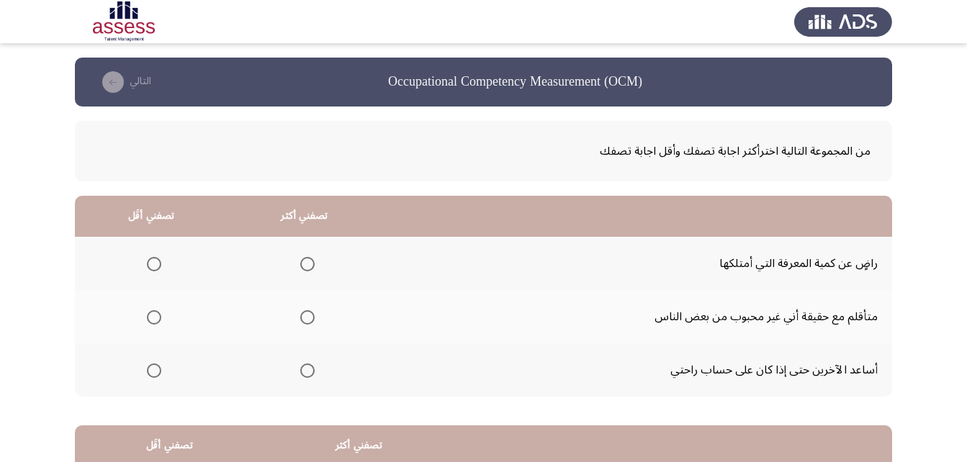
click at [310, 371] on span "Select an option" at bounding box center [307, 371] width 14 height 14
click at [310, 371] on input "Select an option" at bounding box center [307, 371] width 14 height 14
click at [154, 259] on span "Select an option" at bounding box center [154, 264] width 14 height 14
click at [154, 259] on input "Select an option" at bounding box center [154, 264] width 14 height 14
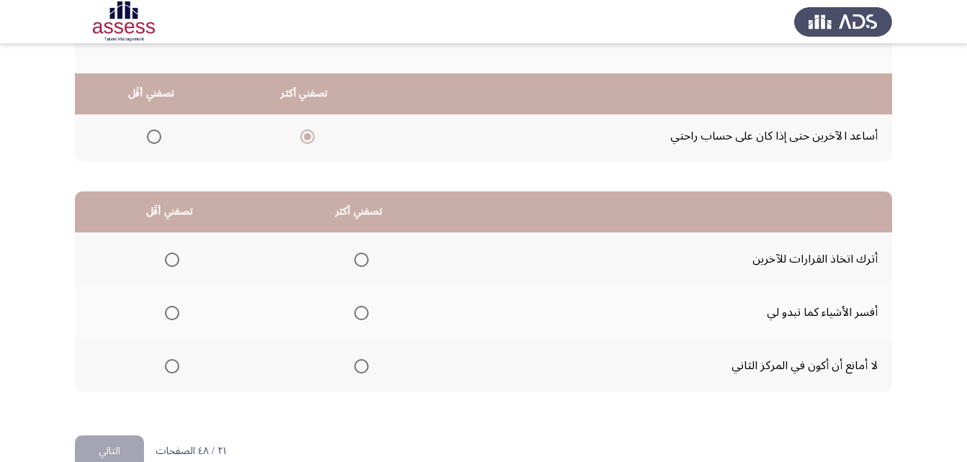
scroll to position [265, 0]
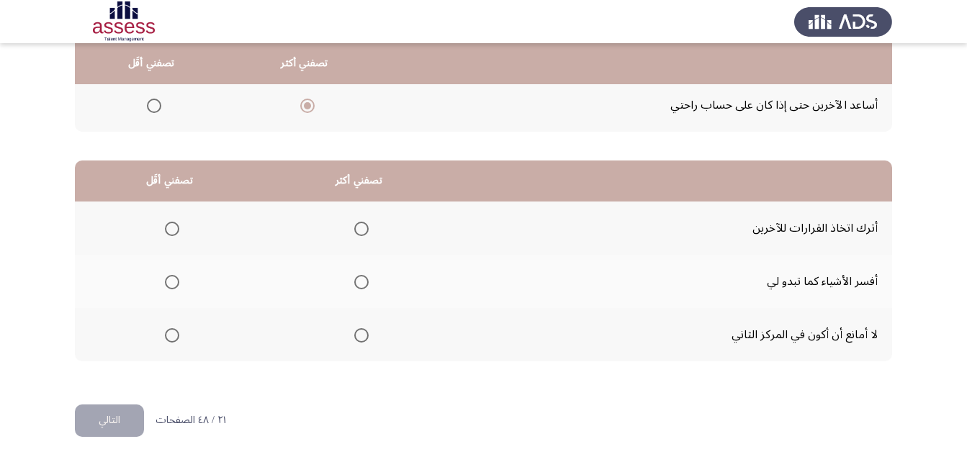
click at [364, 280] on span "Select an option" at bounding box center [361, 282] width 14 height 14
click at [364, 280] on input "Select an option" at bounding box center [361, 282] width 14 height 14
click at [176, 231] on span "Select an option" at bounding box center [172, 229] width 14 height 14
click at [176, 231] on input "Select an option" at bounding box center [172, 229] width 14 height 14
click at [135, 432] on button "التالي" at bounding box center [109, 421] width 69 height 32
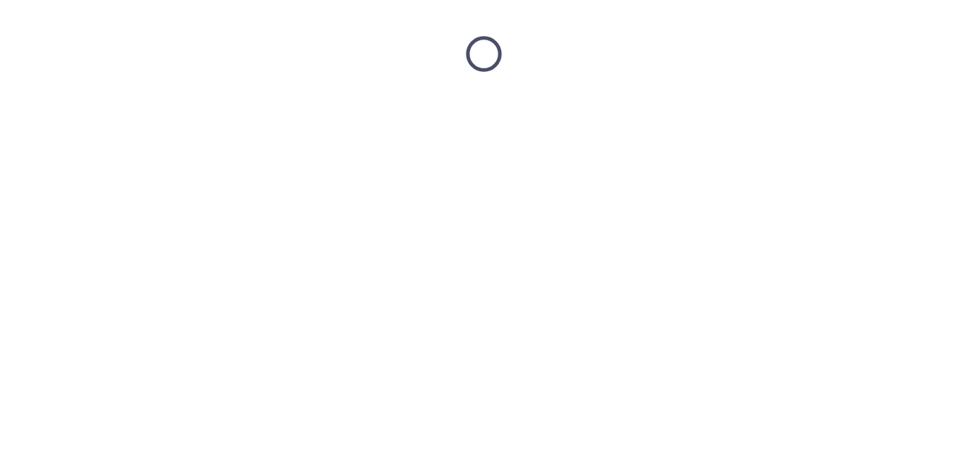
scroll to position [0, 0]
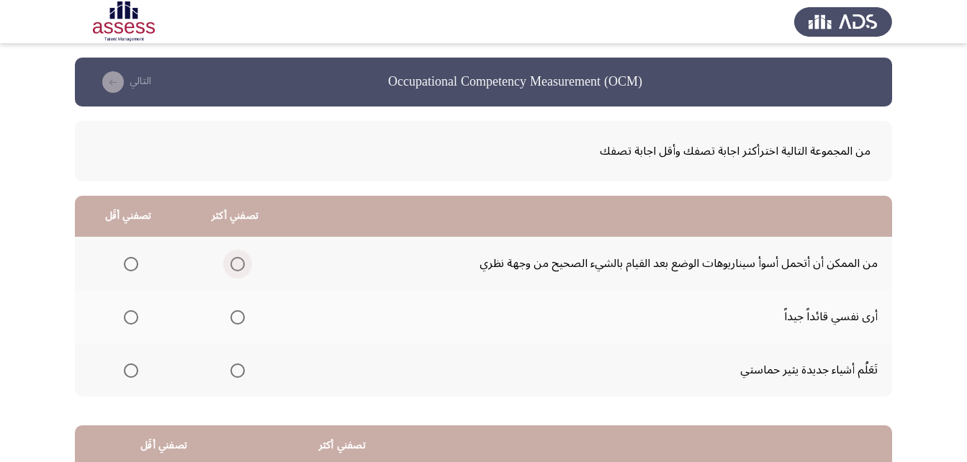
click at [232, 266] on span "Select an option" at bounding box center [237, 264] width 14 height 14
click at [232, 266] on input "Select an option" at bounding box center [237, 264] width 14 height 14
click at [235, 372] on span "Select an option" at bounding box center [237, 371] width 14 height 14
click at [235, 372] on input "Select an option" at bounding box center [237, 371] width 14 height 14
click at [132, 313] on span "Select an option" at bounding box center [131, 317] width 14 height 14
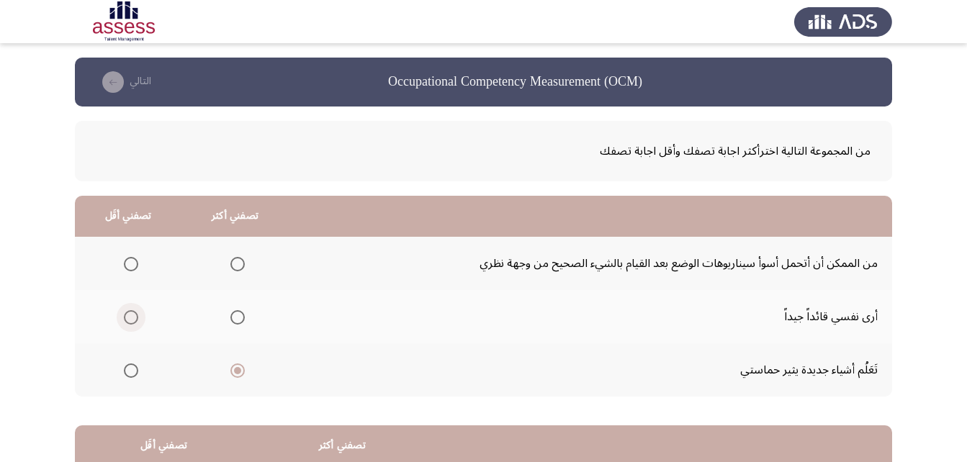
click at [132, 313] on input "Select an option" at bounding box center [131, 317] width 14 height 14
click at [132, 313] on span "Select an option" at bounding box center [131, 317] width 14 height 14
click at [132, 313] on input "Select an option" at bounding box center [131, 317] width 14 height 14
click at [130, 270] on span "Select an option" at bounding box center [131, 264] width 14 height 14
click at [130, 270] on input "Select an option" at bounding box center [131, 264] width 14 height 14
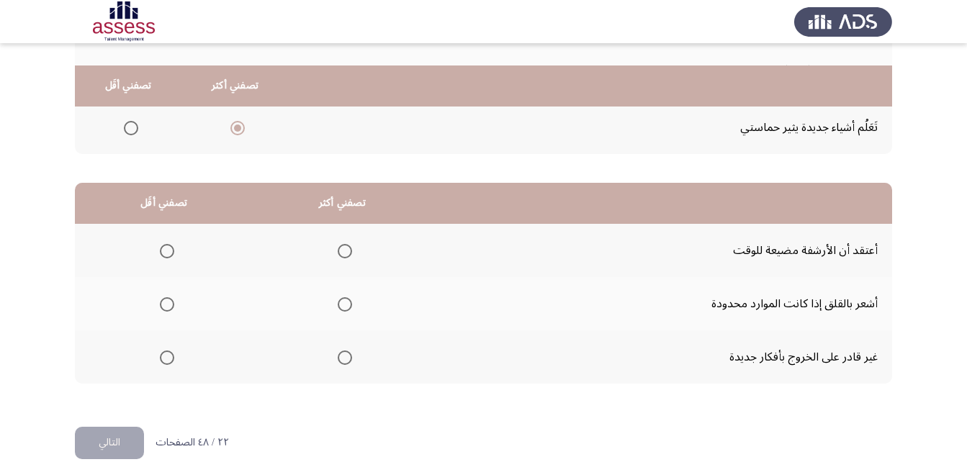
scroll to position [265, 0]
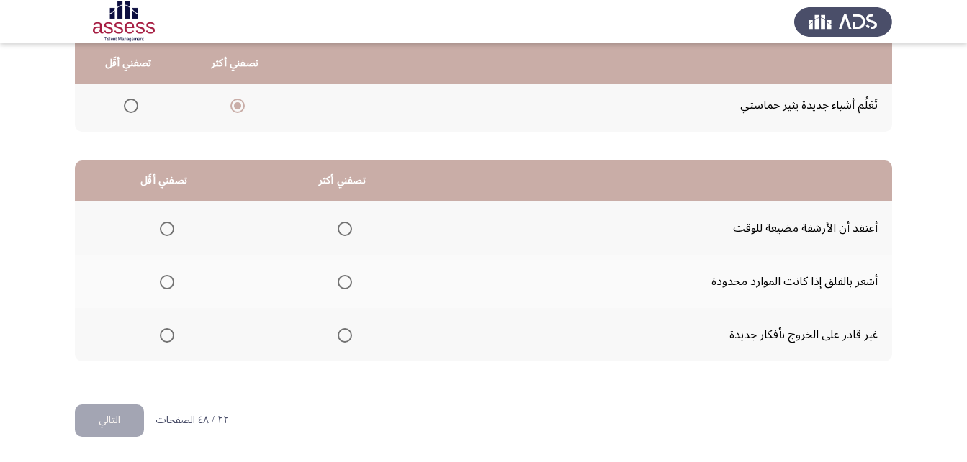
click at [346, 276] on span "Select an option" at bounding box center [345, 282] width 14 height 14
click at [346, 276] on input "Select an option" at bounding box center [345, 282] width 14 height 14
click at [174, 226] on th at bounding box center [164, 228] width 178 height 53
click at [163, 230] on span "Select an option" at bounding box center [167, 229] width 14 height 14
click at [163, 230] on input "Select an option" at bounding box center [167, 229] width 14 height 14
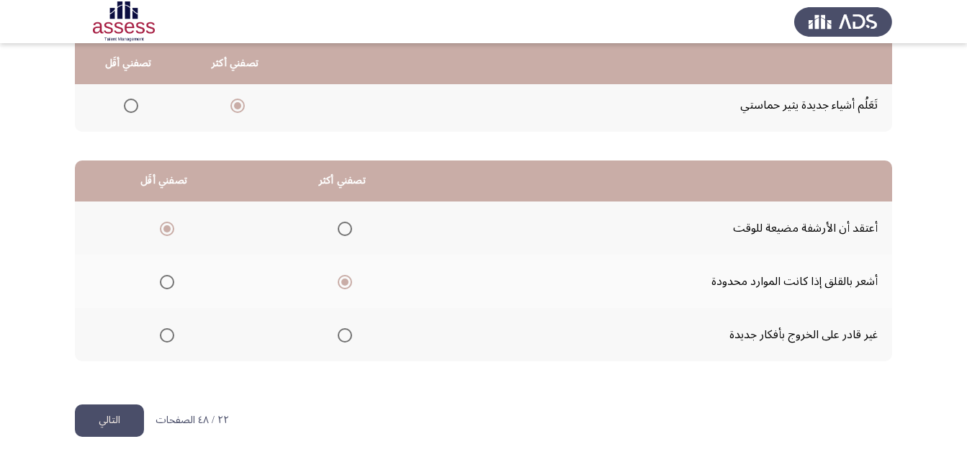
click at [115, 420] on button "التالي" at bounding box center [109, 421] width 69 height 32
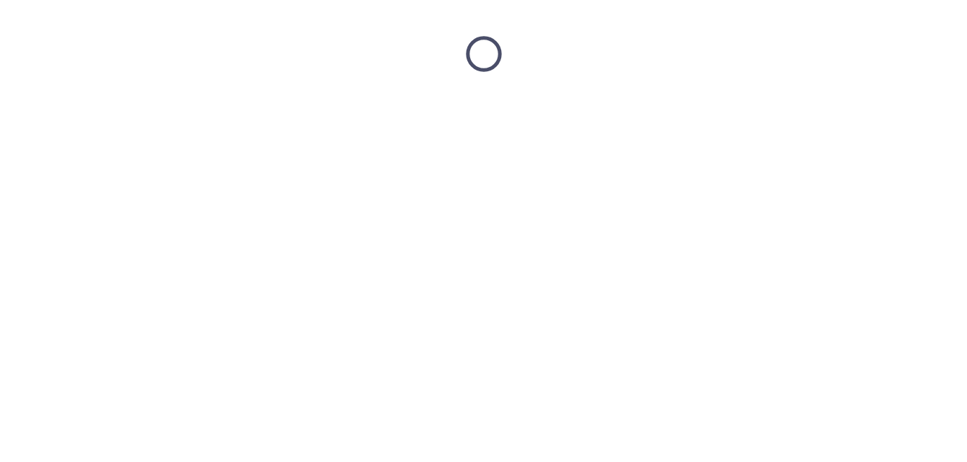
scroll to position [0, 0]
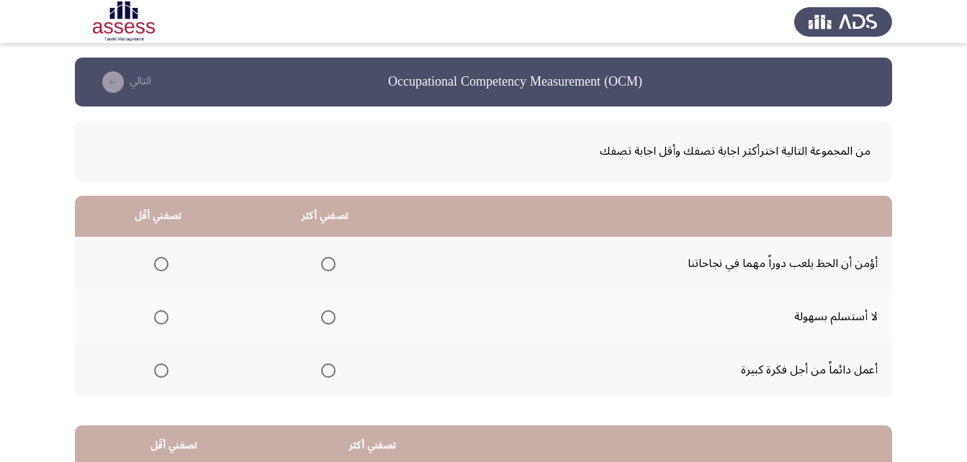
click at [328, 312] on span "Select an option" at bounding box center [328, 317] width 14 height 14
click at [328, 312] on input "Select an option" at bounding box center [328, 317] width 14 height 14
click at [154, 258] on span "Select an option" at bounding box center [161, 264] width 14 height 14
click at [154, 258] on input "Select an option" at bounding box center [161, 264] width 14 height 14
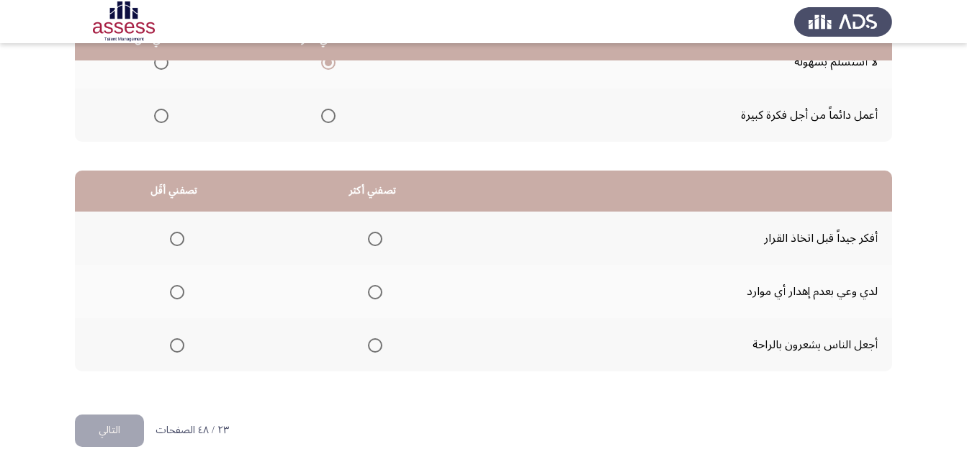
scroll to position [265, 0]
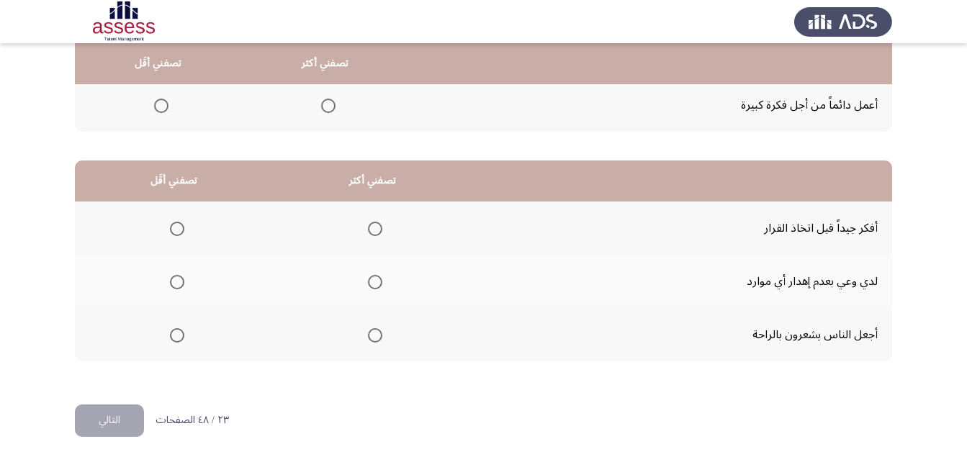
click at [374, 338] on span "Select an option" at bounding box center [375, 335] width 14 height 14
click at [374, 338] on input "Select an option" at bounding box center [375, 335] width 14 height 14
click at [170, 282] on span "Select an option" at bounding box center [177, 282] width 14 height 14
click at [170, 282] on input "Select an option" at bounding box center [177, 282] width 14 height 14
drag, startPoint x: 122, startPoint y: 416, endPoint x: 121, endPoint y: 406, distance: 10.1
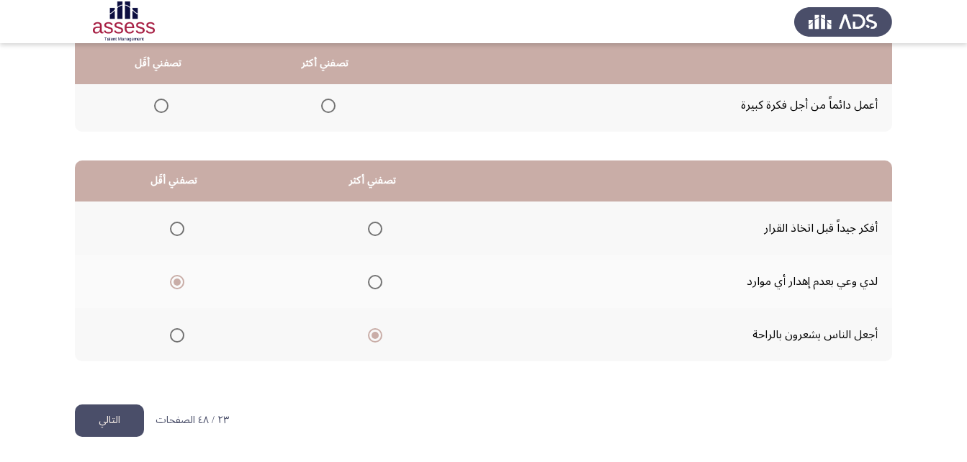
click at [120, 416] on button "التالي" at bounding box center [109, 421] width 69 height 32
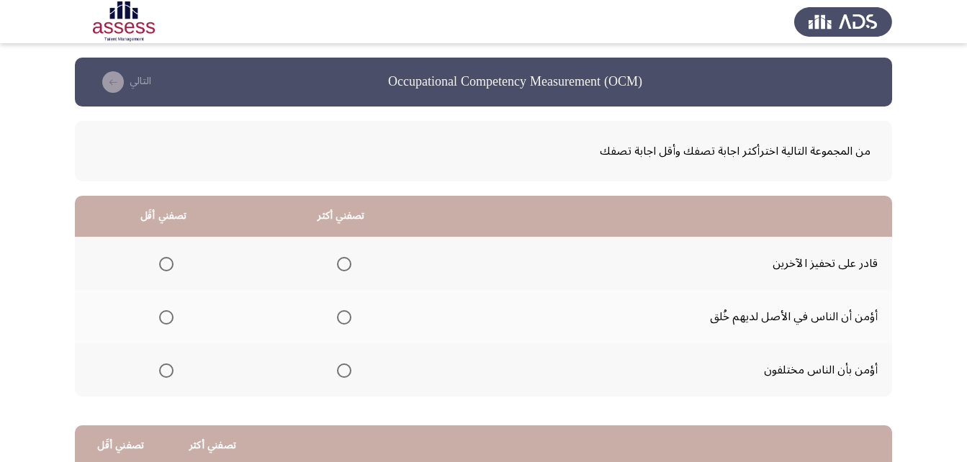
scroll to position [72, 0]
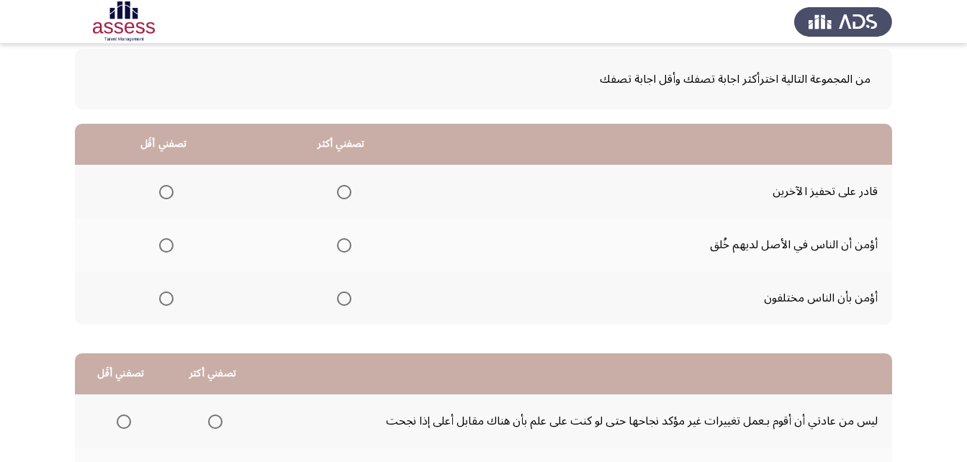
click at [356, 184] on th at bounding box center [341, 191] width 178 height 53
click at [350, 191] on span "Select an option" at bounding box center [344, 192] width 14 height 14
click at [350, 191] on input "Select an option" at bounding box center [344, 192] width 14 height 14
click at [168, 302] on span "Select an option" at bounding box center [166, 299] width 14 height 14
click at [168, 302] on input "Select an option" at bounding box center [166, 299] width 14 height 14
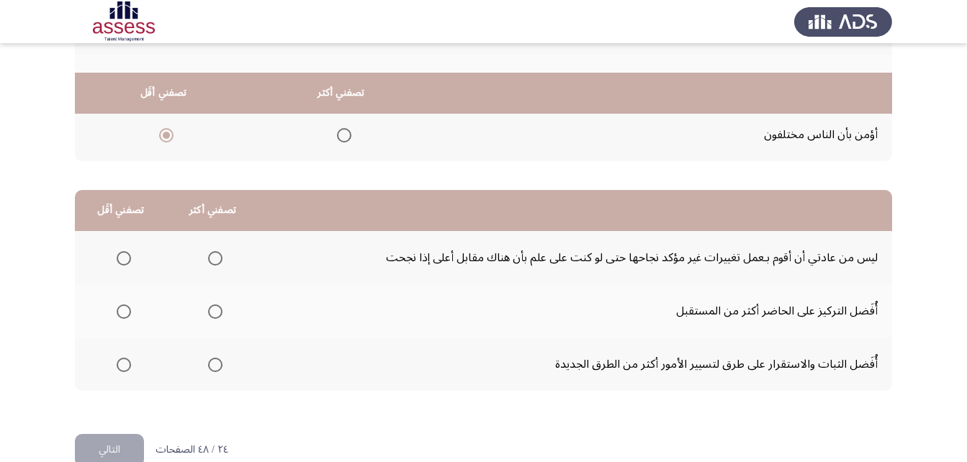
scroll to position [265, 0]
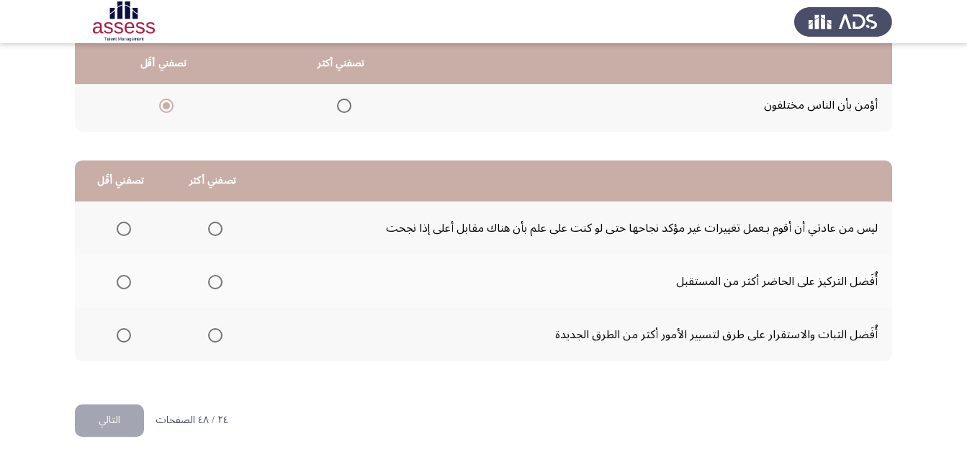
click at [208, 285] on span "Select an option" at bounding box center [215, 282] width 14 height 14
click at [208, 285] on input "Select an option" at bounding box center [215, 282] width 14 height 14
click at [125, 225] on span "Select an option" at bounding box center [124, 229] width 14 height 14
click at [125, 225] on input "Select an option" at bounding box center [124, 229] width 14 height 14
click at [99, 423] on button "التالي" at bounding box center [109, 421] width 69 height 32
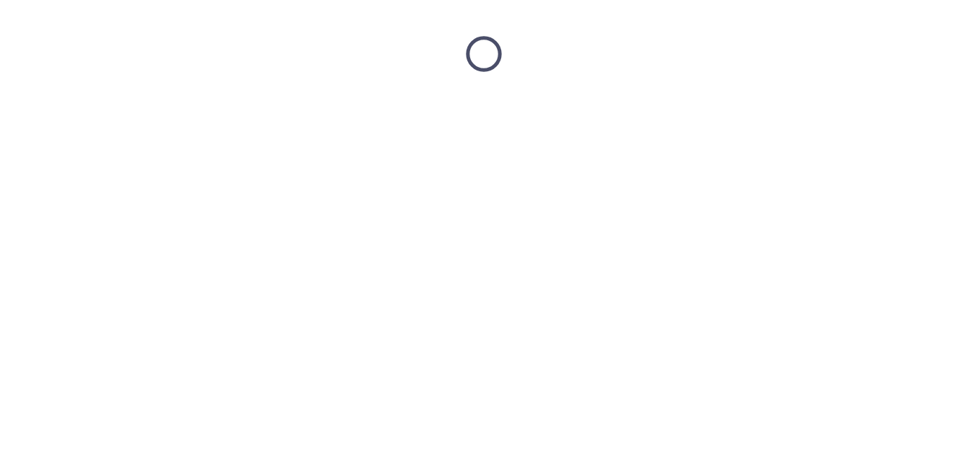
scroll to position [0, 0]
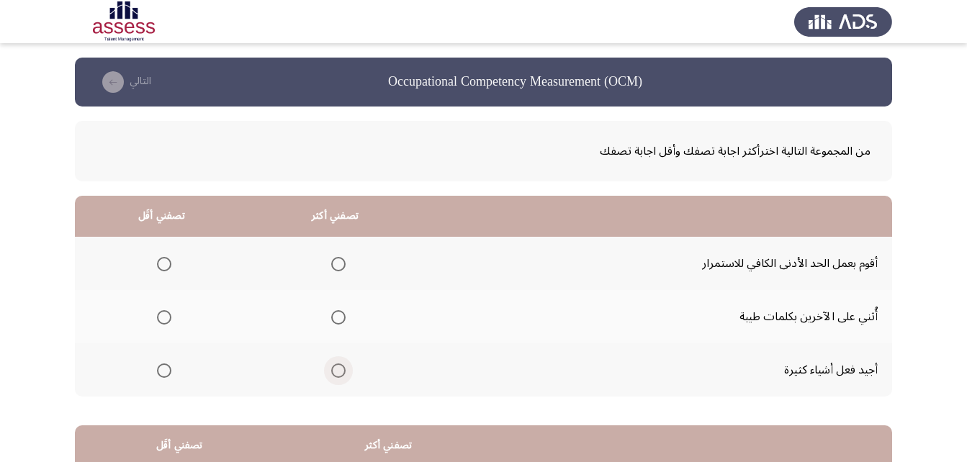
click at [339, 376] on span "Select an option" at bounding box center [338, 371] width 14 height 14
click at [339, 376] on input "Select an option" at bounding box center [338, 371] width 14 height 14
click at [167, 317] on span "Select an option" at bounding box center [164, 317] width 14 height 14
click at [167, 317] on input "Select an option" at bounding box center [164, 317] width 14 height 14
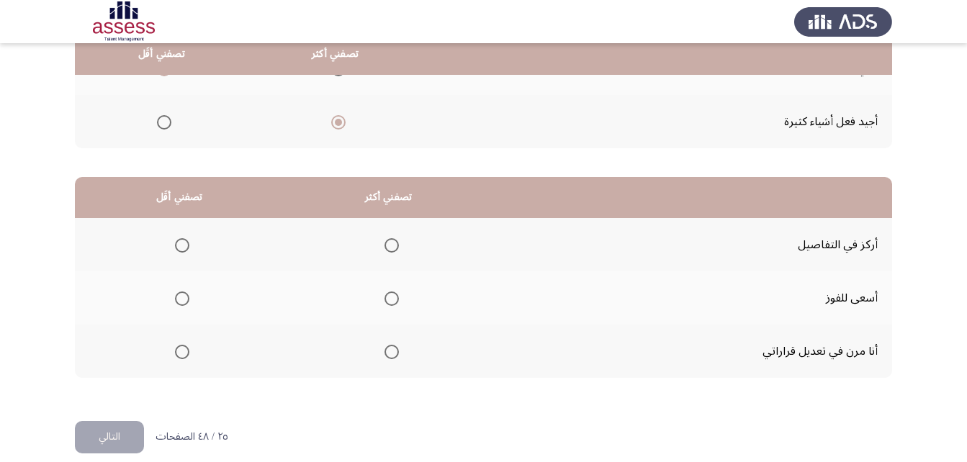
scroll to position [265, 0]
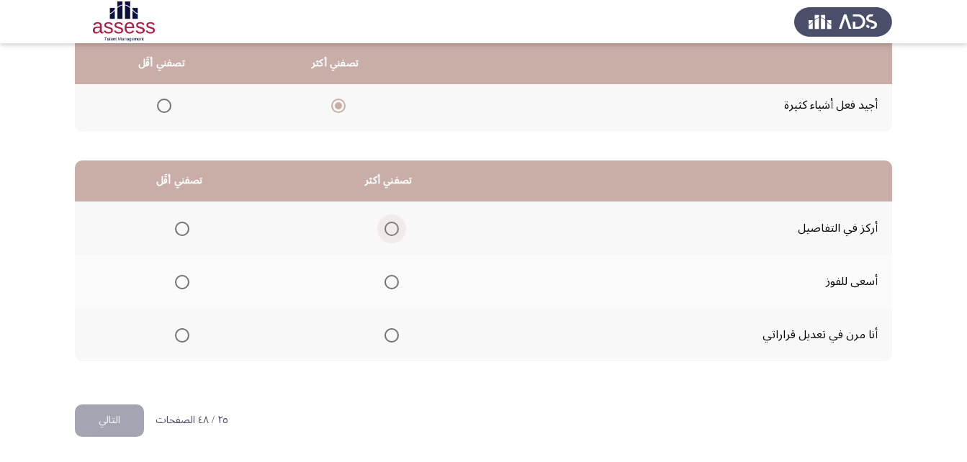
click at [390, 229] on span "Select an option" at bounding box center [391, 229] width 14 height 14
click at [390, 229] on input "Select an option" at bounding box center [391, 229] width 14 height 14
click at [178, 338] on span "Select an option" at bounding box center [182, 335] width 14 height 14
click at [178, 338] on input "Select an option" at bounding box center [182, 335] width 14 height 14
click at [107, 425] on button "التالي" at bounding box center [109, 421] width 69 height 32
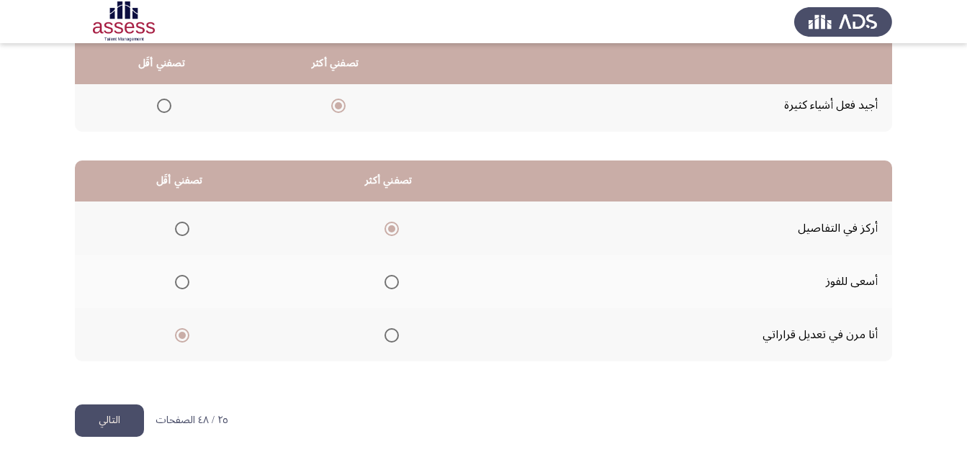
scroll to position [0, 0]
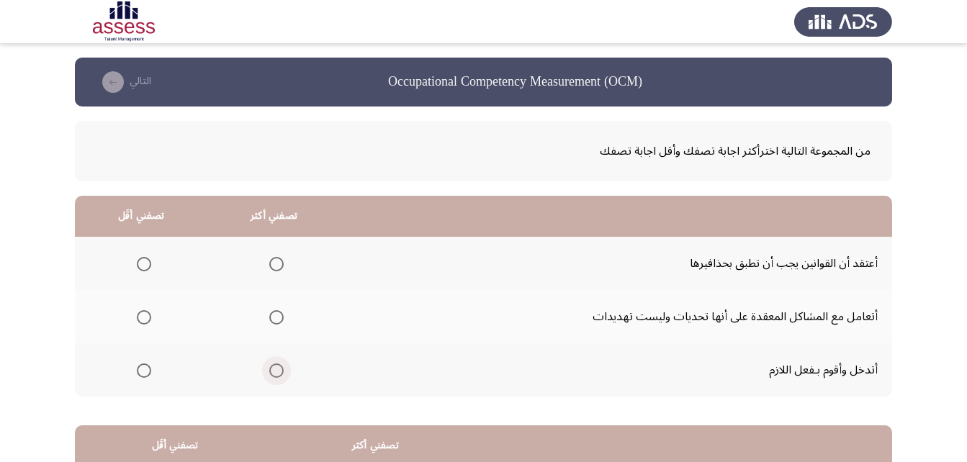
click at [274, 375] on span "Select an option" at bounding box center [276, 371] width 14 height 14
click at [274, 375] on input "Select an option" at bounding box center [276, 371] width 14 height 14
click at [139, 261] on span "Select an option" at bounding box center [144, 264] width 14 height 14
click at [139, 261] on input "Select an option" at bounding box center [144, 264] width 14 height 14
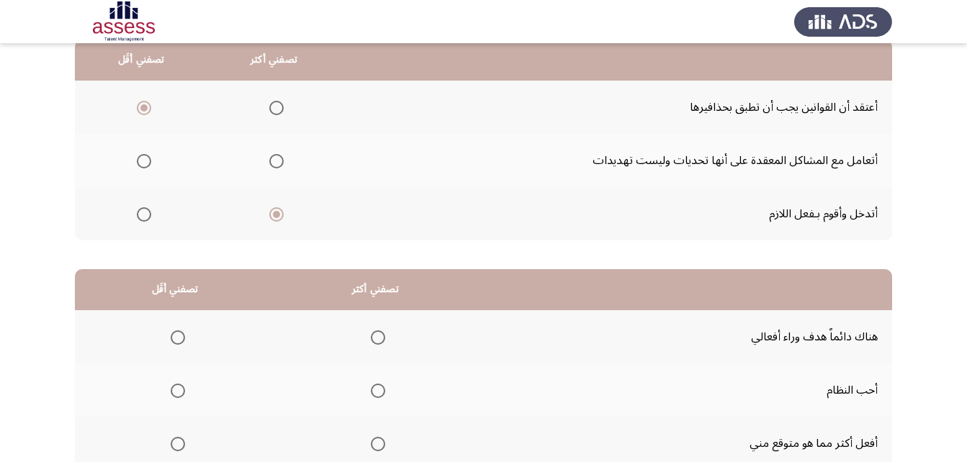
scroll to position [216, 0]
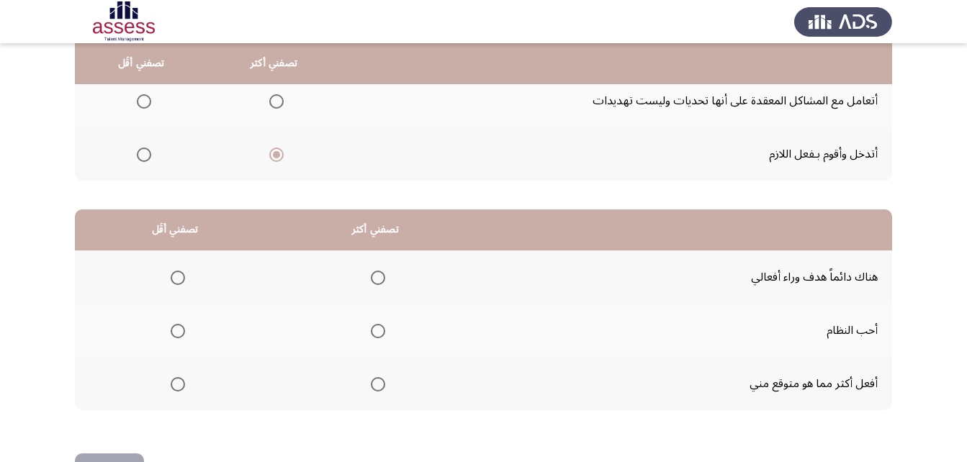
click at [376, 330] on span "Select an option" at bounding box center [378, 331] width 14 height 14
click at [376, 330] on input "Select an option" at bounding box center [378, 331] width 14 height 14
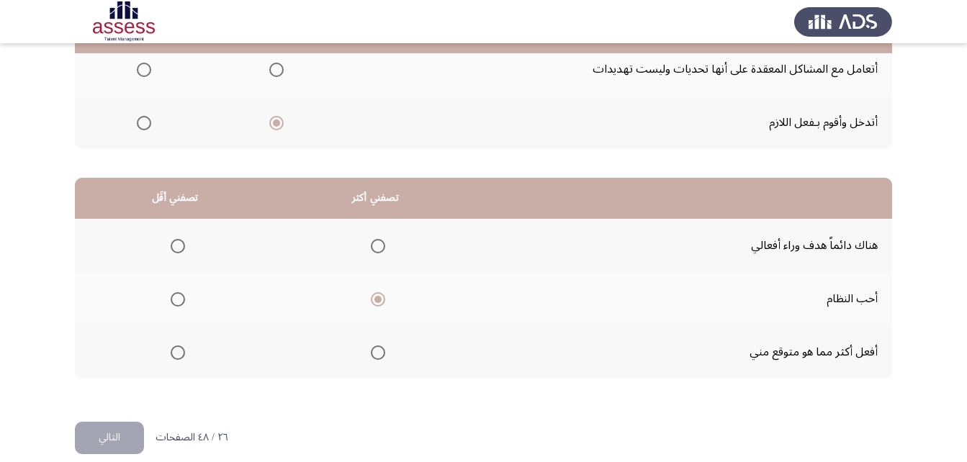
scroll to position [265, 0]
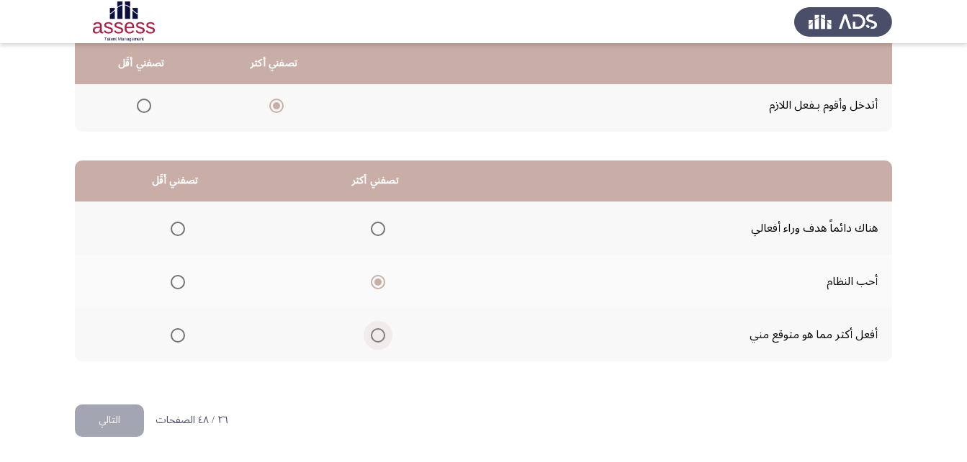
click at [378, 336] on span "Select an option" at bounding box center [378, 336] width 0 height 0
click at [376, 336] on input "Select an option" at bounding box center [378, 335] width 14 height 14
click at [177, 283] on span "Select an option" at bounding box center [178, 282] width 14 height 14
click at [177, 283] on input "Select an option" at bounding box center [178, 282] width 14 height 14
click at [99, 428] on button "التالي" at bounding box center [109, 421] width 69 height 32
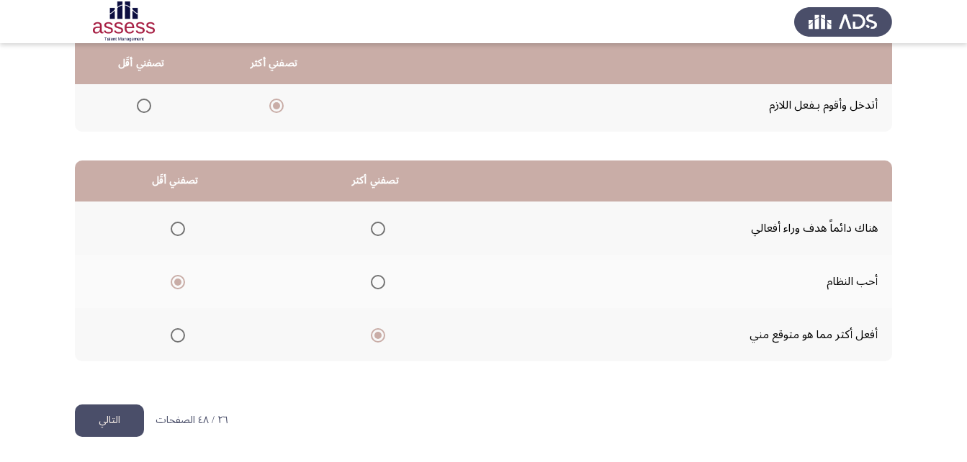
scroll to position [0, 0]
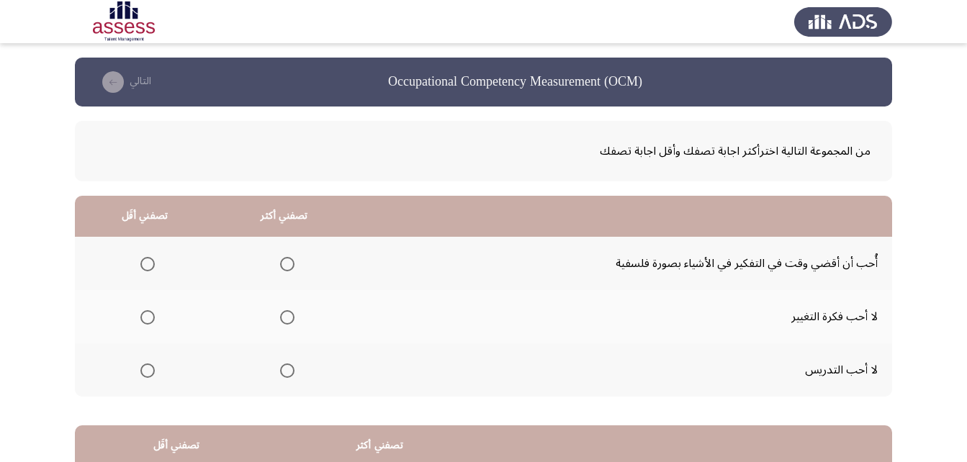
click at [288, 264] on span "Select an option" at bounding box center [287, 264] width 14 height 14
click at [288, 264] on input "Select an option" at bounding box center [287, 264] width 14 height 14
click at [151, 322] on span "Select an option" at bounding box center [147, 317] width 14 height 14
click at [151, 322] on input "Select an option" at bounding box center [147, 317] width 14 height 14
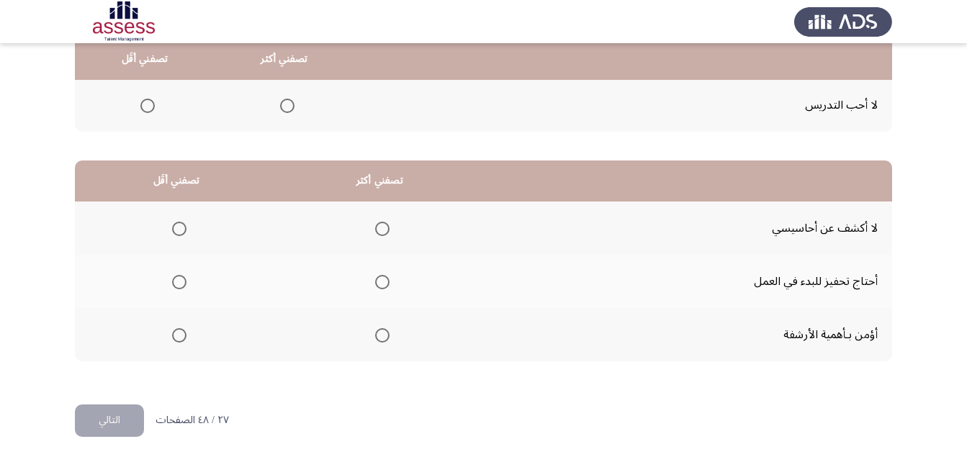
scroll to position [193, 0]
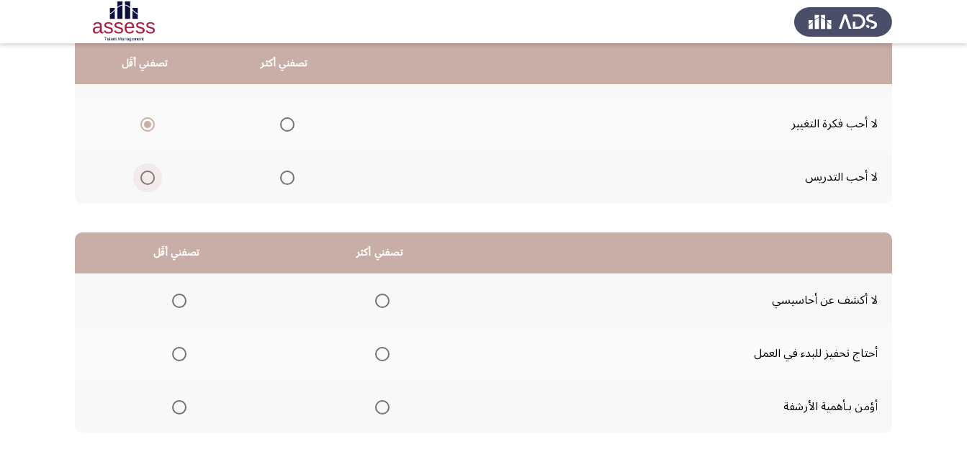
click at [148, 179] on span "Select an option" at bounding box center [147, 178] width 14 height 14
click at [148, 179] on input "Select an option" at bounding box center [147, 178] width 14 height 14
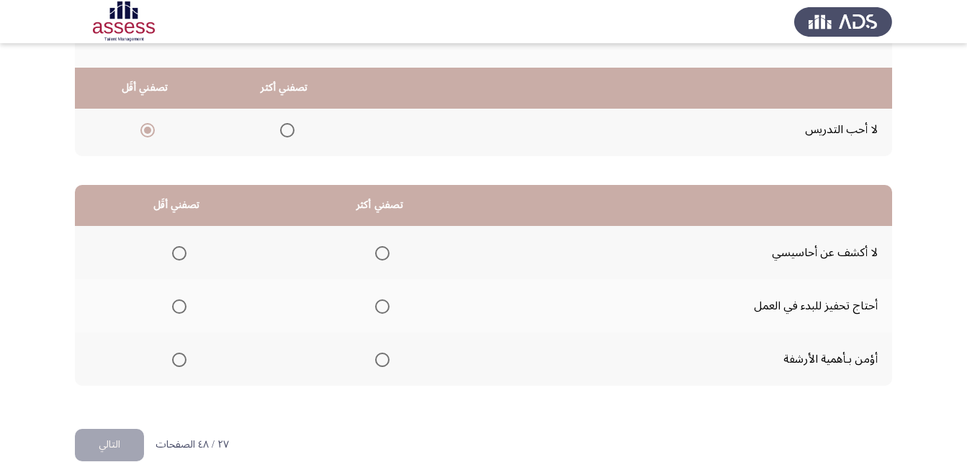
scroll to position [265, 0]
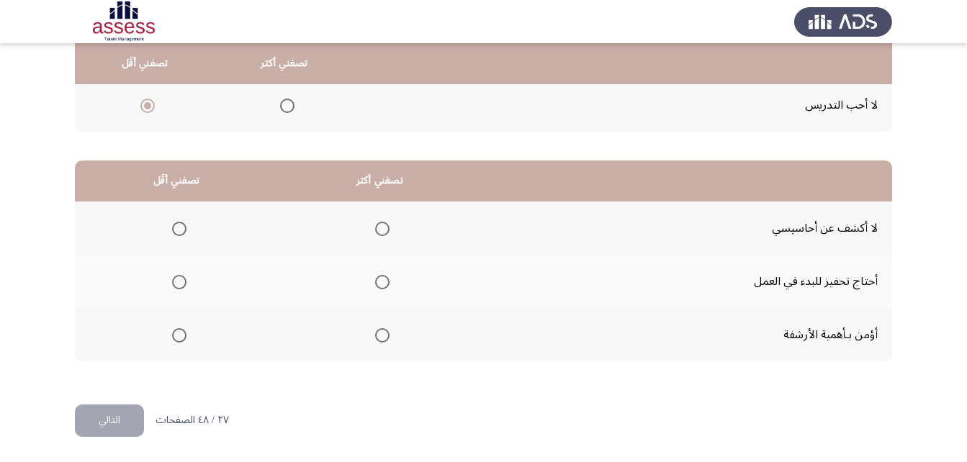
click at [381, 228] on span "Select an option" at bounding box center [382, 229] width 14 height 14
click at [381, 228] on input "Select an option" at bounding box center [382, 229] width 14 height 14
click at [174, 340] on span "Select an option" at bounding box center [179, 335] width 14 height 14
click at [174, 340] on input "Select an option" at bounding box center [179, 335] width 14 height 14
click at [112, 418] on button "التالي" at bounding box center [109, 421] width 69 height 32
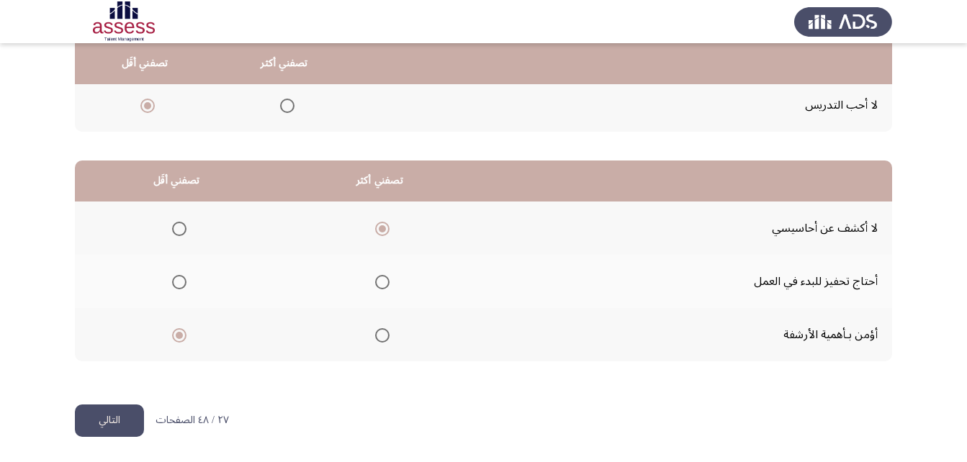
scroll to position [0, 0]
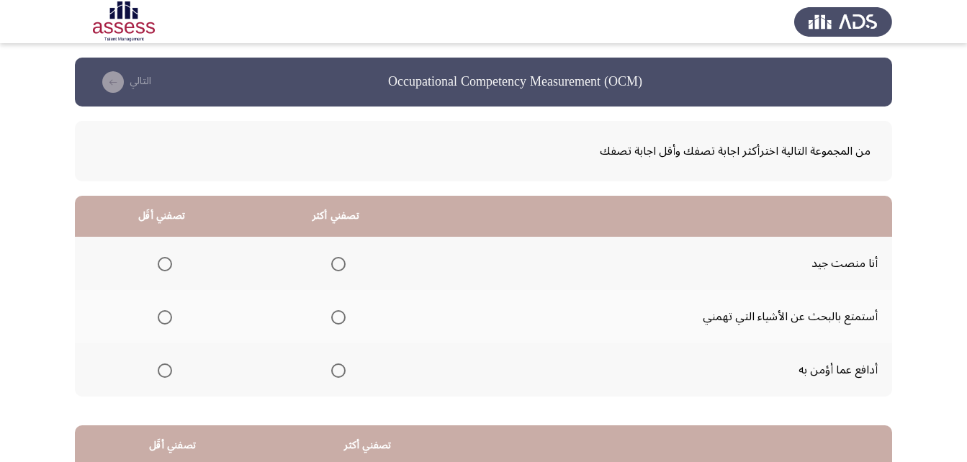
click at [337, 261] on span "Select an option" at bounding box center [338, 264] width 14 height 14
click at [337, 261] on input "Select an option" at bounding box center [338, 264] width 14 height 14
click at [163, 318] on span "Select an option" at bounding box center [165, 317] width 14 height 14
click at [163, 318] on input "Select an option" at bounding box center [165, 317] width 14 height 14
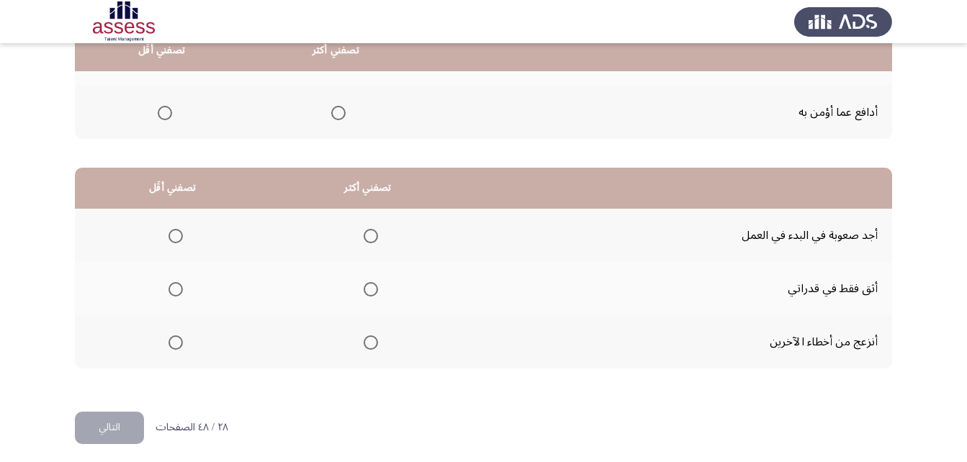
scroll to position [265, 0]
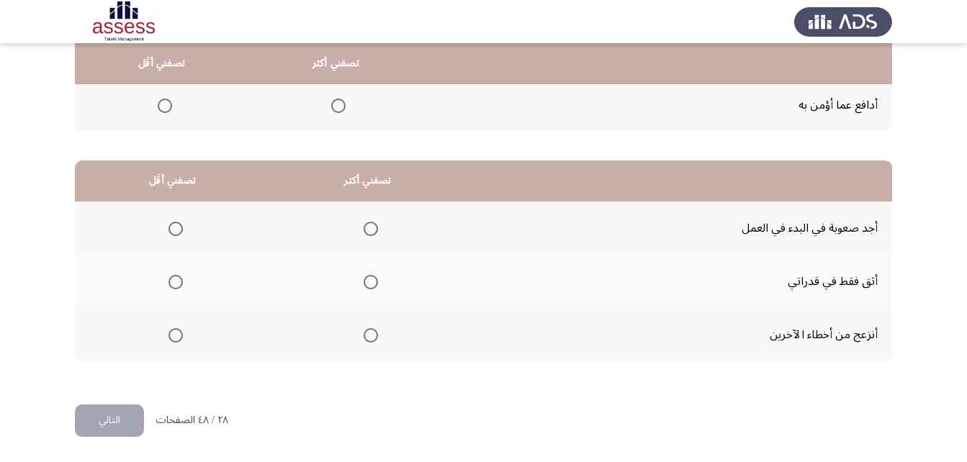
click at [374, 282] on span "Select an option" at bounding box center [371, 282] width 14 height 14
click at [374, 282] on input "Select an option" at bounding box center [371, 282] width 14 height 14
click at [171, 341] on span "Select an option" at bounding box center [175, 335] width 14 height 14
click at [171, 341] on input "Select an option" at bounding box center [175, 335] width 14 height 14
drag, startPoint x: 103, startPoint y: 426, endPoint x: 187, endPoint y: 418, distance: 84.6
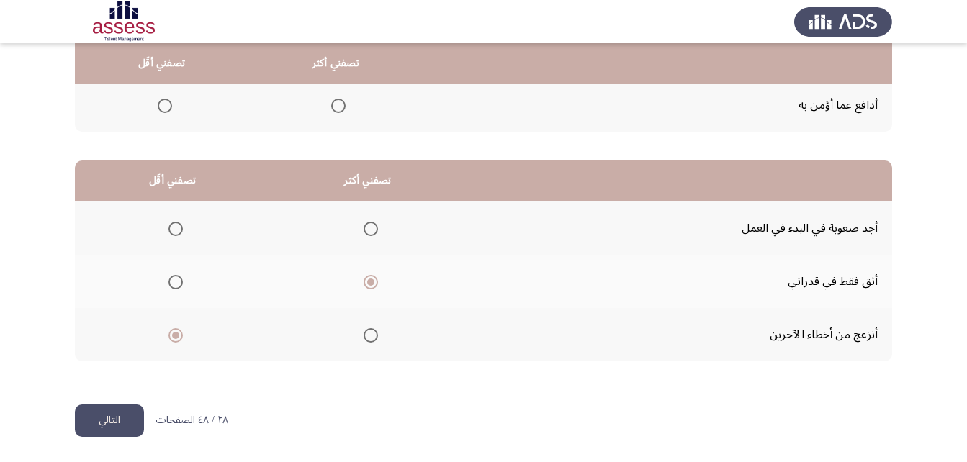
click at [104, 426] on button "التالي" at bounding box center [109, 421] width 69 height 32
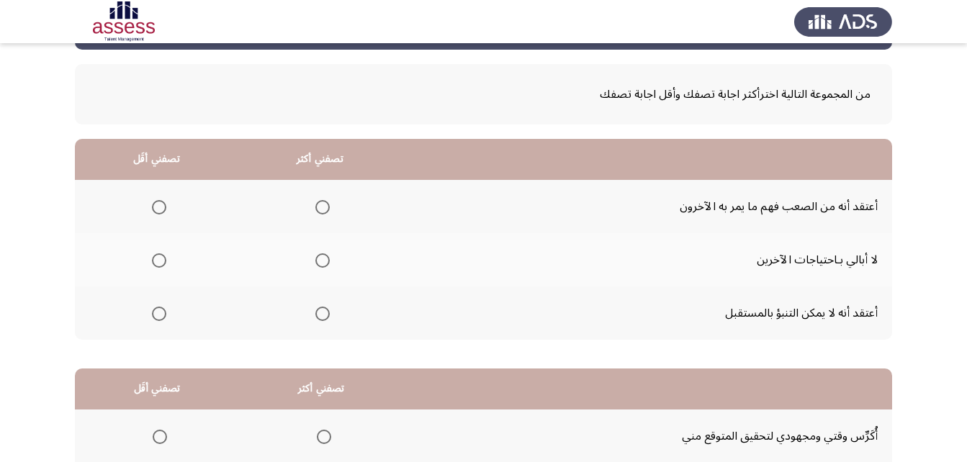
scroll to position [144, 0]
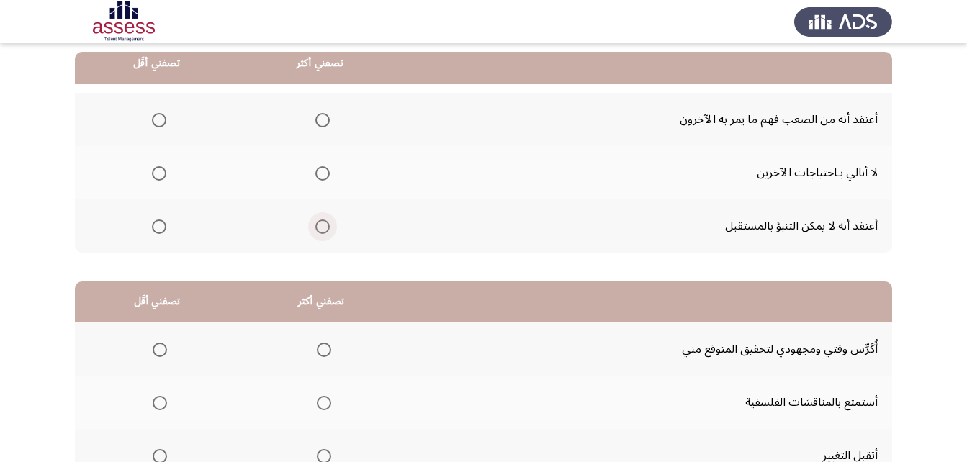
click at [325, 228] on span "Select an option" at bounding box center [322, 227] width 14 height 14
click at [325, 228] on input "Select an option" at bounding box center [322, 227] width 14 height 14
click at [156, 175] on span "Select an option" at bounding box center [159, 173] width 14 height 14
click at [156, 175] on input "Select an option" at bounding box center [159, 173] width 14 height 14
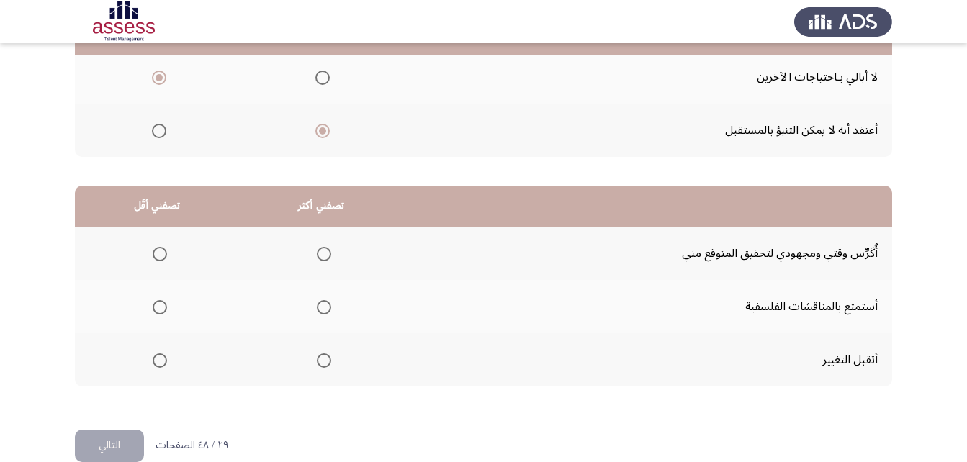
scroll to position [265, 0]
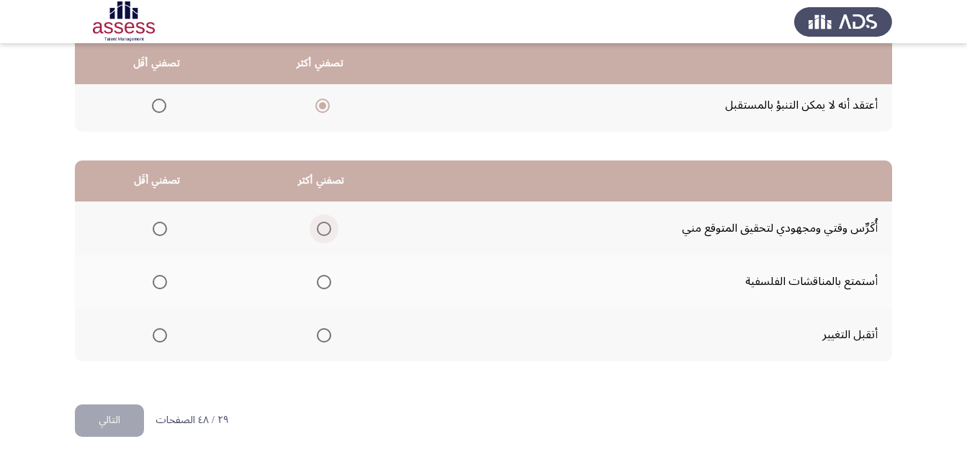
click at [328, 233] on span "Select an option" at bounding box center [324, 229] width 14 height 14
click at [328, 233] on input "Select an option" at bounding box center [324, 229] width 14 height 14
click at [157, 334] on span "Select an option" at bounding box center [160, 335] width 14 height 14
click at [157, 334] on input "Select an option" at bounding box center [160, 335] width 14 height 14
click at [124, 416] on button "التالي" at bounding box center [109, 421] width 69 height 32
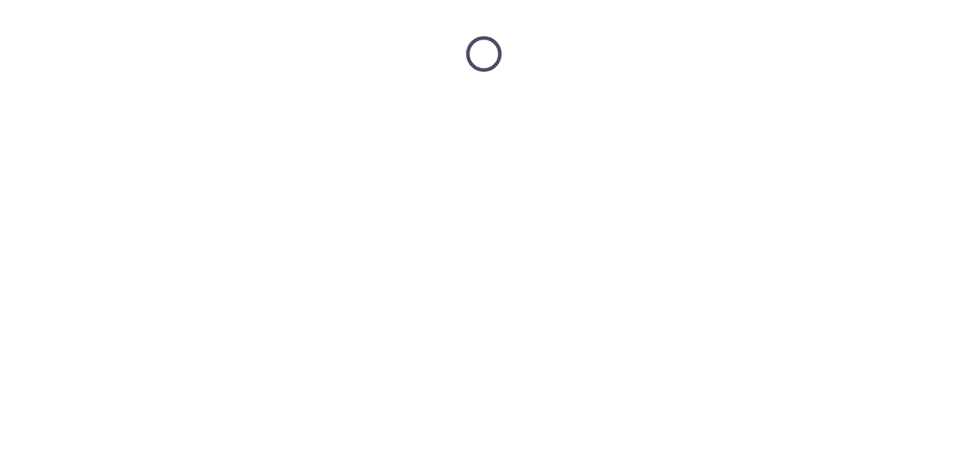
scroll to position [0, 0]
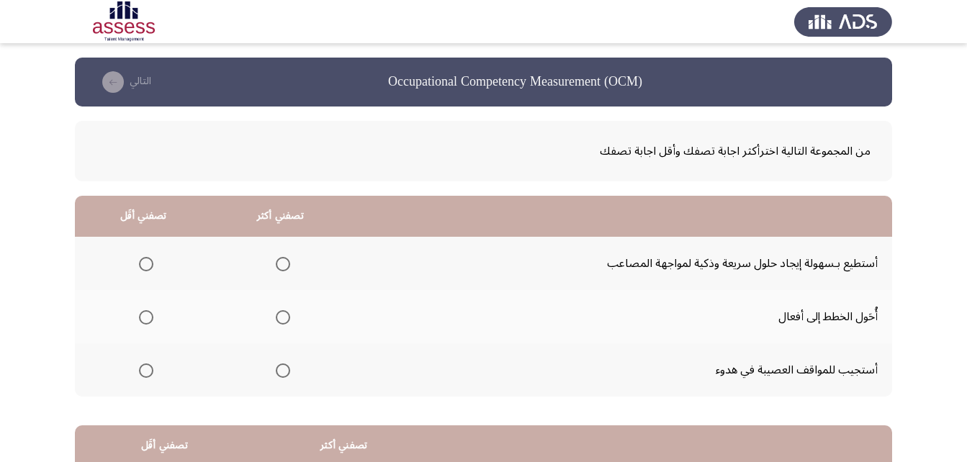
click at [276, 316] on span "Select an option" at bounding box center [283, 317] width 14 height 14
click at [276, 316] on input "Select an option" at bounding box center [283, 317] width 14 height 14
click at [155, 372] on th at bounding box center [143, 369] width 137 height 53
click at [144, 374] on span "Select an option" at bounding box center [146, 371] width 14 height 14
click at [144, 374] on input "Select an option" at bounding box center [146, 371] width 14 height 14
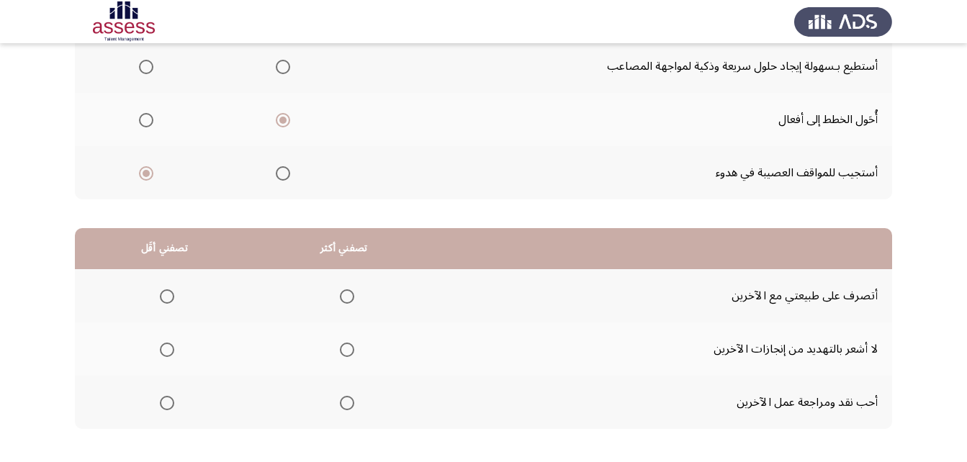
scroll to position [216, 0]
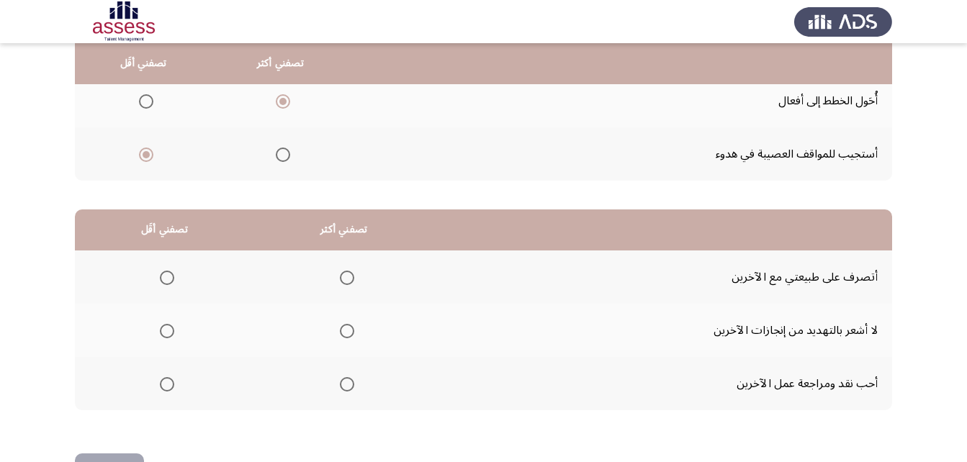
click at [340, 331] on span "Select an option" at bounding box center [347, 331] width 14 height 14
click at [340, 331] on input "Select an option" at bounding box center [347, 331] width 14 height 14
click at [174, 271] on span "Select an option" at bounding box center [167, 278] width 14 height 14
click at [174, 271] on input "Select an option" at bounding box center [167, 278] width 14 height 14
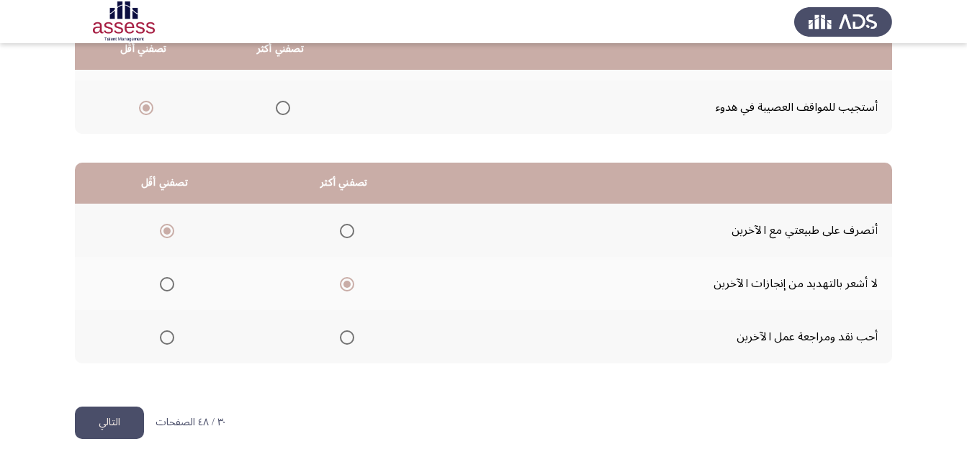
scroll to position [265, 0]
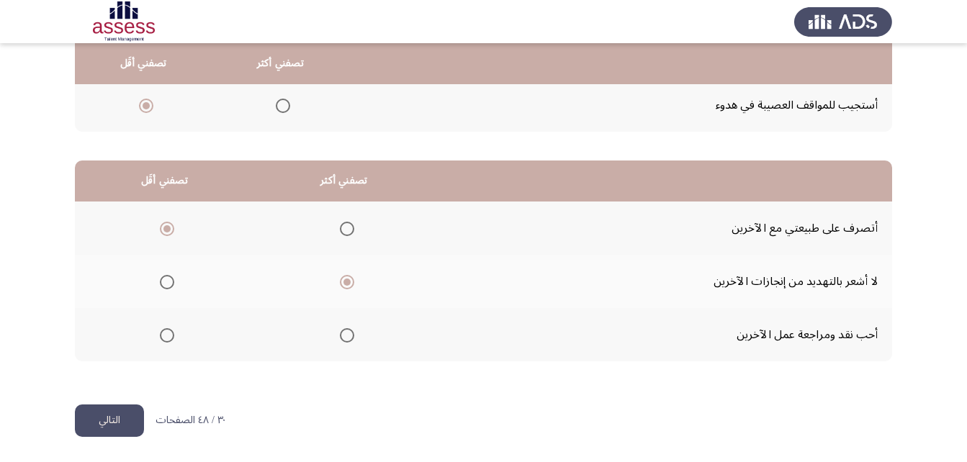
click at [120, 424] on button "التالي" at bounding box center [109, 421] width 69 height 32
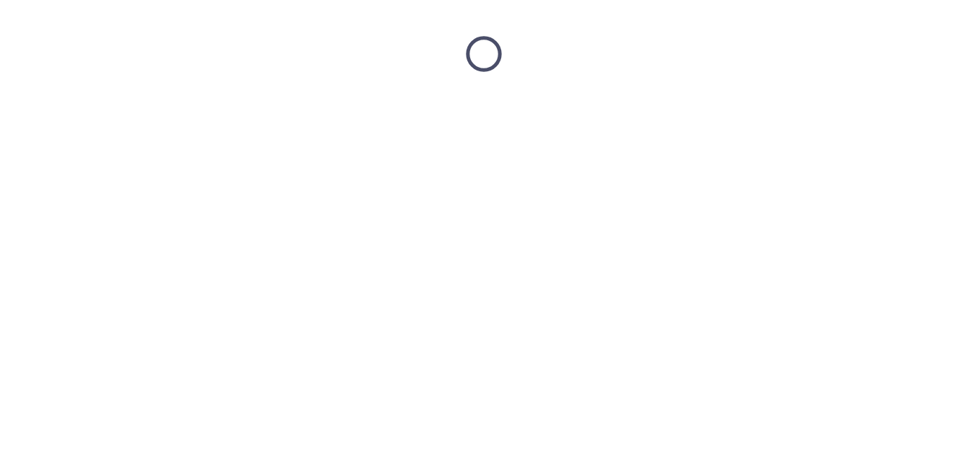
scroll to position [0, 0]
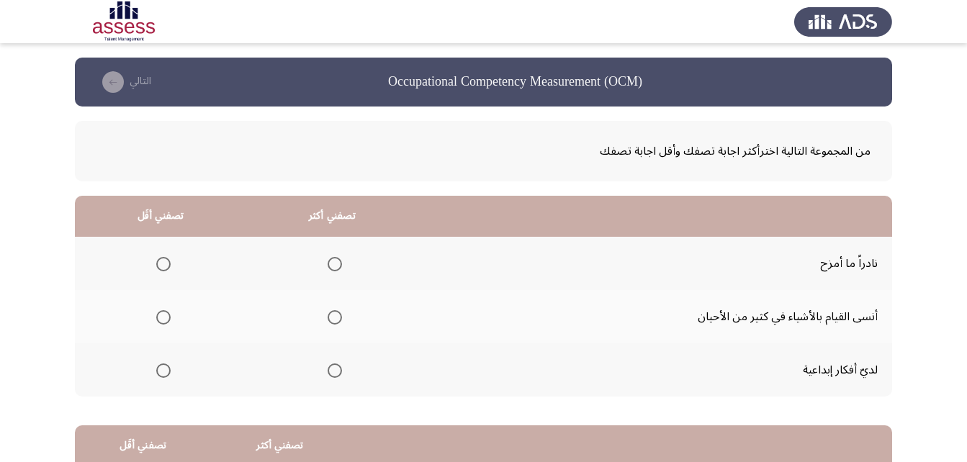
click at [332, 368] on span "Select an option" at bounding box center [335, 371] width 14 height 14
click at [332, 368] on input "Select an option" at bounding box center [335, 371] width 14 height 14
click at [157, 264] on span "Select an option" at bounding box center [163, 264] width 14 height 14
click at [157, 264] on input "Select an option" at bounding box center [163, 264] width 14 height 14
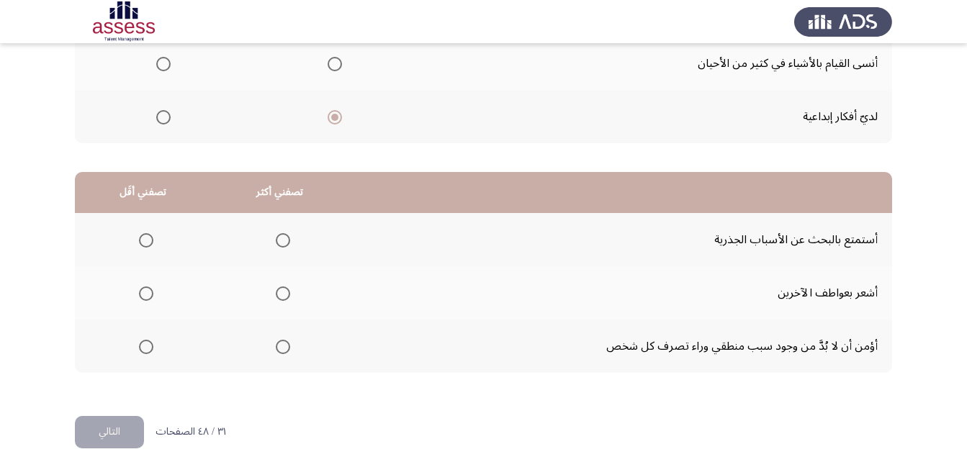
scroll to position [265, 0]
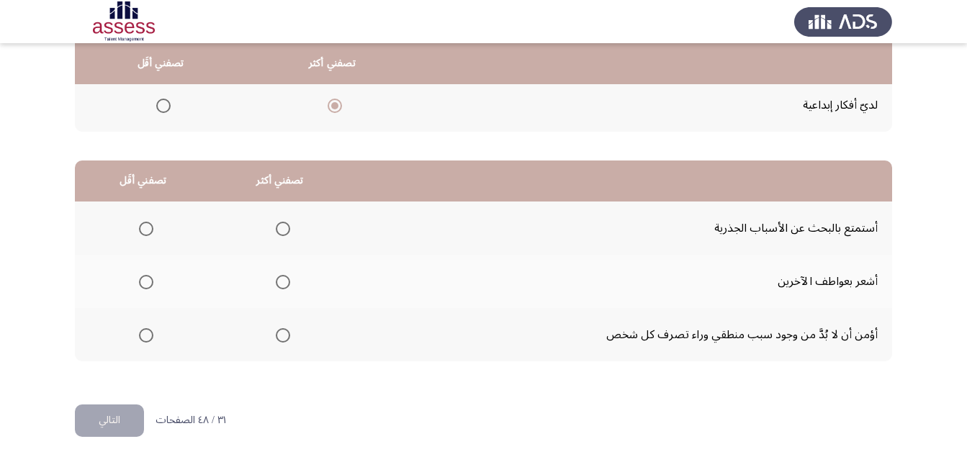
click at [278, 286] on span "Select an option" at bounding box center [283, 282] width 14 height 14
click at [278, 286] on input "Select an option" at bounding box center [283, 282] width 14 height 14
click at [148, 332] on span "Select an option" at bounding box center [146, 335] width 14 height 14
click at [148, 332] on input "Select an option" at bounding box center [146, 335] width 14 height 14
click at [115, 429] on button "التالي" at bounding box center [109, 421] width 69 height 32
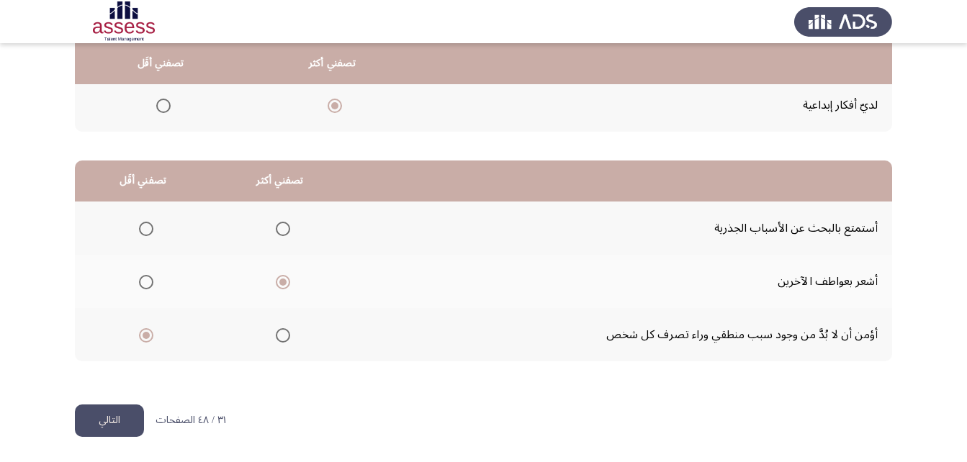
scroll to position [0, 0]
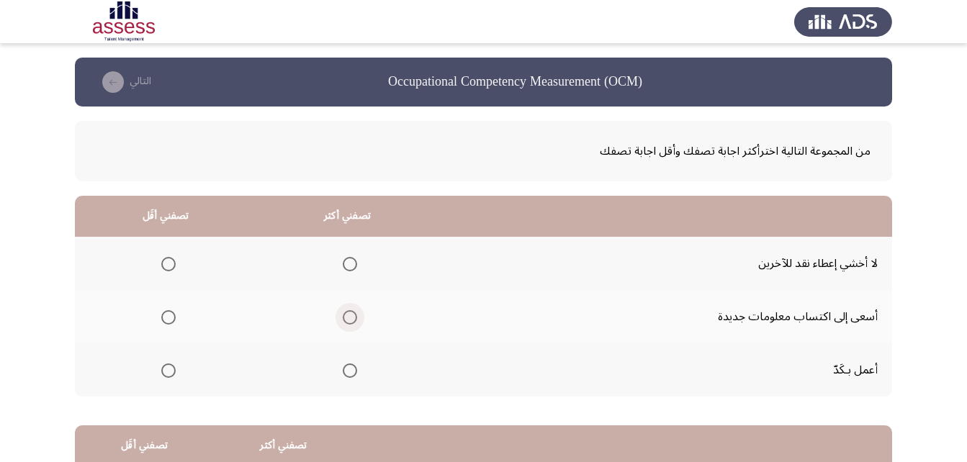
click at [346, 320] on span "Select an option" at bounding box center [350, 317] width 14 height 14
click at [346, 320] on input "Select an option" at bounding box center [350, 317] width 14 height 14
click at [168, 264] on span "Select an option" at bounding box center [168, 264] width 0 height 0
click at [168, 264] on input "Select an option" at bounding box center [168, 264] width 14 height 14
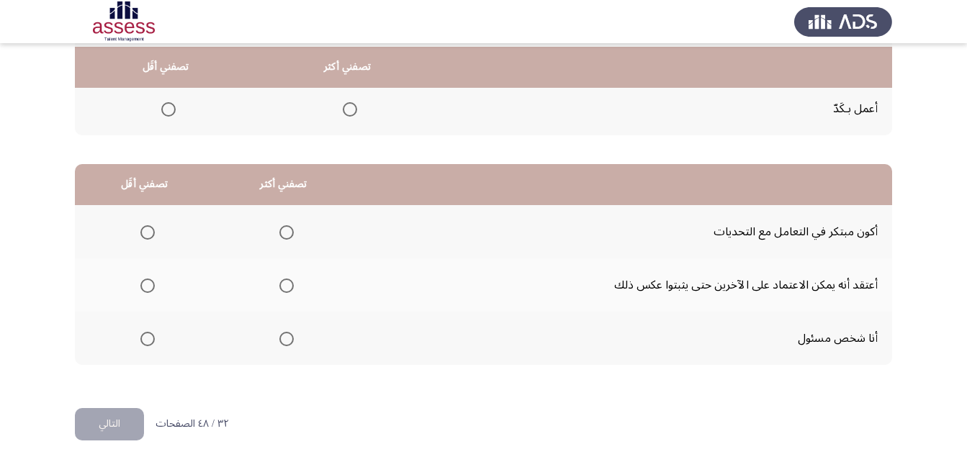
scroll to position [265, 0]
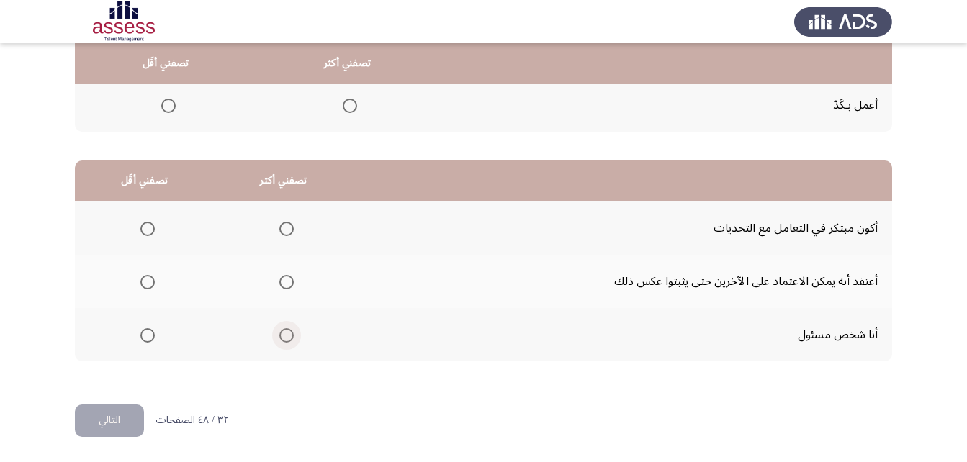
click at [288, 330] on span "Select an option" at bounding box center [286, 335] width 14 height 14
click at [288, 330] on input "Select an option" at bounding box center [286, 335] width 14 height 14
click at [143, 287] on span "Select an option" at bounding box center [147, 282] width 14 height 14
click at [143, 287] on input "Select an option" at bounding box center [147, 282] width 14 height 14
click at [127, 418] on button "التالي" at bounding box center [109, 421] width 69 height 32
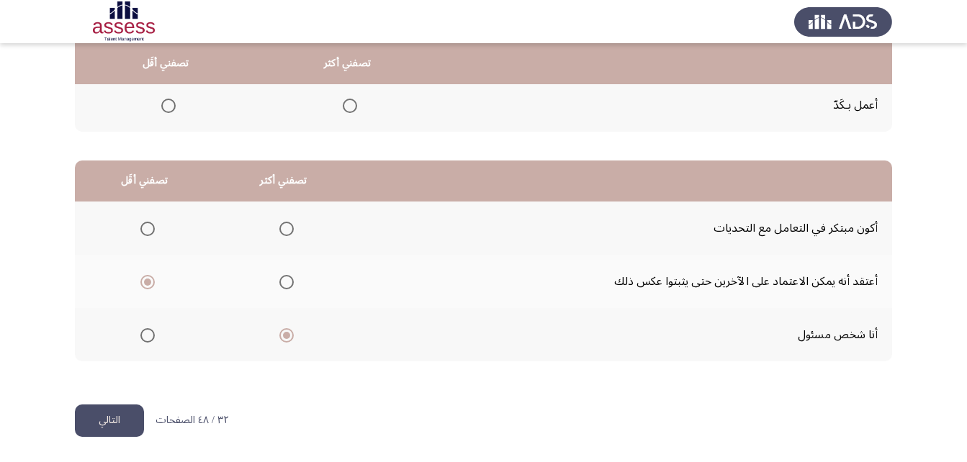
scroll to position [0, 0]
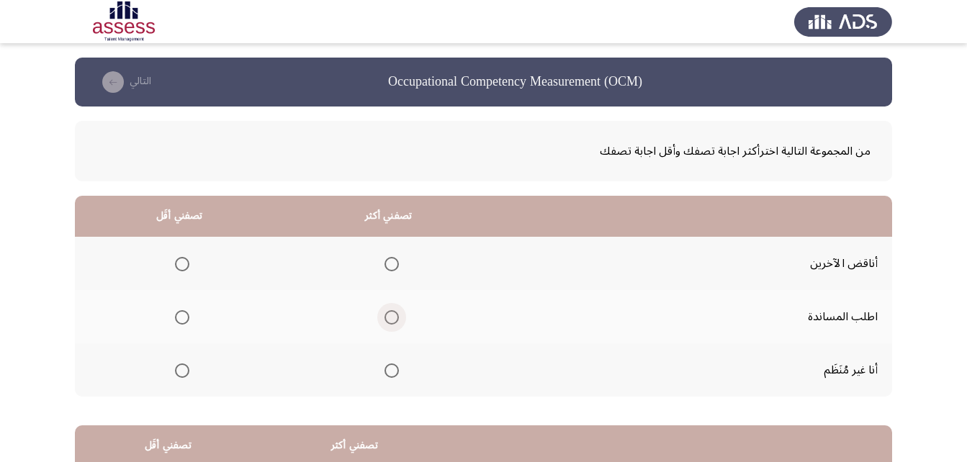
click at [386, 317] on span "Select an option" at bounding box center [391, 317] width 14 height 14
click at [386, 317] on input "Select an option" at bounding box center [391, 317] width 14 height 14
click at [182, 374] on span "Select an option" at bounding box center [182, 371] width 14 height 14
click at [182, 374] on input "Select an option" at bounding box center [182, 371] width 14 height 14
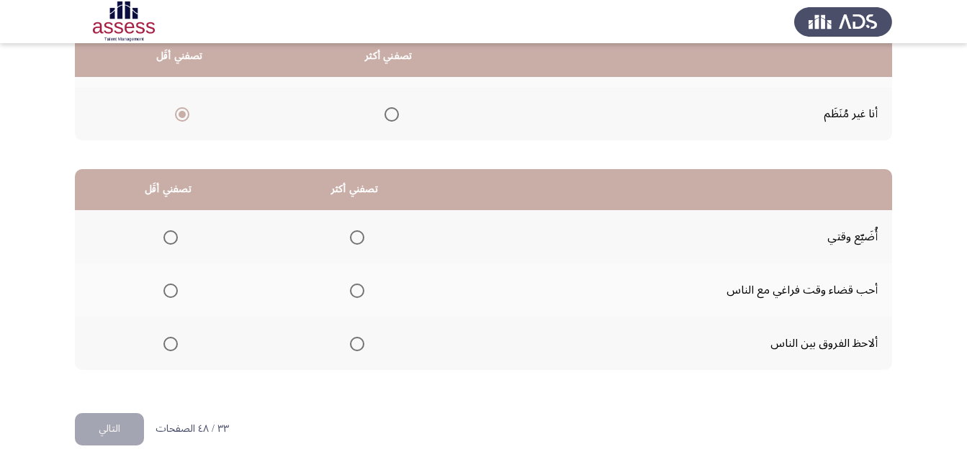
scroll to position [265, 0]
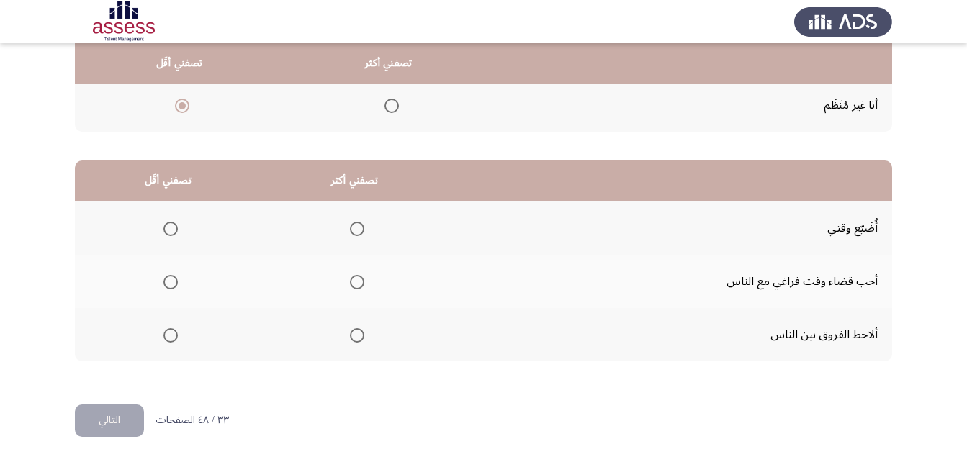
click at [363, 287] on th at bounding box center [354, 281] width 186 height 53
click at [358, 283] on span "Select an option" at bounding box center [357, 282] width 14 height 14
click at [358, 283] on input "Select an option" at bounding box center [357, 282] width 14 height 14
click at [168, 343] on mat-radio-group "Select an option" at bounding box center [168, 335] width 20 height 24
click at [167, 340] on span "Select an option" at bounding box center [170, 335] width 14 height 14
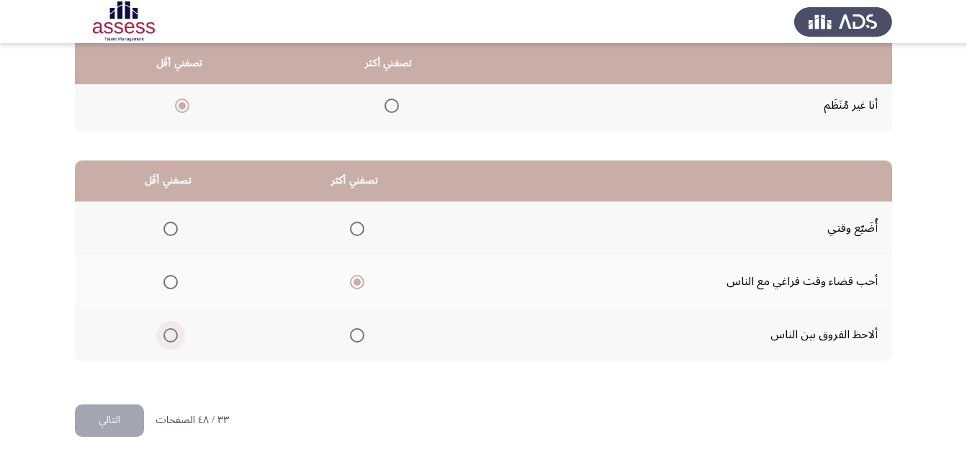
click at [167, 340] on input "Select an option" at bounding box center [170, 335] width 14 height 14
click at [92, 405] on button "التالي" at bounding box center [109, 421] width 69 height 32
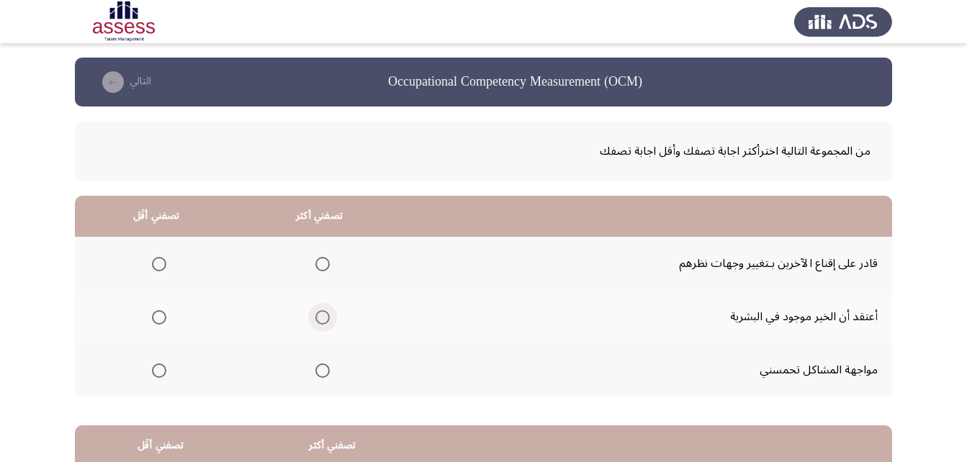
click at [315, 320] on span "Select an option" at bounding box center [322, 317] width 14 height 14
click at [315, 320] on input "Select an option" at bounding box center [322, 317] width 14 height 14
click at [166, 377] on th at bounding box center [156, 369] width 163 height 53
click at [163, 376] on span "Select an option" at bounding box center [159, 371] width 14 height 14
click at [163, 376] on input "Select an option" at bounding box center [159, 371] width 14 height 14
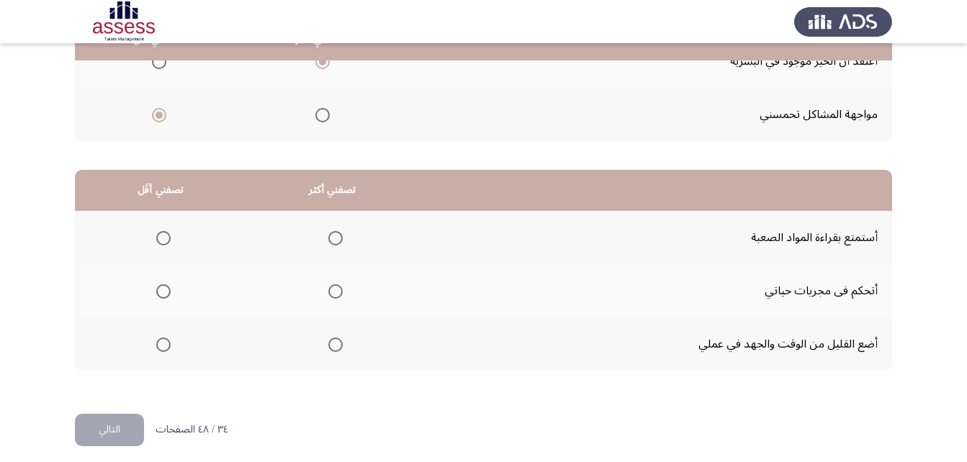
scroll to position [265, 0]
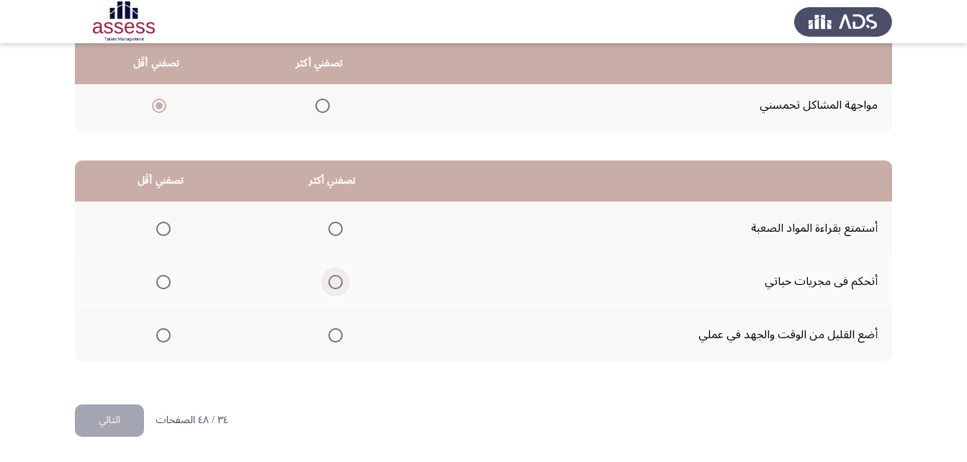
click at [340, 284] on span "Select an option" at bounding box center [335, 282] width 14 height 14
click at [340, 284] on input "Select an option" at bounding box center [335, 282] width 14 height 14
click at [171, 228] on th at bounding box center [161, 228] width 172 height 53
click at [167, 228] on span "Select an option" at bounding box center [163, 229] width 14 height 14
click at [167, 228] on input "Select an option" at bounding box center [163, 229] width 14 height 14
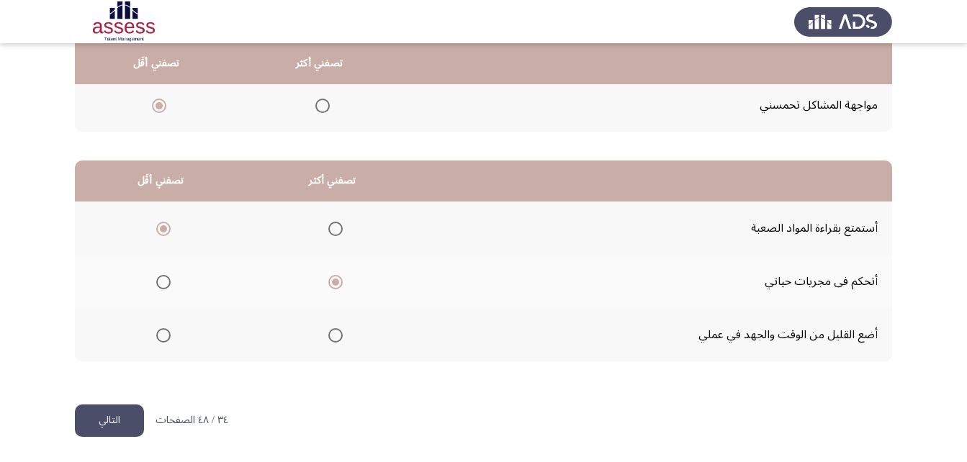
click at [136, 414] on button "التالي" at bounding box center [109, 421] width 69 height 32
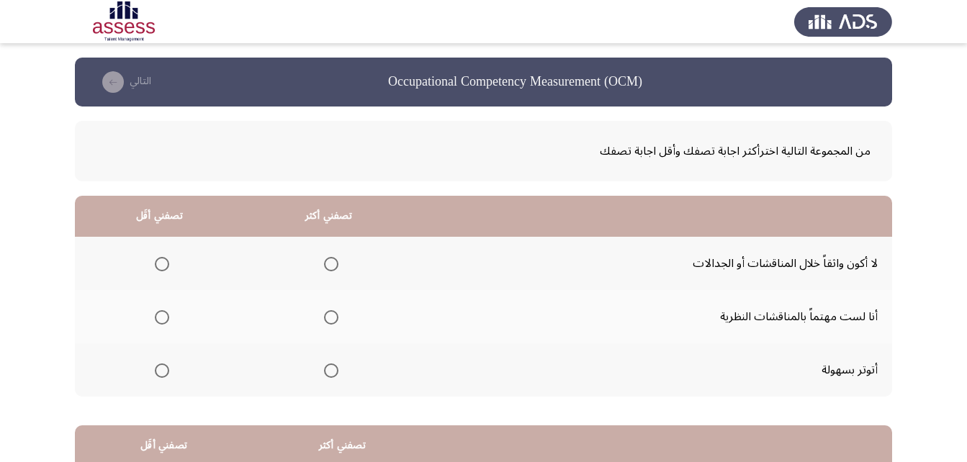
click at [324, 311] on span "Select an option" at bounding box center [331, 317] width 14 height 14
click at [324, 311] on input "Select an option" at bounding box center [331, 317] width 14 height 14
click at [168, 362] on th at bounding box center [159, 369] width 169 height 53
click at [156, 371] on span "Select an option" at bounding box center [162, 371] width 14 height 14
click at [156, 371] on input "Select an option" at bounding box center [162, 371] width 14 height 14
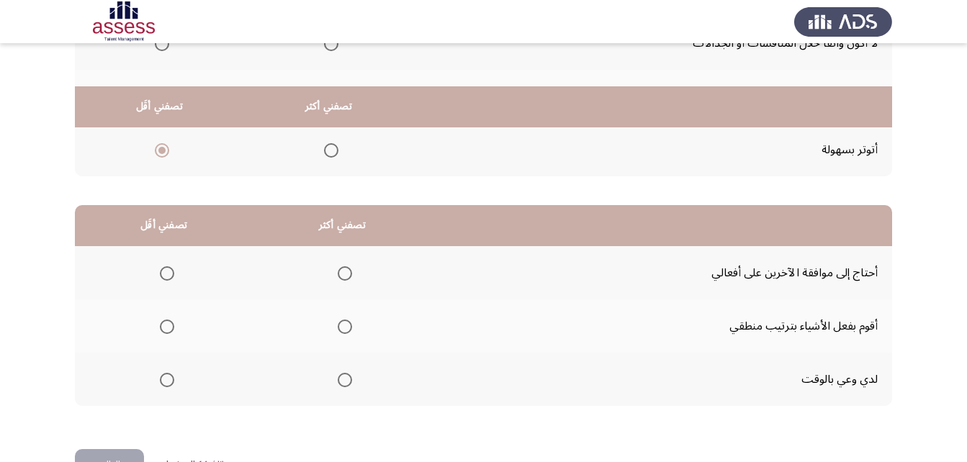
scroll to position [265, 0]
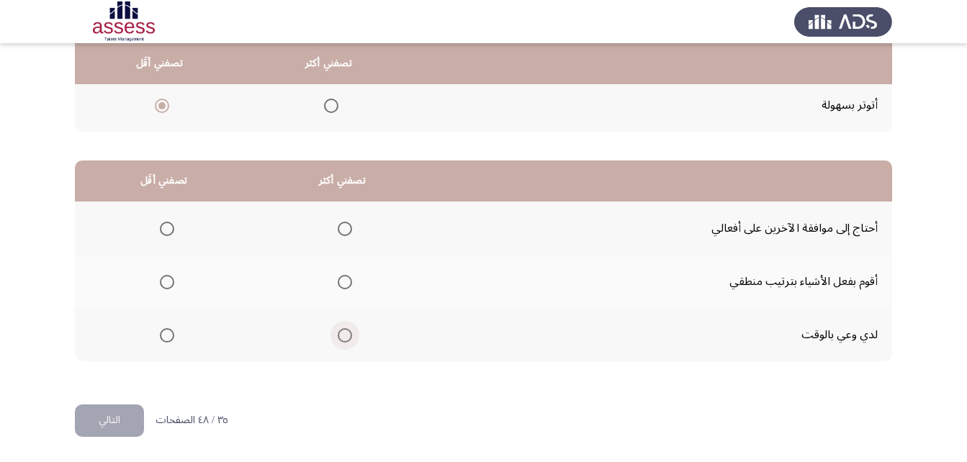
click at [338, 340] on span "Select an option" at bounding box center [345, 335] width 14 height 14
click at [338, 340] on input "Select an option" at bounding box center [345, 335] width 14 height 14
click at [163, 284] on span "Select an option" at bounding box center [167, 282] width 14 height 14
click at [163, 284] on input "Select an option" at bounding box center [167, 282] width 14 height 14
click at [115, 423] on button "التالي" at bounding box center [109, 421] width 69 height 32
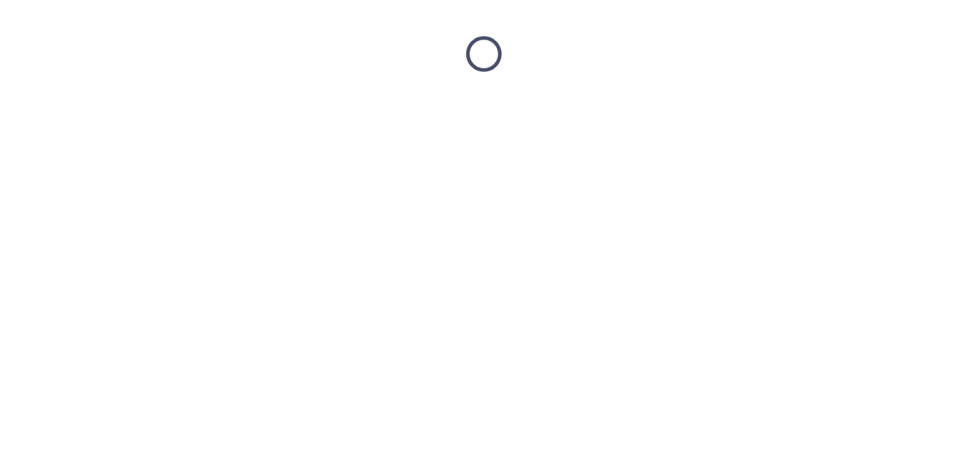
scroll to position [0, 0]
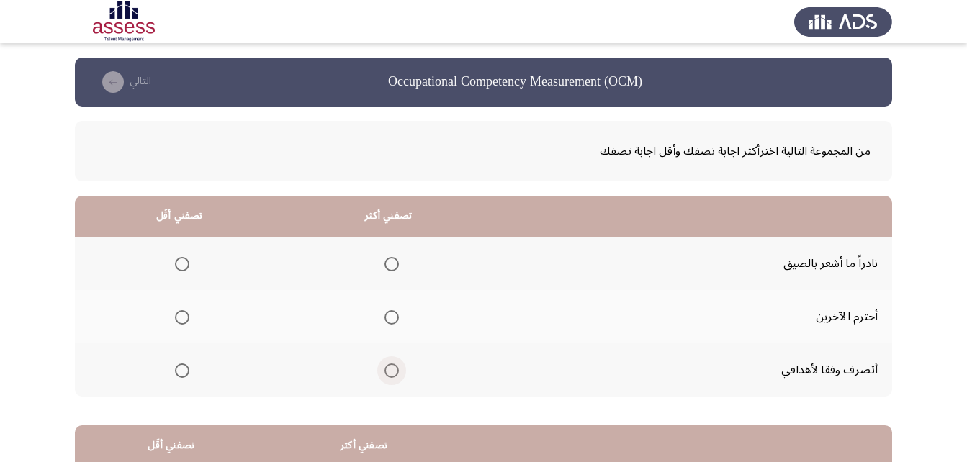
click at [395, 375] on span "Select an option" at bounding box center [391, 371] width 14 height 14
click at [395, 375] on input "Select an option" at bounding box center [391, 371] width 14 height 14
click at [186, 317] on span "Select an option" at bounding box center [182, 317] width 14 height 14
click at [186, 317] on input "Select an option" at bounding box center [182, 317] width 14 height 14
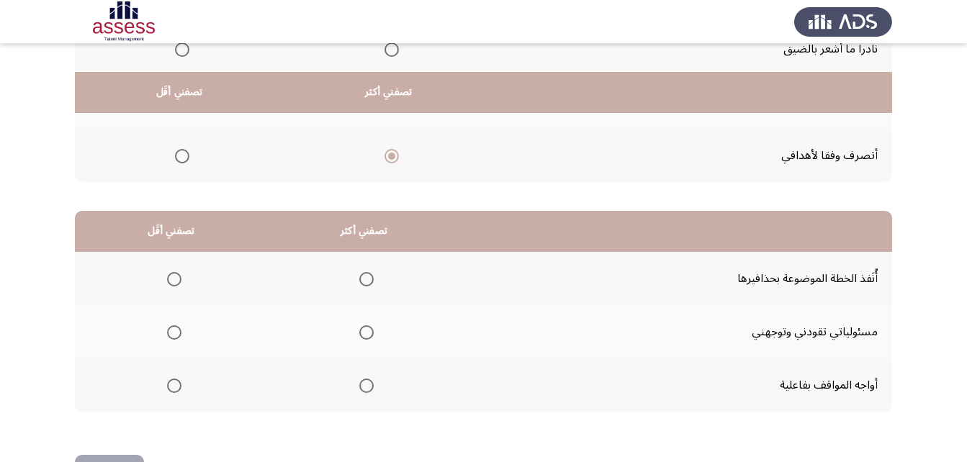
scroll to position [265, 0]
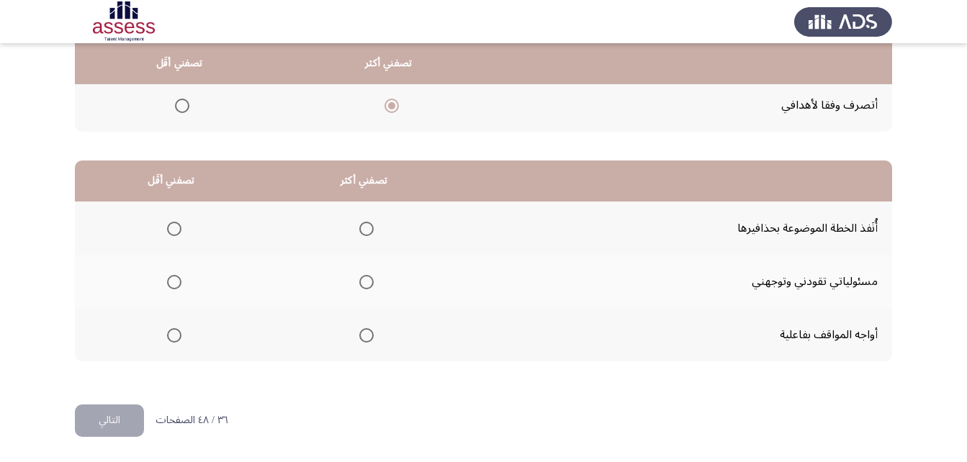
click at [361, 287] on span "Select an option" at bounding box center [366, 282] width 14 height 14
click at [361, 287] on input "Select an option" at bounding box center [366, 282] width 14 height 14
click at [163, 339] on label "Select an option" at bounding box center [171, 335] width 20 height 14
click at [167, 339] on input "Select an option" at bounding box center [174, 335] width 14 height 14
click at [126, 427] on button "التالي" at bounding box center [109, 421] width 69 height 32
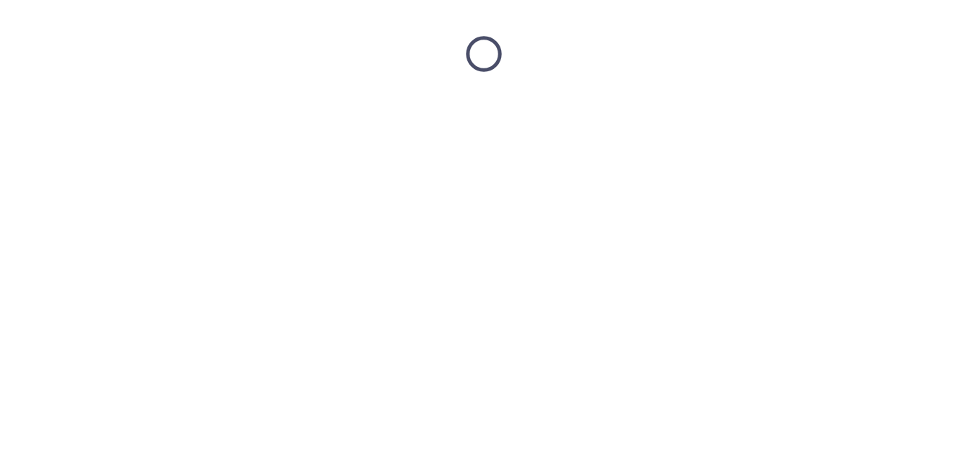
scroll to position [0, 0]
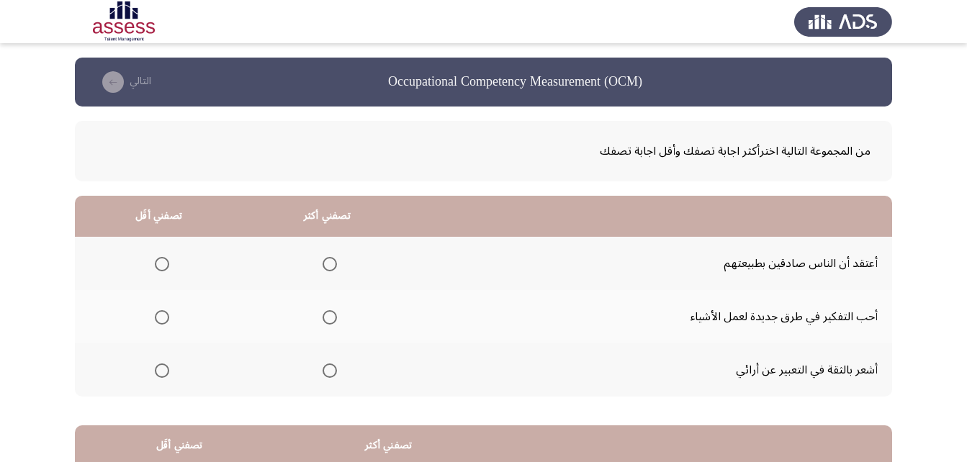
click at [329, 374] on span "Select an option" at bounding box center [330, 371] width 14 height 14
click at [329, 374] on input "Select an option" at bounding box center [330, 371] width 14 height 14
click at [163, 260] on span "Select an option" at bounding box center [162, 264] width 14 height 14
click at [163, 260] on input "Select an option" at bounding box center [162, 264] width 14 height 14
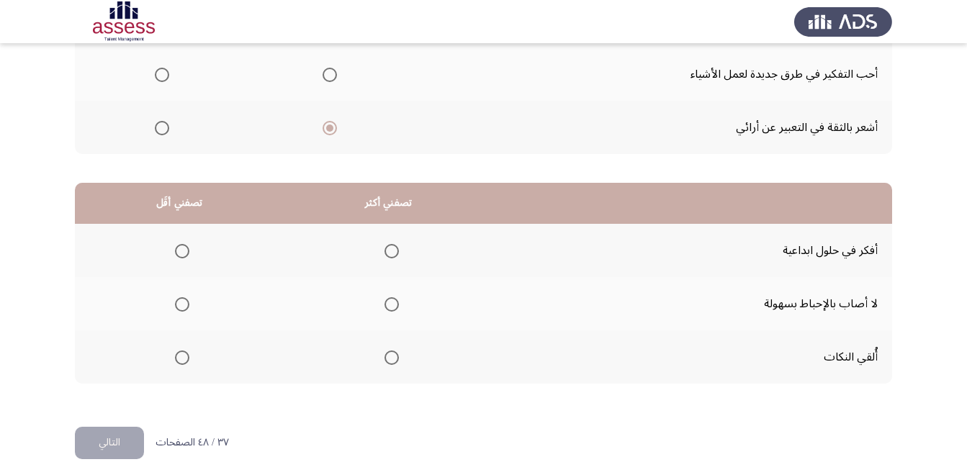
scroll to position [265, 0]
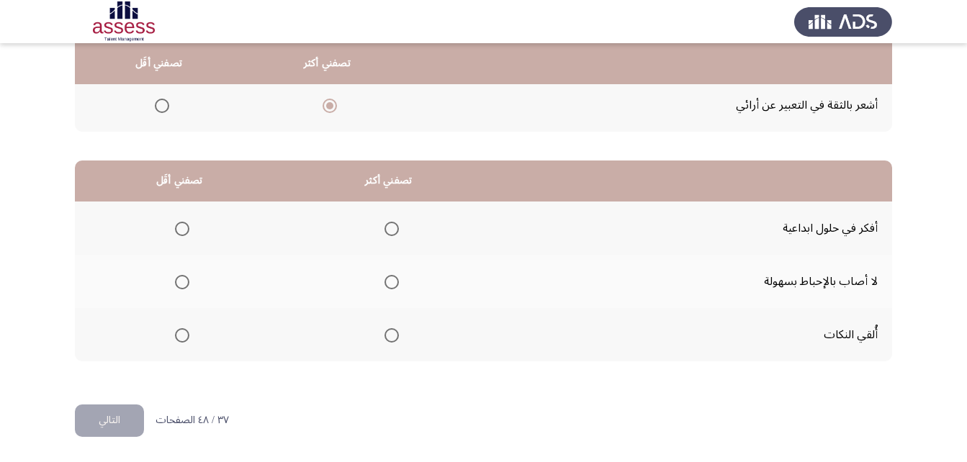
click at [384, 286] on span "Select an option" at bounding box center [391, 282] width 14 height 14
click at [384, 286] on input "Select an option" at bounding box center [391, 282] width 14 height 14
click at [175, 338] on label "Select an option" at bounding box center [179, 335] width 20 height 14
click at [175, 338] on input "Select an option" at bounding box center [182, 335] width 14 height 14
click at [122, 410] on button "التالي" at bounding box center [109, 421] width 69 height 32
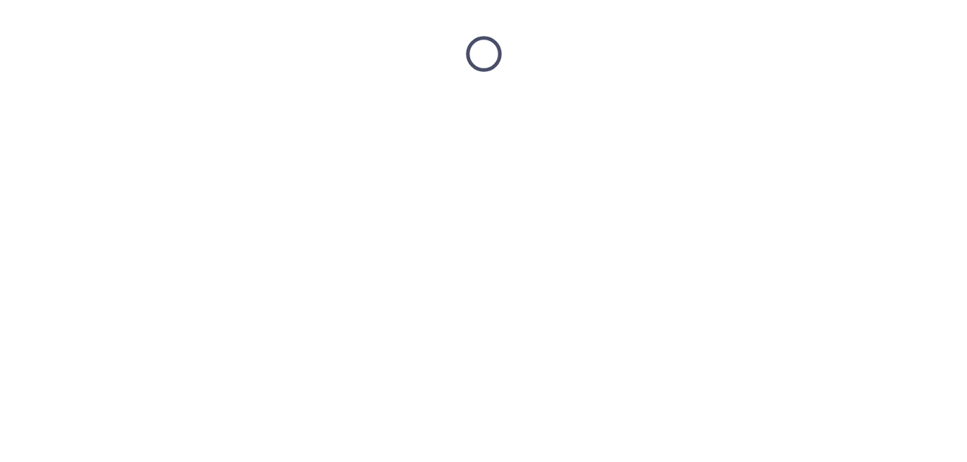
scroll to position [0, 0]
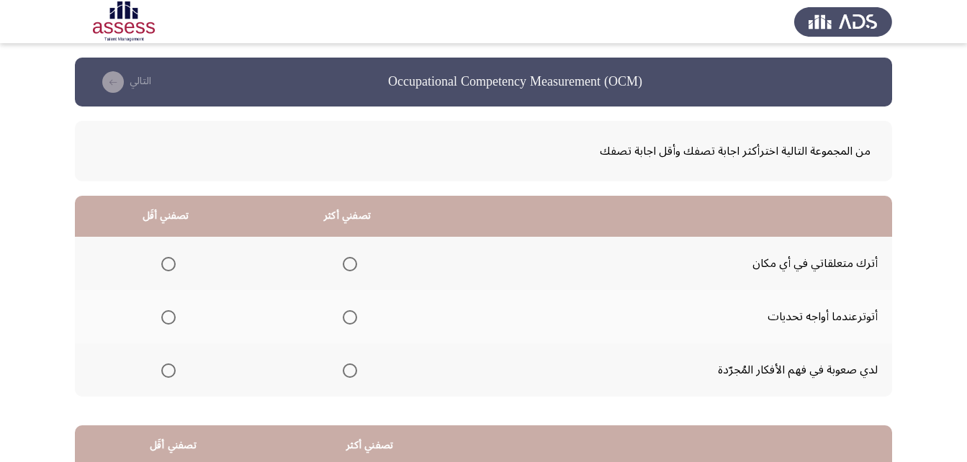
click at [352, 315] on span "Select an option" at bounding box center [350, 317] width 14 height 14
click at [352, 315] on input "Select an option" at bounding box center [350, 317] width 14 height 14
click at [351, 366] on span "Select an option" at bounding box center [350, 371] width 14 height 14
click at [351, 366] on input "Select an option" at bounding box center [350, 371] width 14 height 14
click at [160, 324] on label "Select an option" at bounding box center [166, 317] width 20 height 14
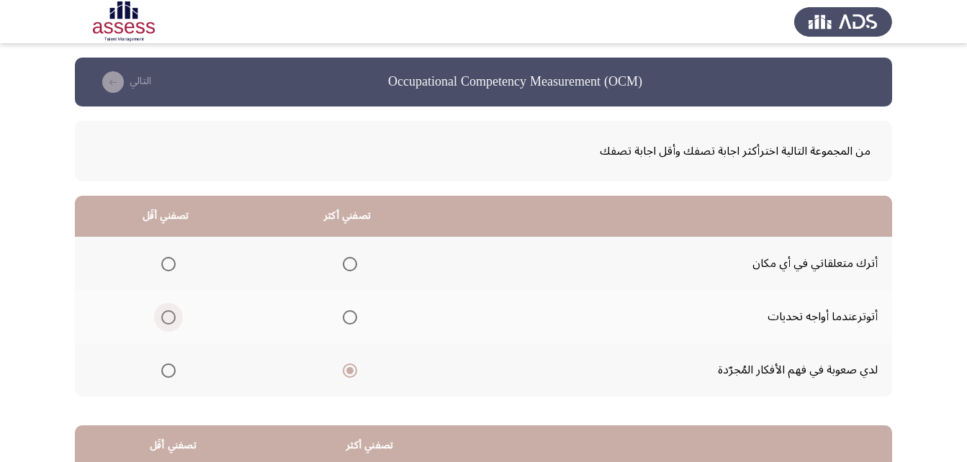
click at [161, 324] on input "Select an option" at bounding box center [168, 317] width 14 height 14
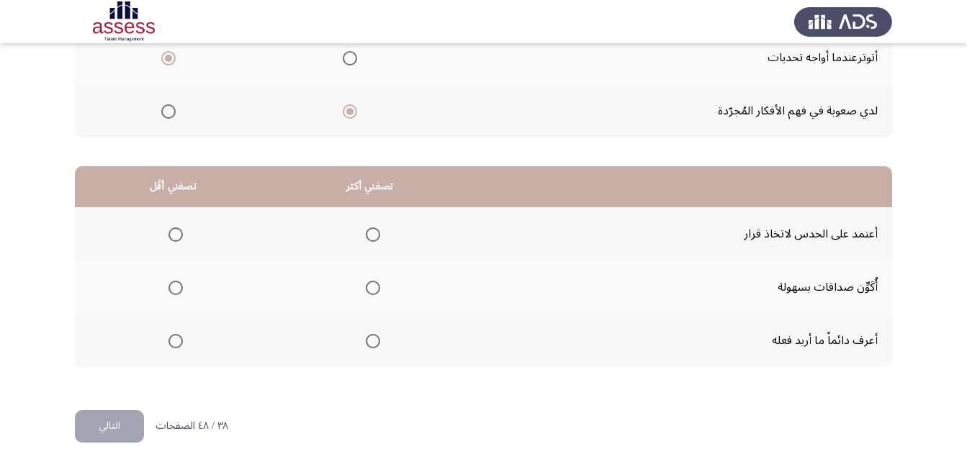
scroll to position [265, 0]
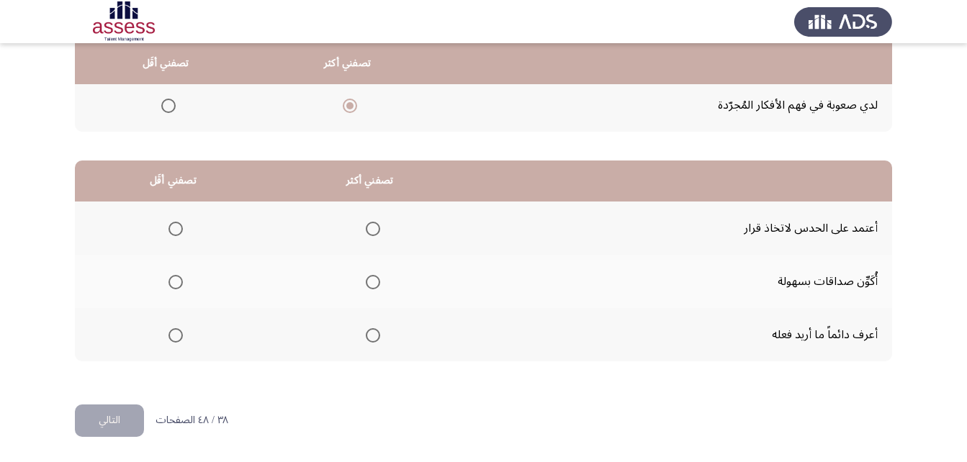
click at [377, 331] on span "Select an option" at bounding box center [373, 335] width 14 height 14
click at [377, 331] on input "Select an option" at bounding box center [373, 335] width 14 height 14
click at [179, 276] on span "Select an option" at bounding box center [175, 282] width 14 height 14
click at [179, 276] on input "Select an option" at bounding box center [175, 282] width 14 height 14
click at [135, 410] on button "التالي" at bounding box center [109, 421] width 69 height 32
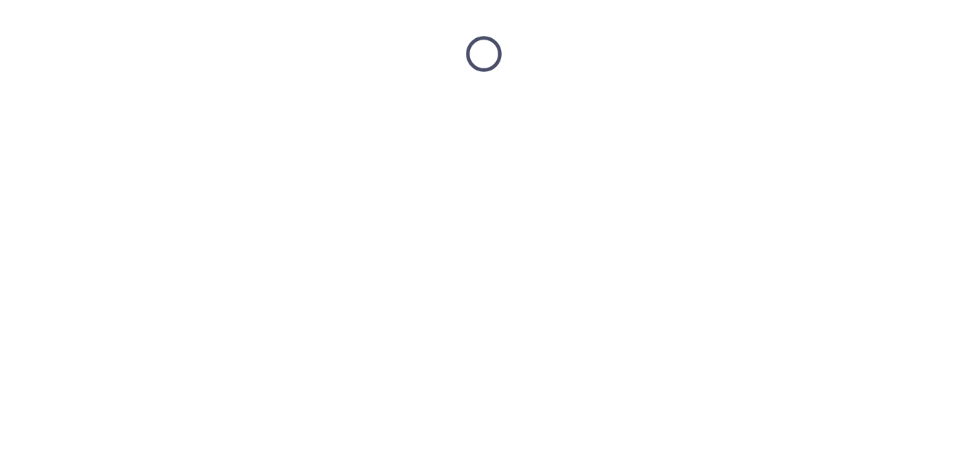
scroll to position [0, 0]
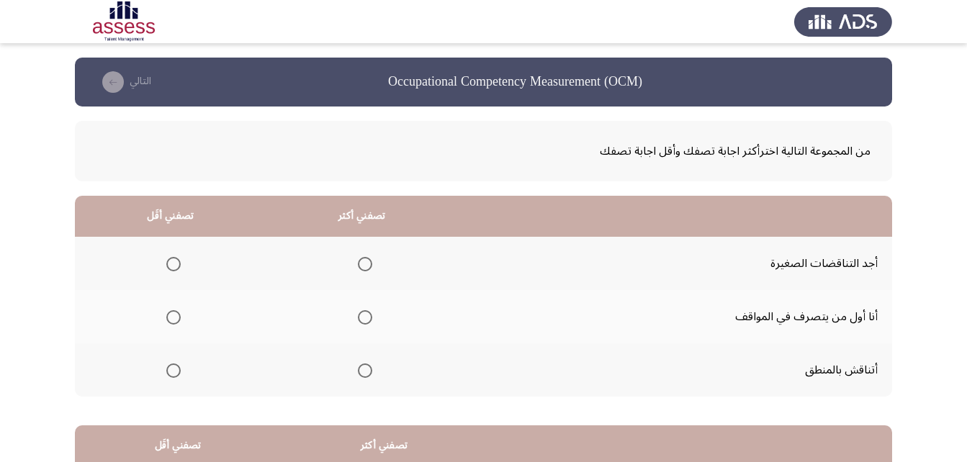
click at [363, 320] on span "Select an option" at bounding box center [365, 317] width 14 height 14
click at [363, 320] on input "Select an option" at bounding box center [365, 317] width 14 height 14
click at [164, 366] on label "Select an option" at bounding box center [171, 371] width 20 height 14
click at [166, 366] on input "Select an option" at bounding box center [173, 371] width 14 height 14
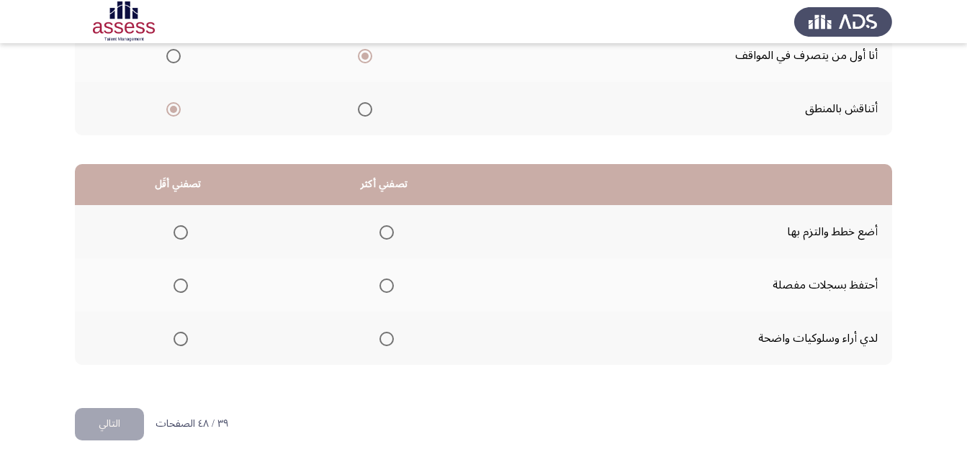
scroll to position [265, 0]
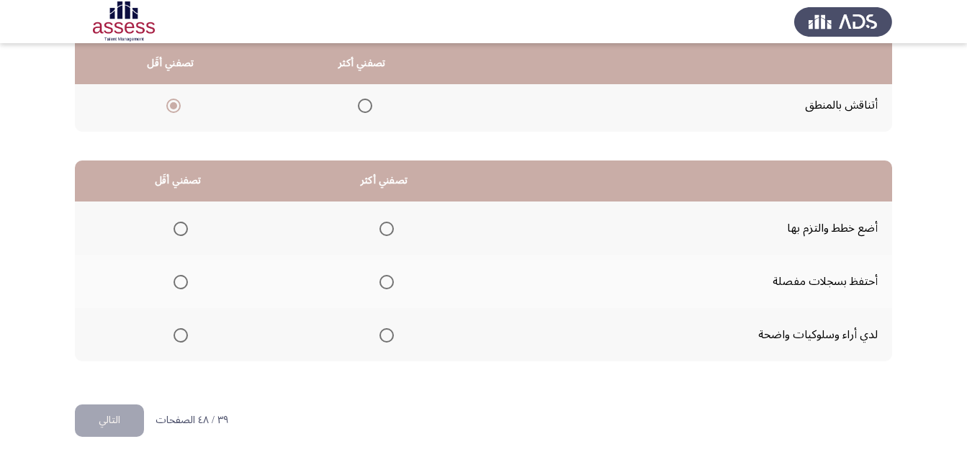
click at [390, 223] on span "Select an option" at bounding box center [386, 229] width 14 height 14
click at [390, 223] on input "Select an option" at bounding box center [386, 229] width 14 height 14
click at [174, 338] on span "Select an option" at bounding box center [181, 335] width 14 height 14
click at [174, 338] on input "Select an option" at bounding box center [181, 335] width 14 height 14
click at [136, 423] on button "التالي" at bounding box center [109, 421] width 69 height 32
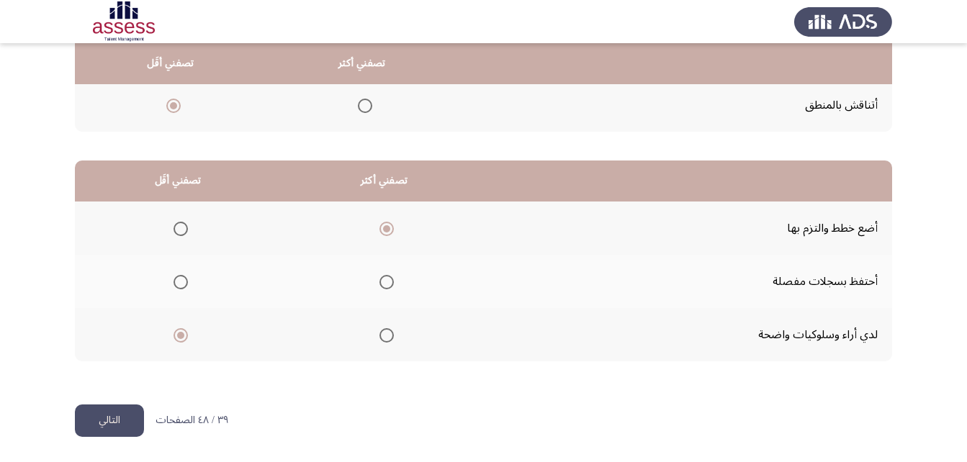
scroll to position [0, 0]
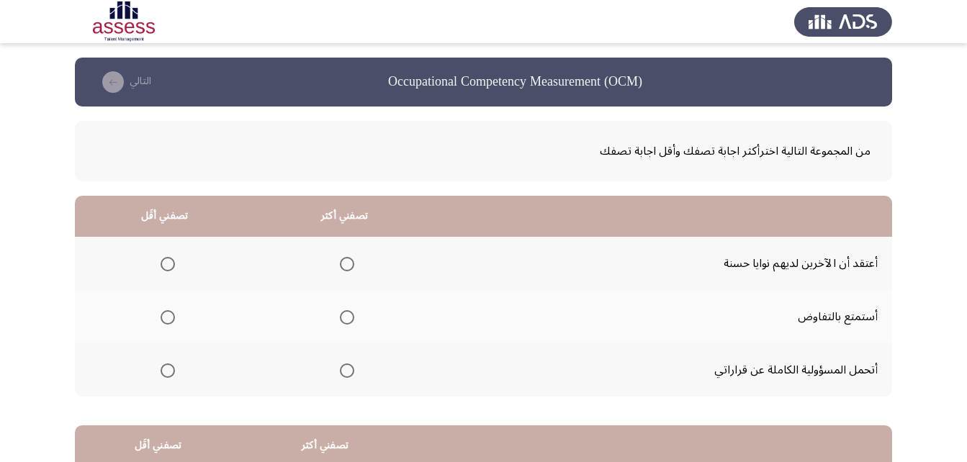
drag, startPoint x: 330, startPoint y: 372, endPoint x: 340, endPoint y: 372, distance: 10.1
click at [340, 372] on th at bounding box center [345, 369] width 180 height 53
click at [341, 372] on span "Select an option" at bounding box center [347, 371] width 14 height 14
click at [341, 372] on input "Select an option" at bounding box center [347, 371] width 14 height 14
click at [165, 264] on span "Select an option" at bounding box center [168, 264] width 14 height 14
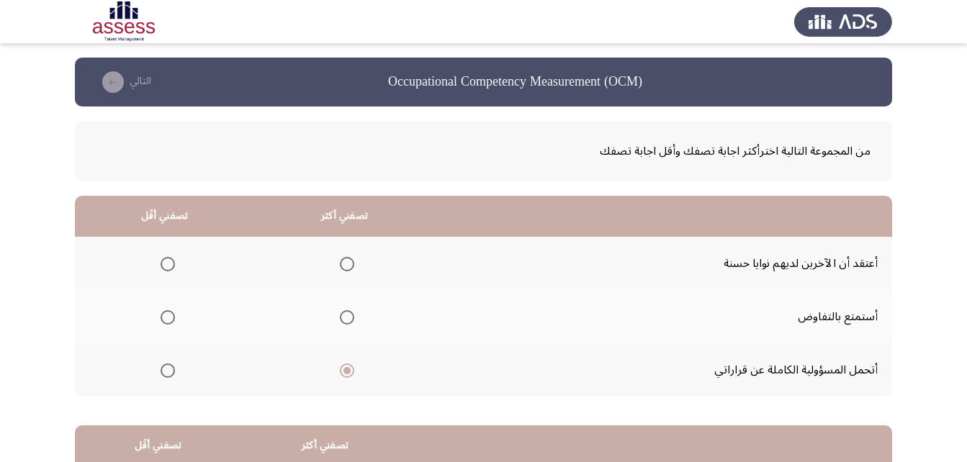
click at [165, 264] on input "Select an option" at bounding box center [168, 264] width 14 height 14
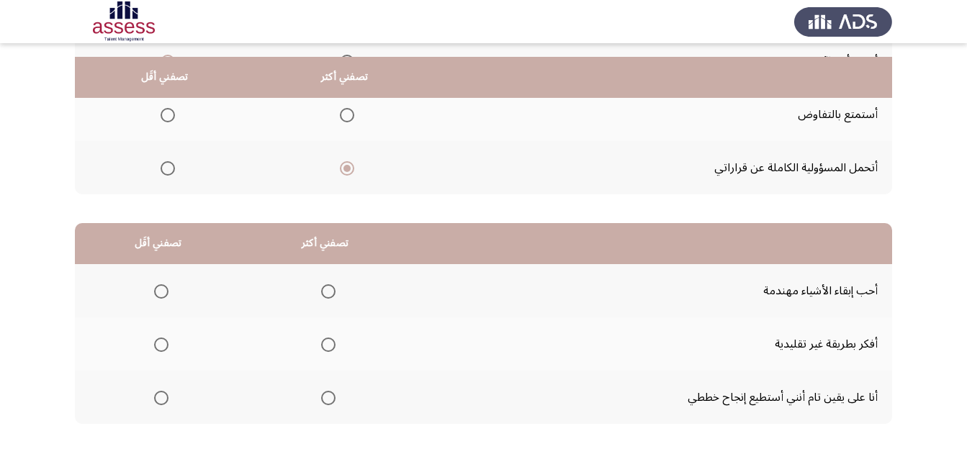
scroll to position [216, 0]
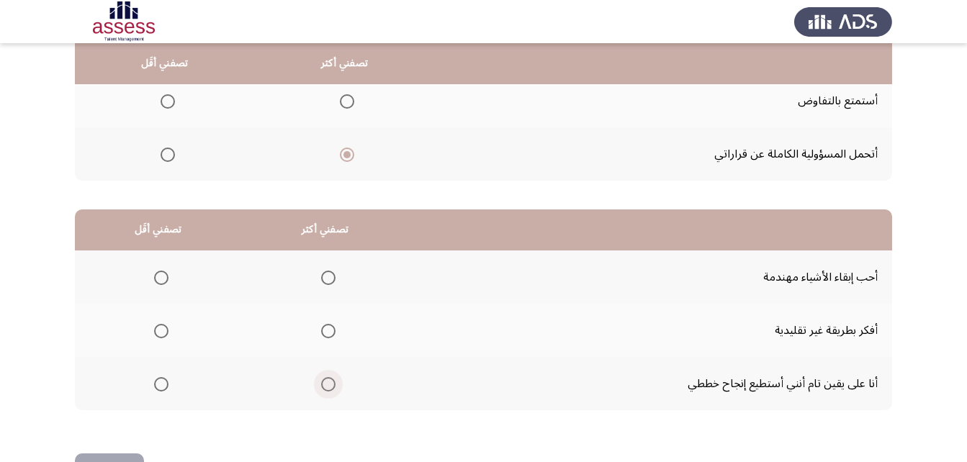
click at [322, 384] on span "Select an option" at bounding box center [328, 384] width 14 height 14
click at [322, 384] on input "Select an option" at bounding box center [328, 384] width 14 height 14
click at [154, 332] on span "Select an option" at bounding box center [161, 331] width 14 height 14
click at [154, 332] on input "Select an option" at bounding box center [161, 331] width 14 height 14
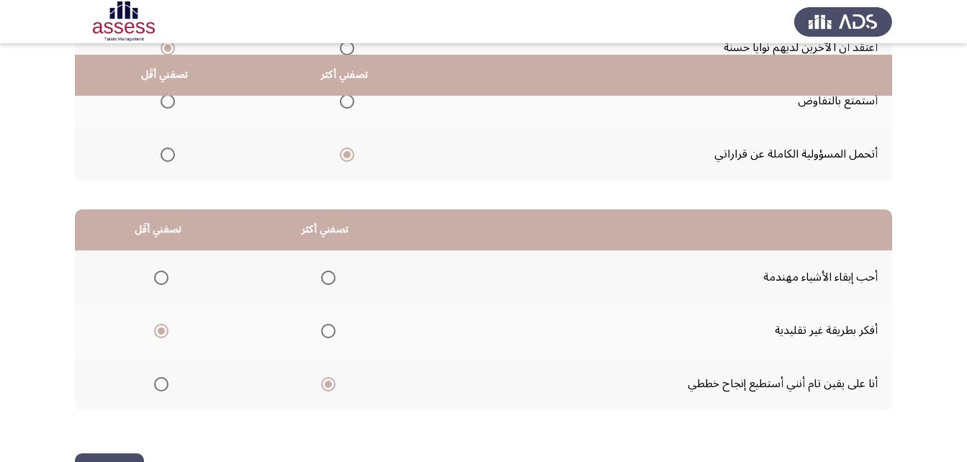
scroll to position [265, 0]
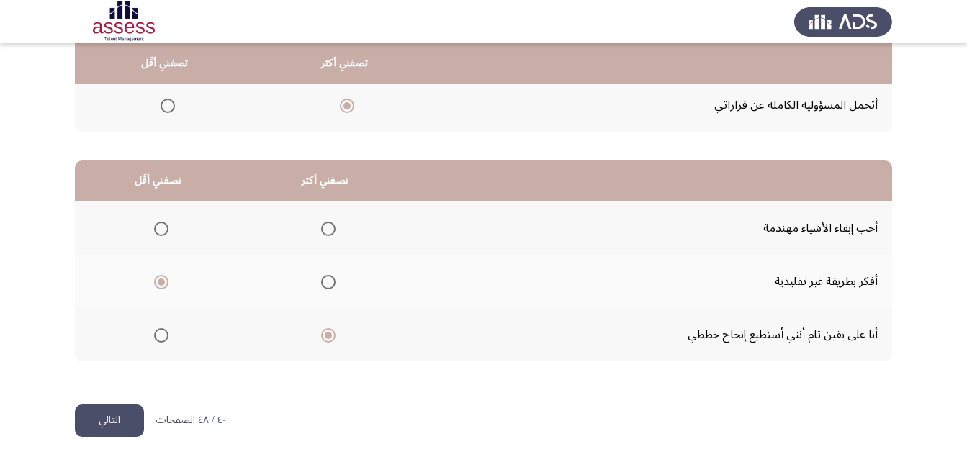
click at [95, 415] on button "التالي" at bounding box center [109, 421] width 69 height 32
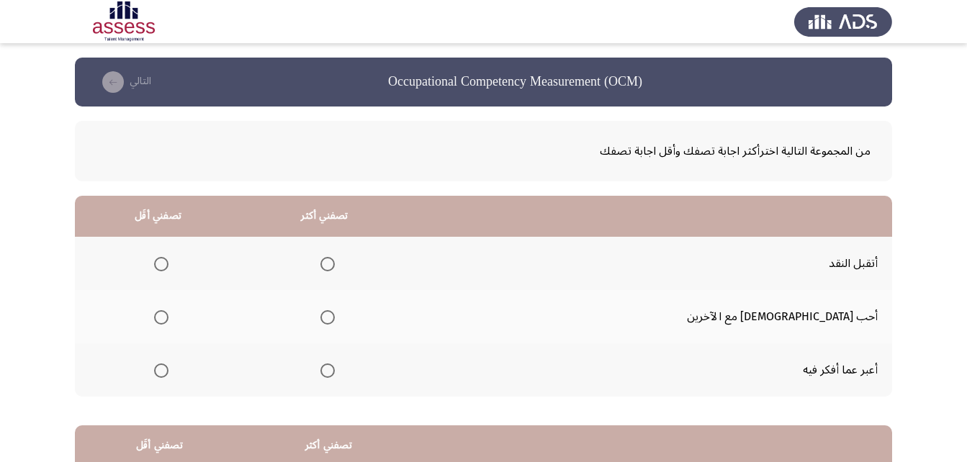
click at [335, 316] on span "Select an option" at bounding box center [327, 317] width 14 height 14
click at [335, 316] on input "Select an option" at bounding box center [327, 317] width 14 height 14
click at [168, 365] on span "Select an option" at bounding box center [161, 371] width 14 height 14
click at [168, 365] on input "Select an option" at bounding box center [161, 371] width 14 height 14
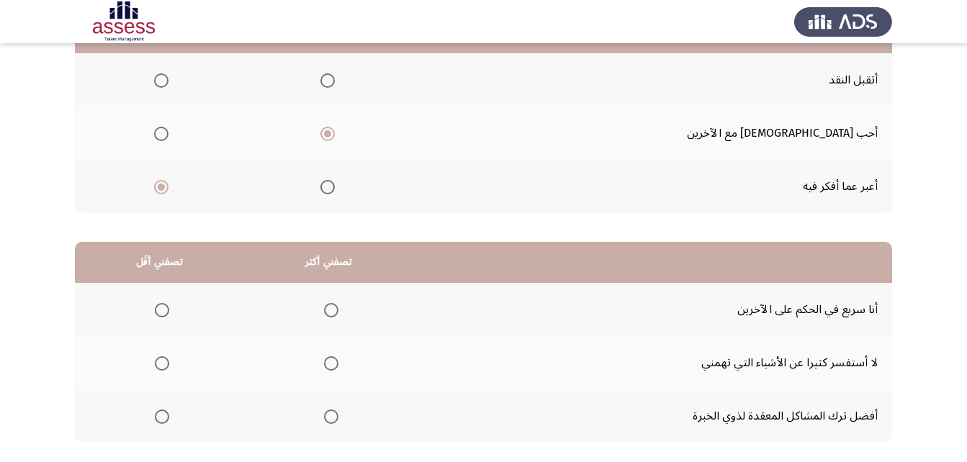
scroll to position [216, 0]
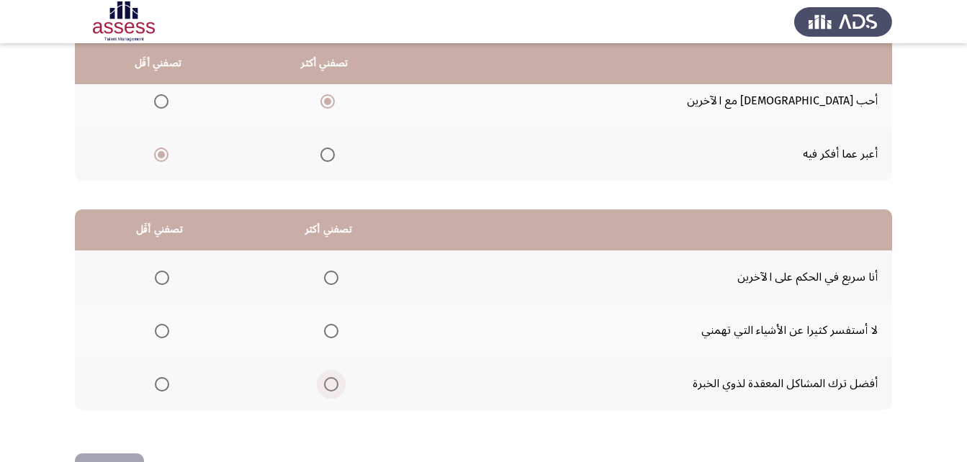
click at [325, 386] on span "Select an option" at bounding box center [331, 384] width 14 height 14
click at [325, 386] on input "Select an option" at bounding box center [331, 384] width 14 height 14
click at [163, 278] on span "Select an option" at bounding box center [162, 278] width 14 height 14
click at [163, 278] on input "Select an option" at bounding box center [162, 278] width 14 height 14
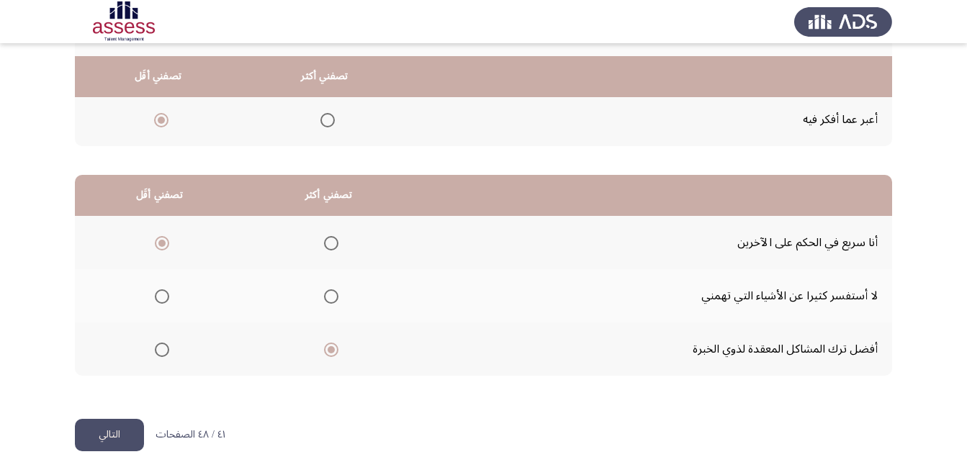
scroll to position [265, 0]
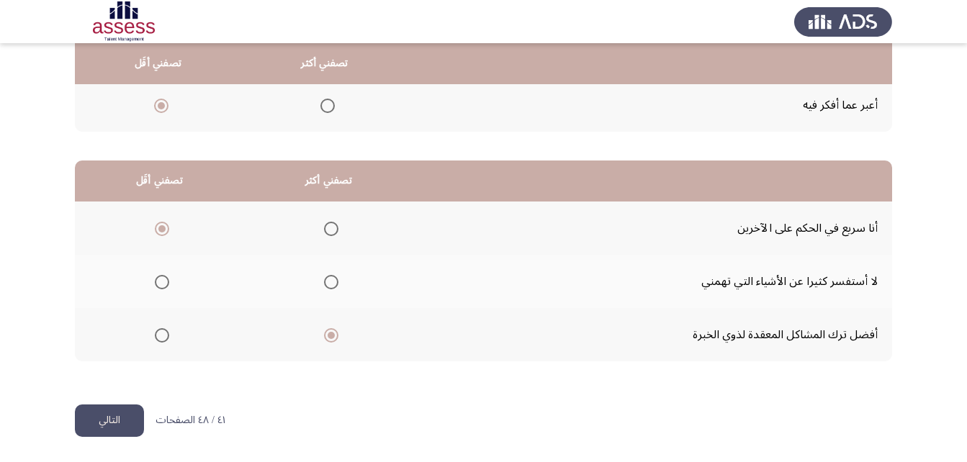
click at [118, 428] on button "التالي" at bounding box center [109, 421] width 69 height 32
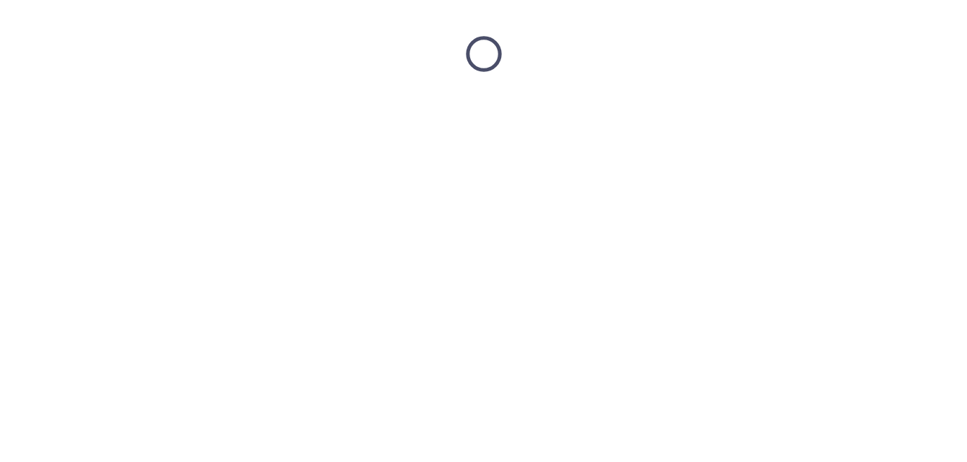
scroll to position [0, 0]
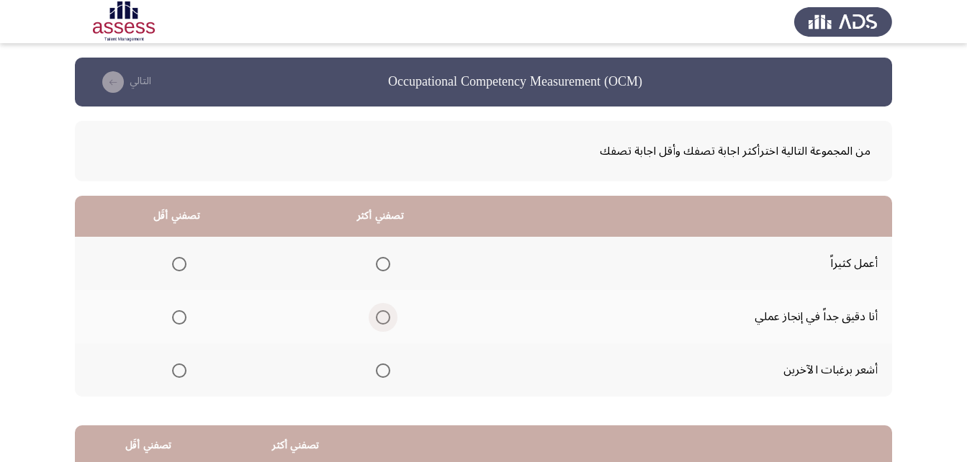
click at [383, 318] on span "Select an option" at bounding box center [383, 318] width 0 height 0
click at [381, 317] on input "Select an option" at bounding box center [383, 317] width 14 height 14
click at [174, 370] on span "Select an option" at bounding box center [179, 371] width 14 height 14
click at [174, 370] on input "Select an option" at bounding box center [179, 371] width 14 height 14
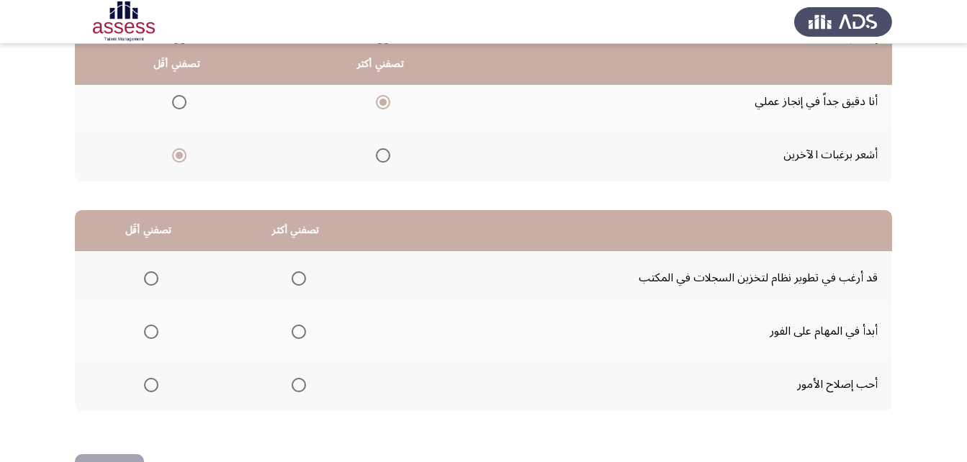
scroll to position [216, 0]
click at [300, 327] on span "Select an option" at bounding box center [299, 331] width 14 height 14
click at [300, 327] on input "Select an option" at bounding box center [299, 331] width 14 height 14
click at [157, 385] on span "Select an option" at bounding box center [151, 384] width 14 height 14
click at [157, 385] on input "Select an option" at bounding box center [151, 384] width 14 height 14
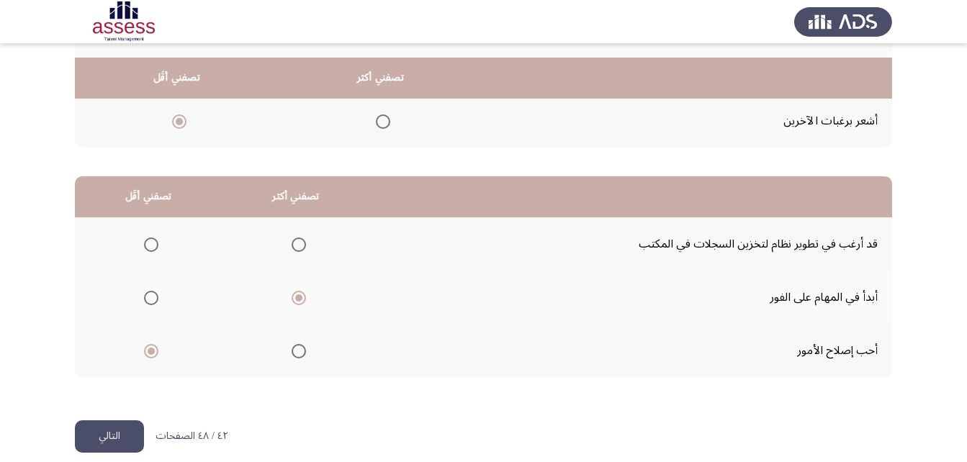
scroll to position [265, 0]
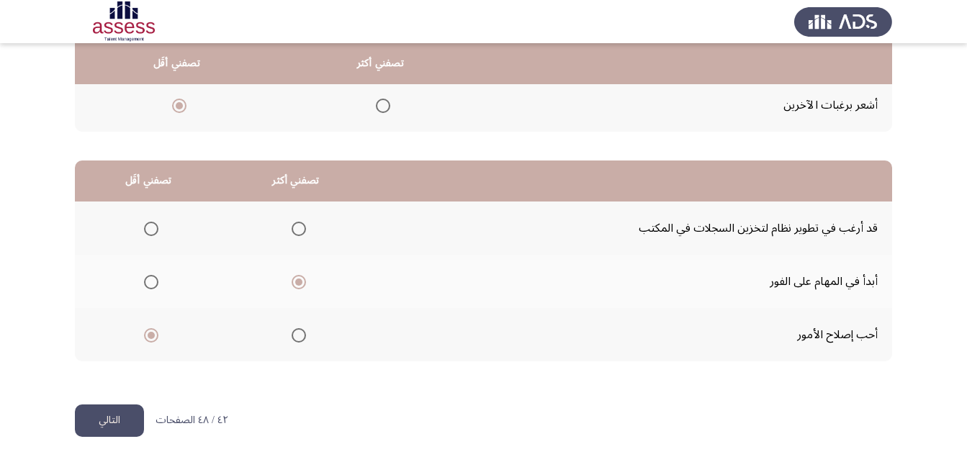
click at [127, 418] on button "التالي" at bounding box center [109, 421] width 69 height 32
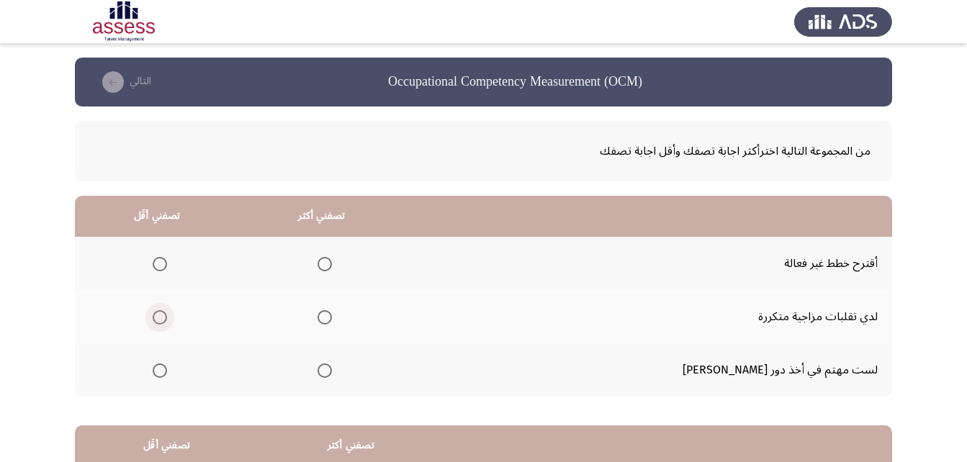
click at [167, 318] on span "Select an option" at bounding box center [160, 317] width 14 height 14
click at [167, 318] on input "Select an option" at bounding box center [160, 317] width 14 height 14
click at [332, 369] on span "Select an option" at bounding box center [325, 371] width 14 height 14
click at [332, 369] on input "Select an option" at bounding box center [325, 371] width 14 height 14
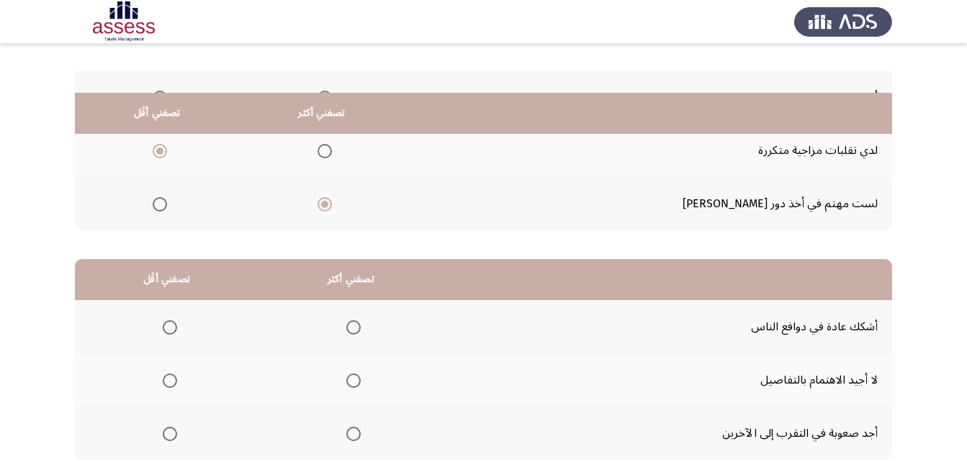
scroll to position [216, 0]
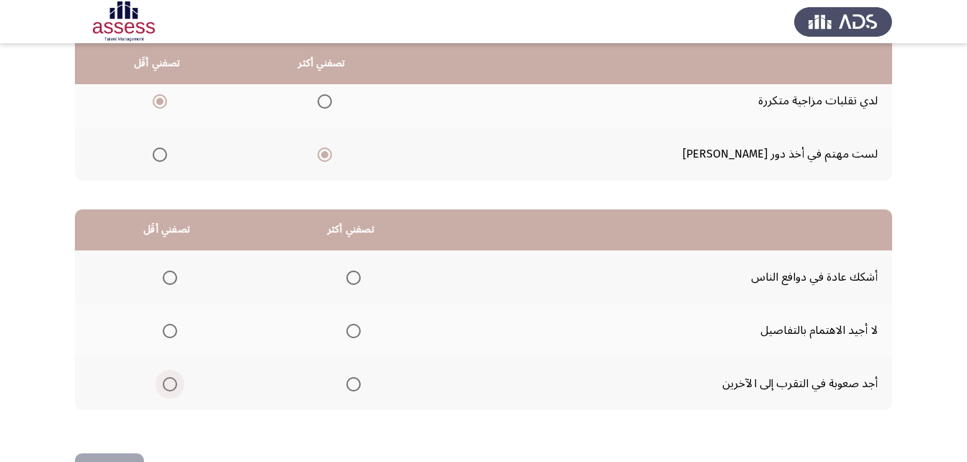
click at [174, 379] on span "Select an option" at bounding box center [170, 384] width 14 height 14
click at [174, 379] on input "Select an option" at bounding box center [170, 384] width 14 height 14
click at [356, 274] on span "Select an option" at bounding box center [353, 278] width 14 height 14
click at [356, 274] on input "Select an option" at bounding box center [353, 278] width 14 height 14
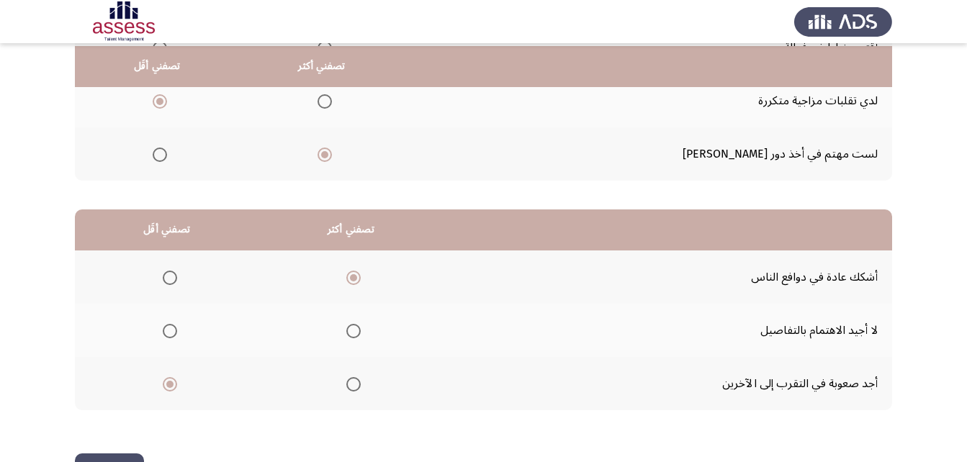
scroll to position [265, 0]
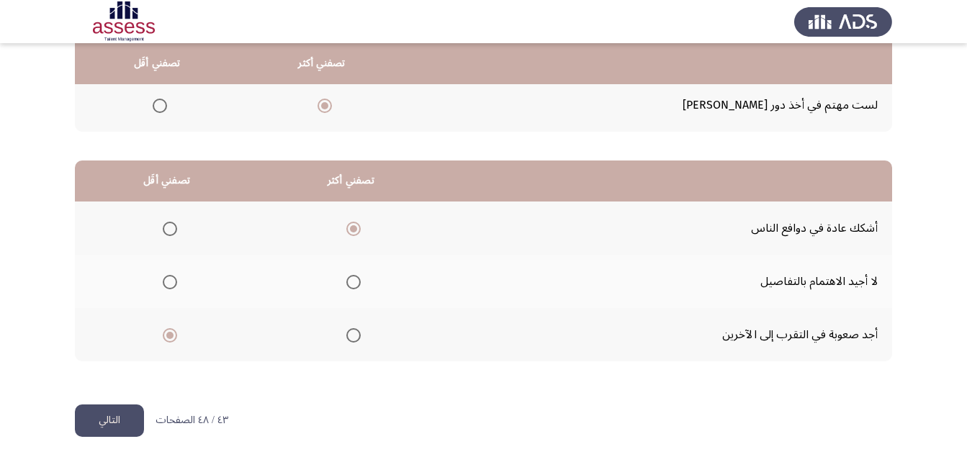
click at [107, 433] on button "التالي" at bounding box center [109, 421] width 69 height 32
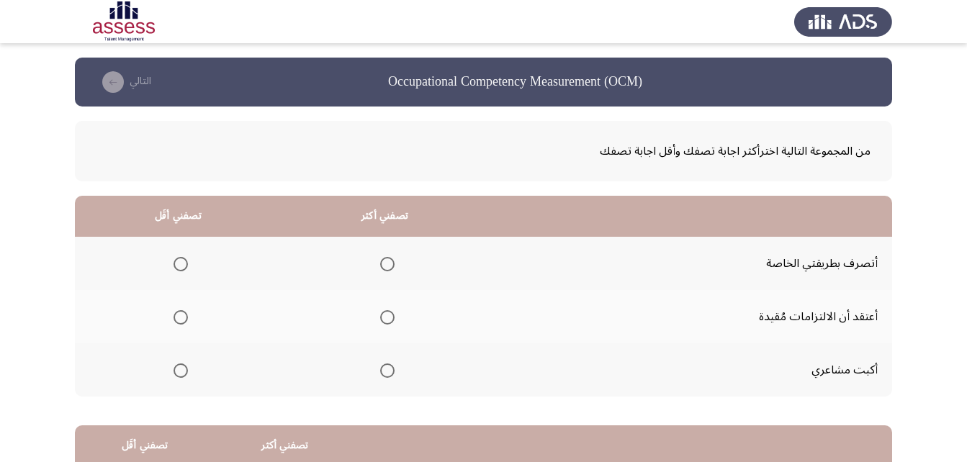
click at [394, 254] on mat-radio-group "Select an option" at bounding box center [384, 263] width 20 height 24
click at [392, 268] on span "Select an option" at bounding box center [387, 264] width 14 height 14
click at [392, 268] on input "Select an option" at bounding box center [387, 264] width 14 height 14
click at [189, 309] on th at bounding box center [178, 316] width 207 height 53
click at [183, 314] on span "Select an option" at bounding box center [181, 317] width 14 height 14
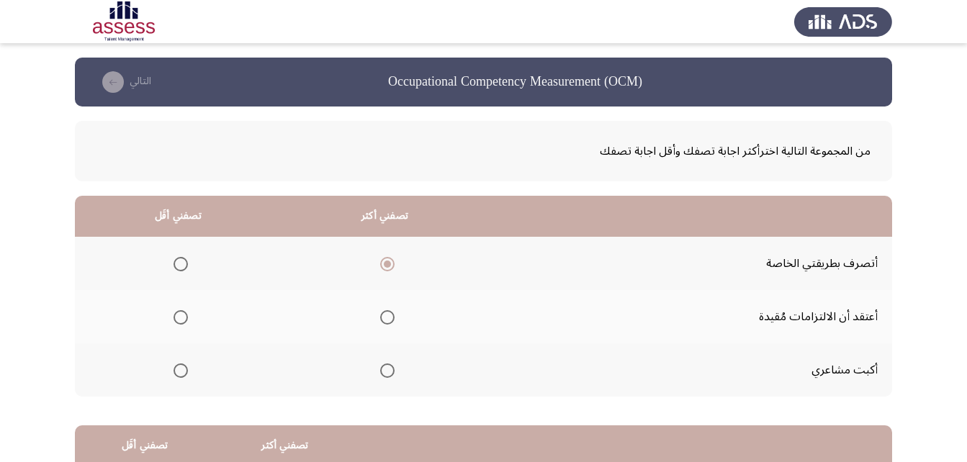
click at [183, 314] on input "Select an option" at bounding box center [181, 317] width 14 height 14
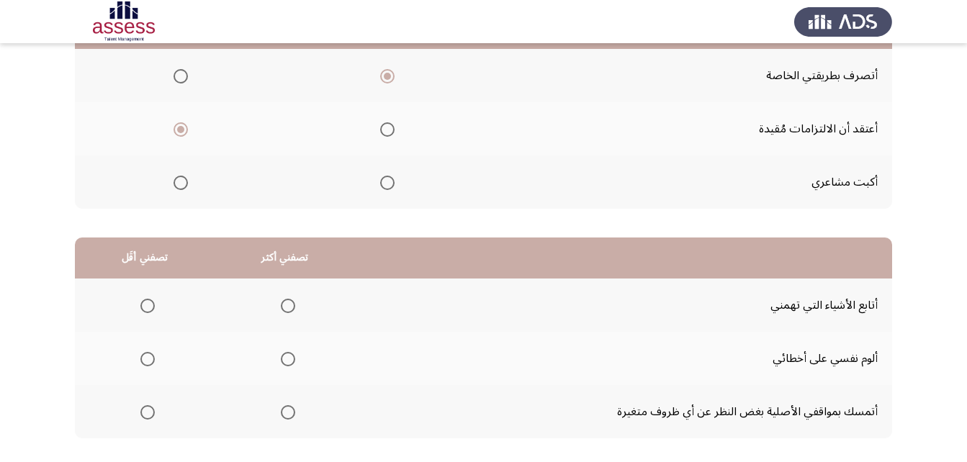
scroll to position [216, 0]
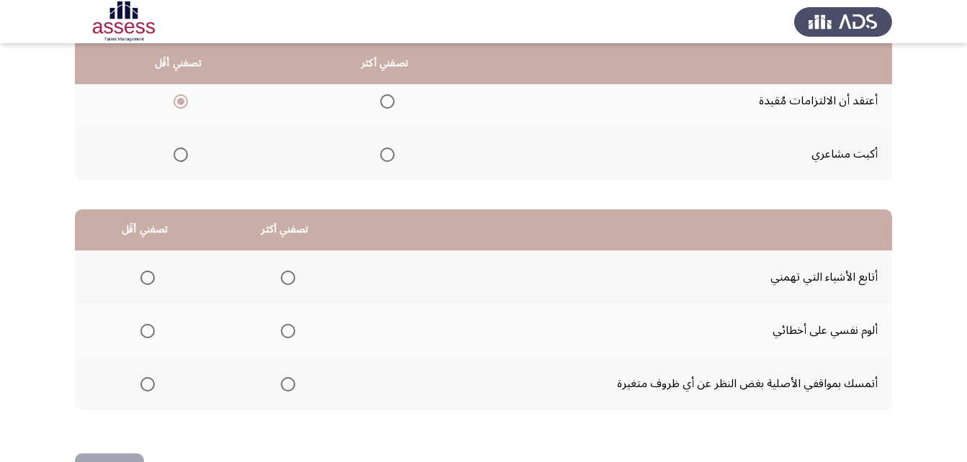
click at [189, 150] on th at bounding box center [178, 153] width 207 height 53
click at [182, 152] on span "Select an option" at bounding box center [181, 155] width 14 height 14
click at [182, 152] on input "Select an option" at bounding box center [181, 155] width 14 height 14
click at [290, 384] on span "Select an option" at bounding box center [288, 384] width 14 height 14
click at [290, 384] on input "Select an option" at bounding box center [288, 384] width 14 height 14
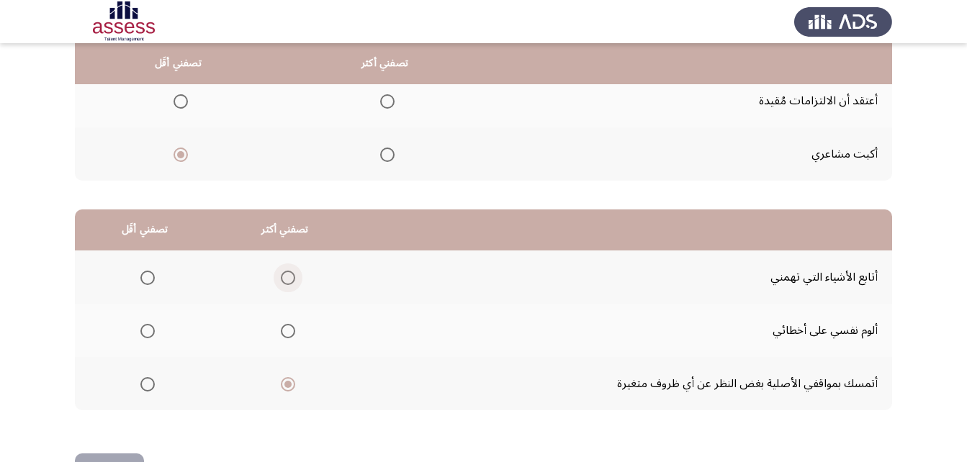
click at [289, 280] on span "Select an option" at bounding box center [288, 278] width 14 height 14
click at [289, 280] on input "Select an option" at bounding box center [288, 278] width 14 height 14
click at [155, 377] on th at bounding box center [145, 383] width 140 height 53
click at [148, 383] on span "Select an option" at bounding box center [147, 384] width 14 height 14
click at [148, 383] on input "Select an option" at bounding box center [147, 384] width 14 height 14
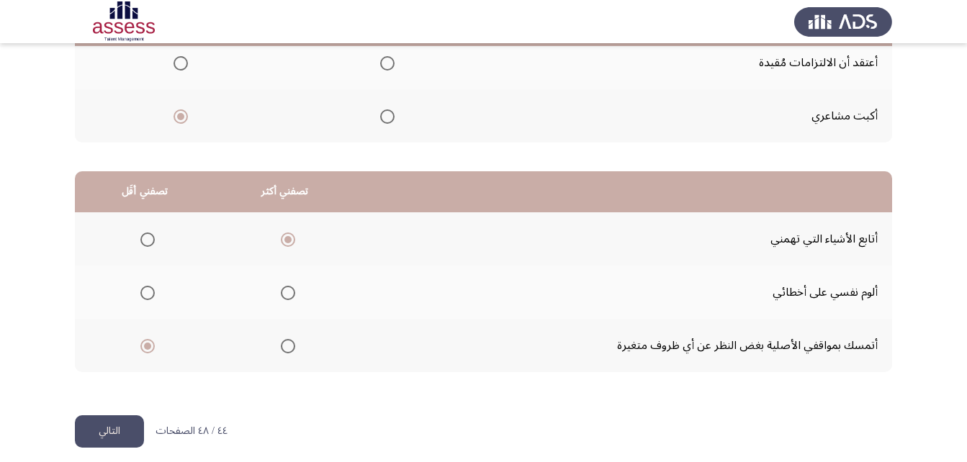
scroll to position [265, 0]
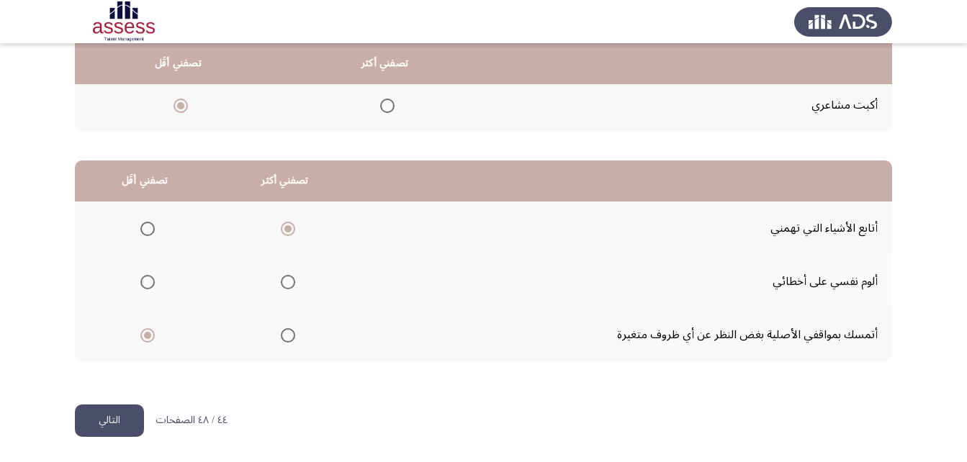
click at [112, 413] on button "التالي" at bounding box center [109, 421] width 69 height 32
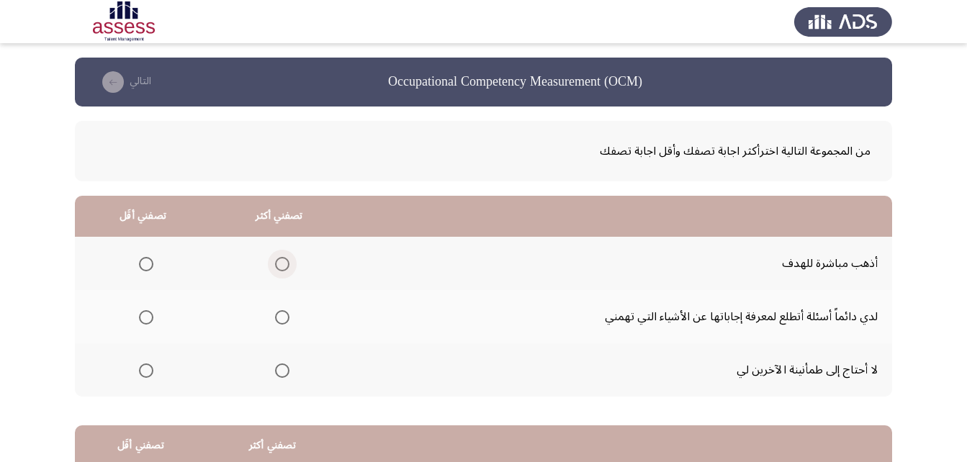
click at [283, 258] on span "Select an option" at bounding box center [282, 264] width 14 height 14
click at [283, 258] on input "Select an option" at bounding box center [282, 264] width 14 height 14
click at [134, 320] on label "Select an option" at bounding box center [143, 317] width 20 height 14
click at [139, 320] on input "Select an option" at bounding box center [146, 317] width 14 height 14
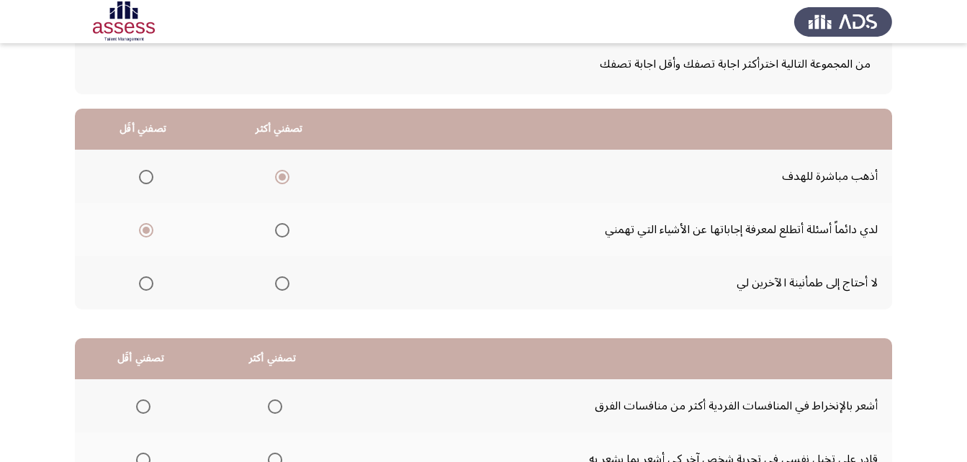
scroll to position [216, 0]
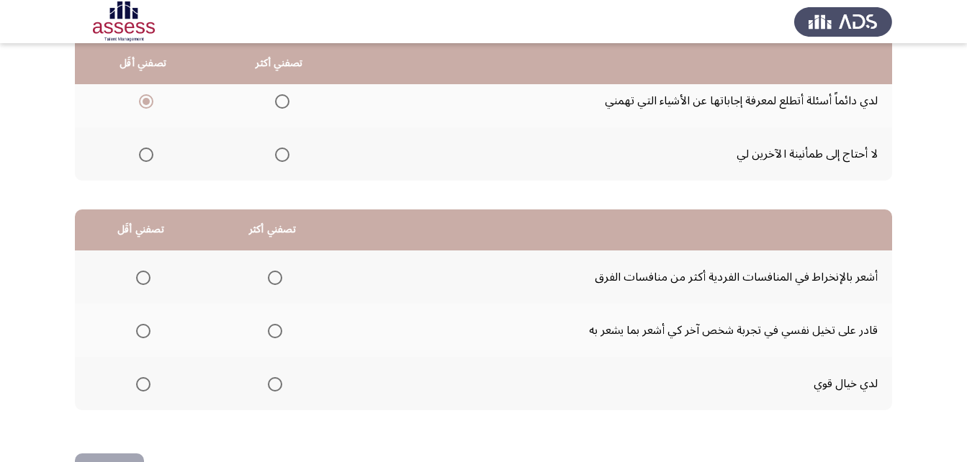
click at [271, 334] on span "Select an option" at bounding box center [275, 331] width 14 height 14
click at [271, 334] on input "Select an option" at bounding box center [275, 331] width 14 height 14
click at [138, 390] on span "Select an option" at bounding box center [143, 384] width 14 height 14
click at [138, 390] on input "Select an option" at bounding box center [143, 384] width 14 height 14
click at [122, 459] on button "التالي" at bounding box center [109, 470] width 69 height 32
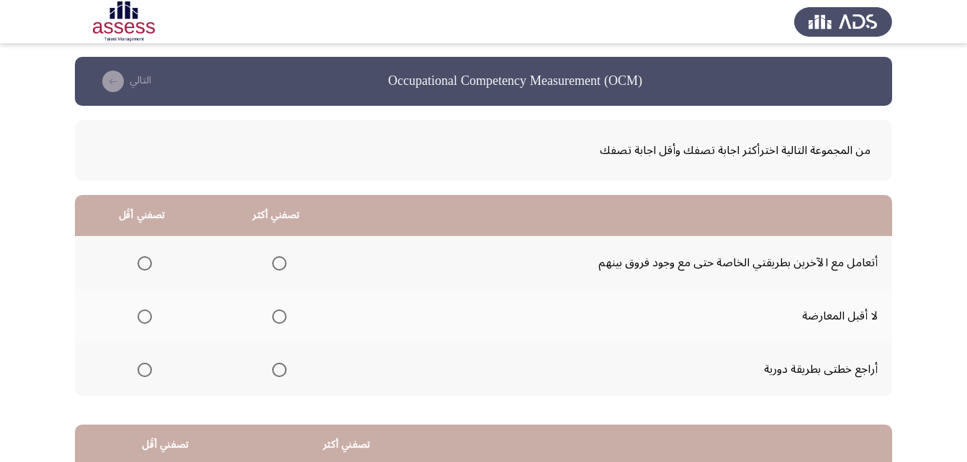
scroll to position [0, 0]
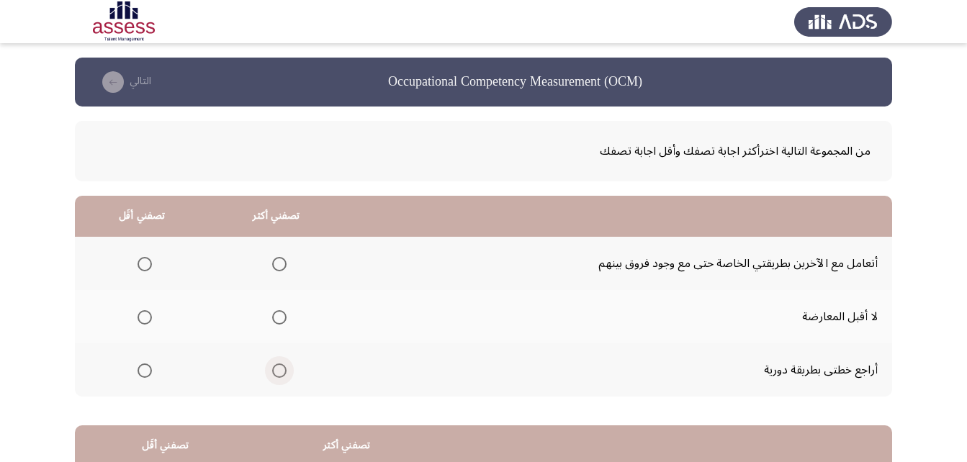
click at [272, 374] on span "Select an option" at bounding box center [279, 371] width 14 height 14
click at [272, 374] on input "Select an option" at bounding box center [279, 371] width 14 height 14
click at [135, 259] on label "Select an option" at bounding box center [142, 264] width 20 height 14
click at [138, 259] on input "Select an option" at bounding box center [145, 264] width 14 height 14
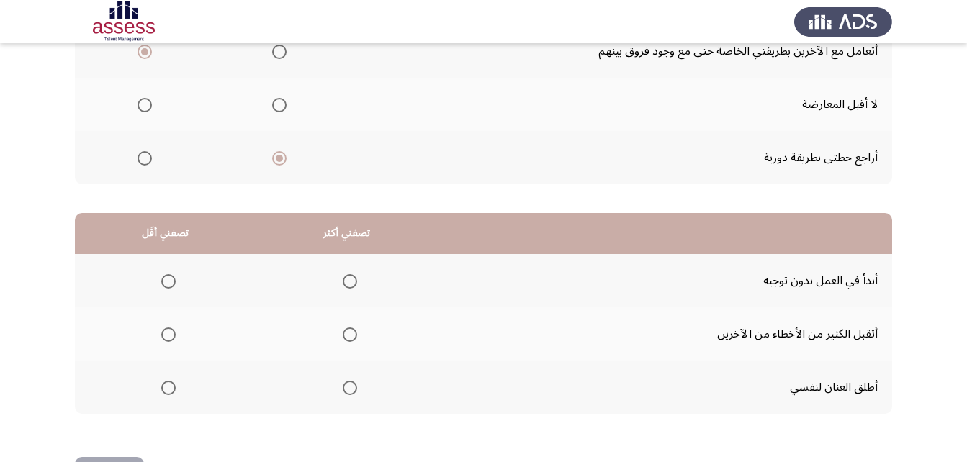
scroll to position [216, 0]
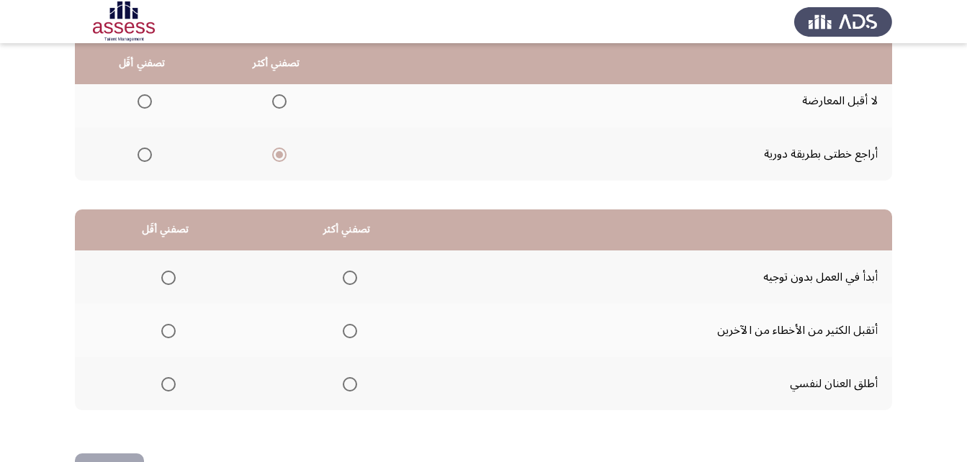
click at [353, 276] on span "Select an option" at bounding box center [350, 278] width 14 height 14
click at [353, 276] on input "Select an option" at bounding box center [350, 278] width 14 height 14
click at [158, 329] on label "Select an option" at bounding box center [166, 331] width 20 height 14
click at [161, 329] on input "Select an option" at bounding box center [168, 331] width 14 height 14
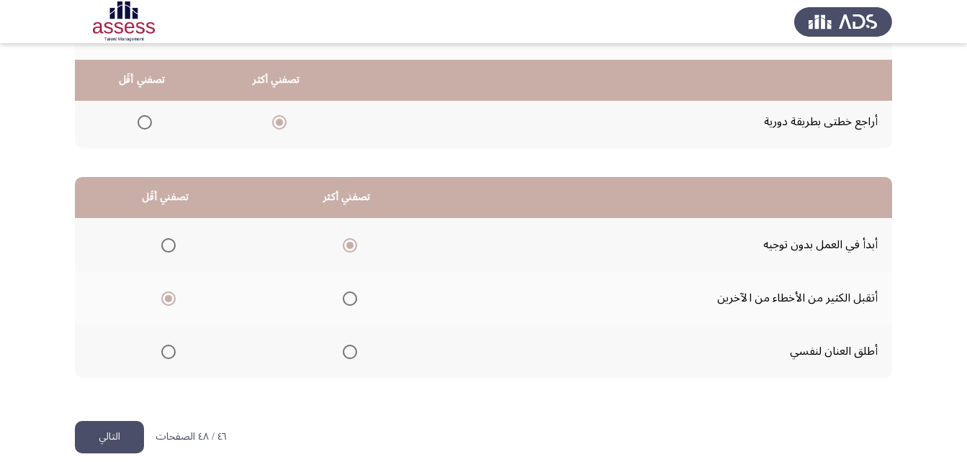
scroll to position [265, 0]
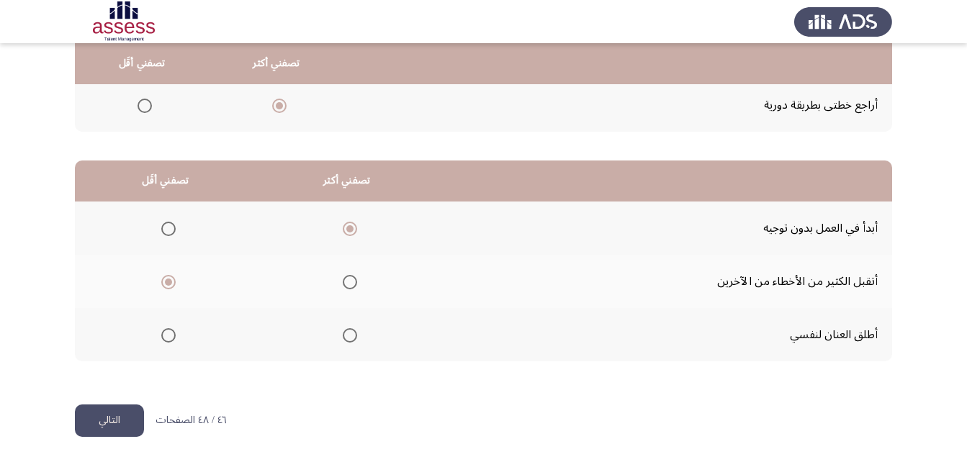
click at [130, 419] on button "التالي" at bounding box center [109, 421] width 69 height 32
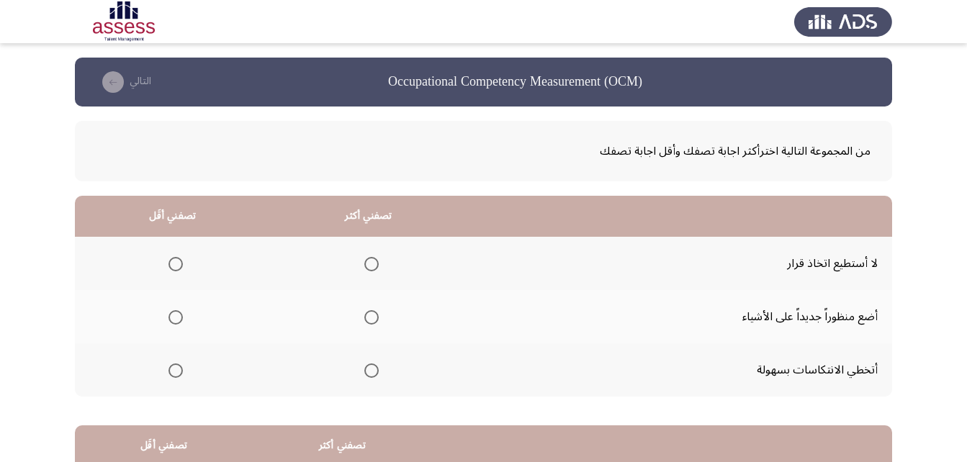
click at [369, 318] on span "Select an option" at bounding box center [371, 317] width 14 height 14
click at [369, 318] on input "Select an option" at bounding box center [371, 317] width 14 height 14
click at [180, 372] on span "Select an option" at bounding box center [175, 371] width 14 height 14
click at [180, 372] on input "Select an option" at bounding box center [175, 371] width 14 height 14
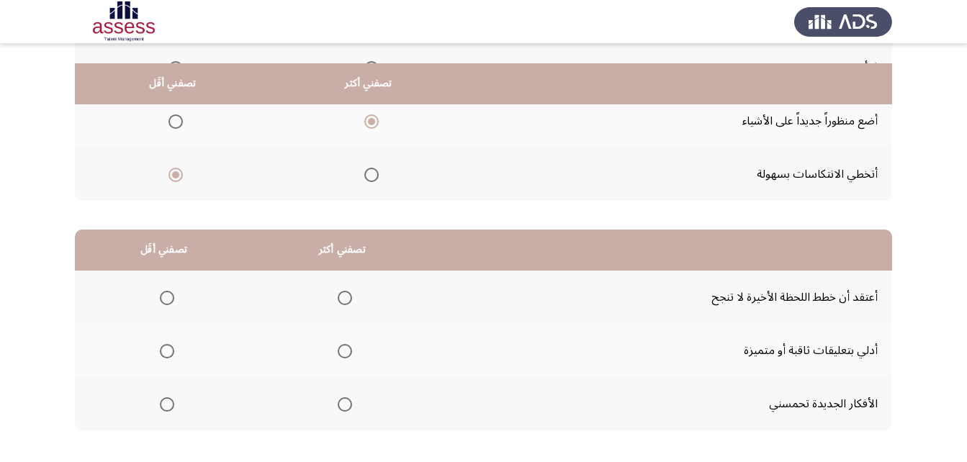
scroll to position [216, 0]
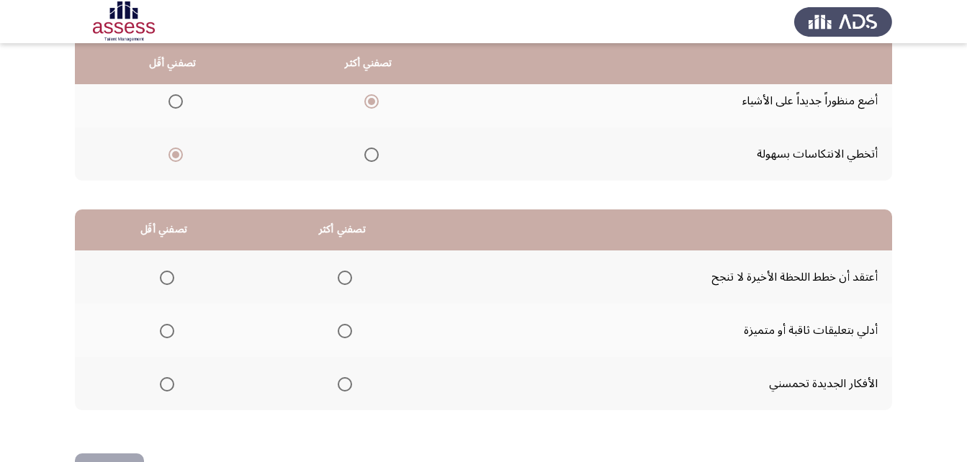
click at [342, 332] on span "Select an option" at bounding box center [345, 331] width 14 height 14
click at [342, 332] on input "Select an option" at bounding box center [345, 331] width 14 height 14
click at [170, 384] on span "Select an option" at bounding box center [167, 384] width 14 height 14
click at [170, 384] on input "Select an option" at bounding box center [167, 384] width 14 height 14
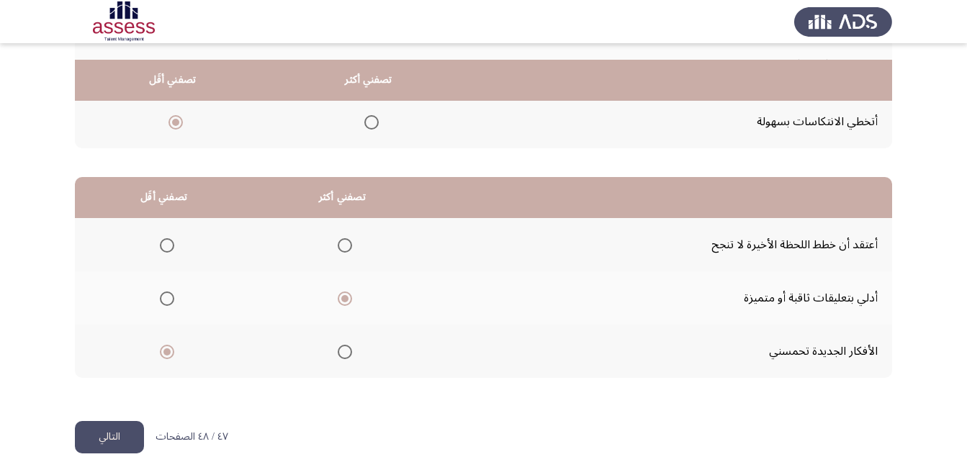
scroll to position [265, 0]
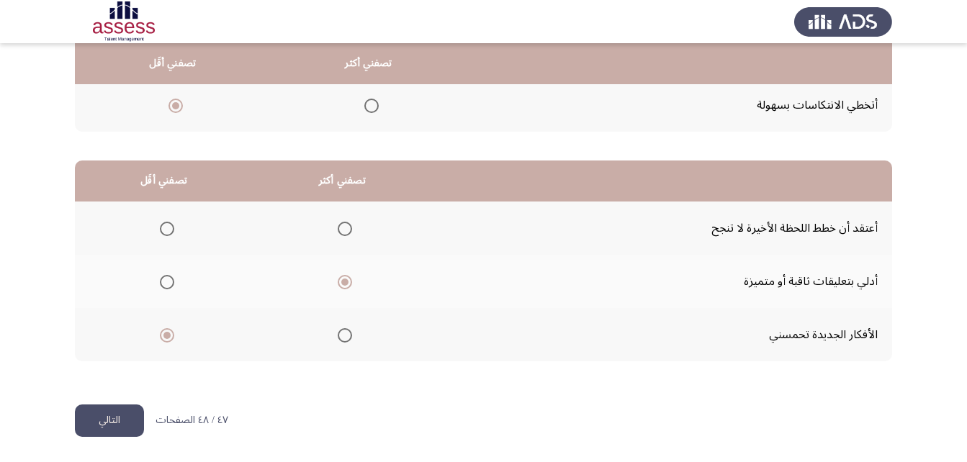
click at [130, 415] on button "التالي" at bounding box center [109, 421] width 69 height 32
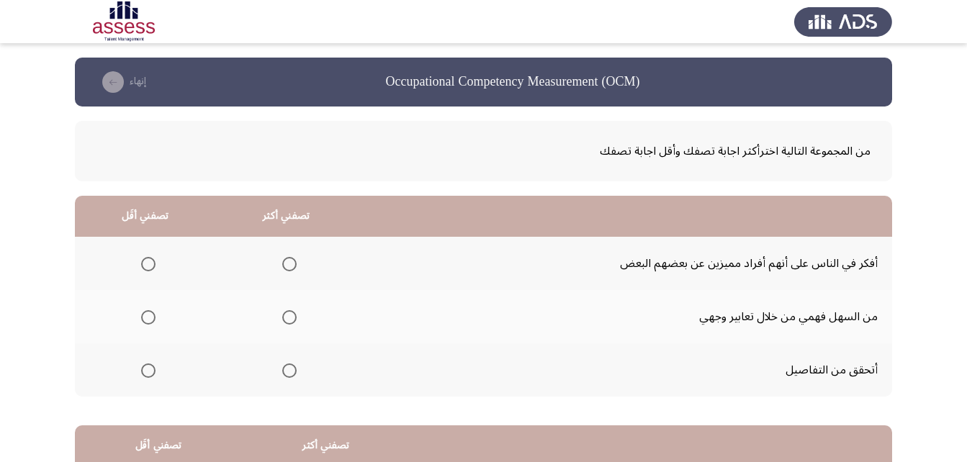
click at [290, 376] on span "Select an option" at bounding box center [289, 371] width 14 height 14
click at [290, 376] on input "Select an option" at bounding box center [289, 371] width 14 height 14
click at [149, 265] on span "Select an option" at bounding box center [148, 264] width 14 height 14
click at [149, 265] on input "Select an option" at bounding box center [148, 264] width 14 height 14
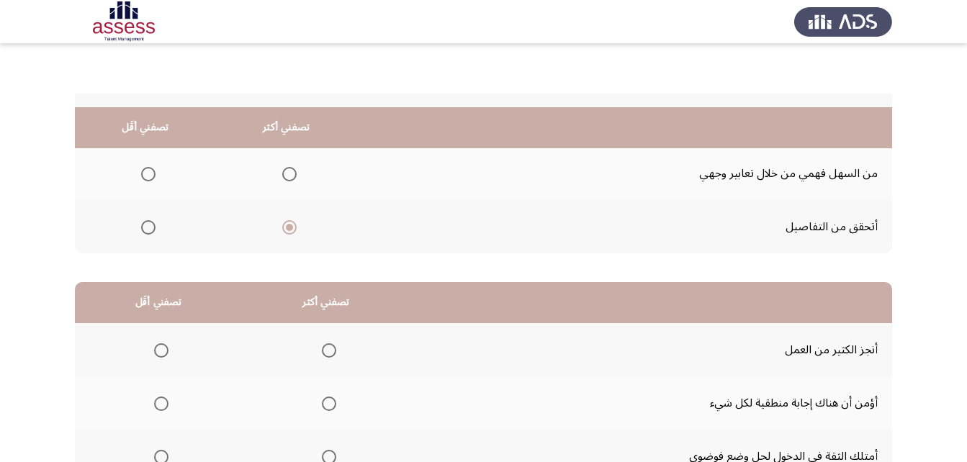
scroll to position [216, 0]
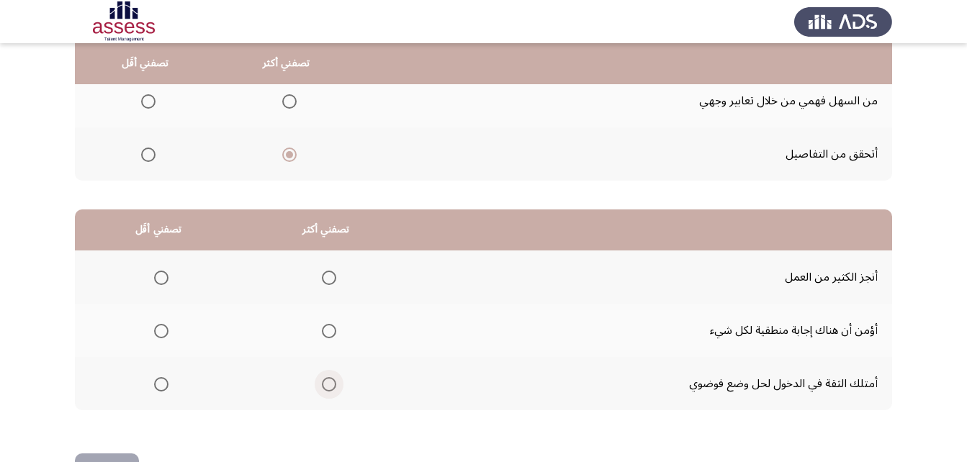
click at [324, 389] on span "Select an option" at bounding box center [329, 384] width 14 height 14
click at [324, 389] on input "Select an option" at bounding box center [329, 384] width 14 height 14
click at [158, 333] on span "Select an option" at bounding box center [161, 331] width 14 height 14
click at [158, 333] on input "Select an option" at bounding box center [161, 331] width 14 height 14
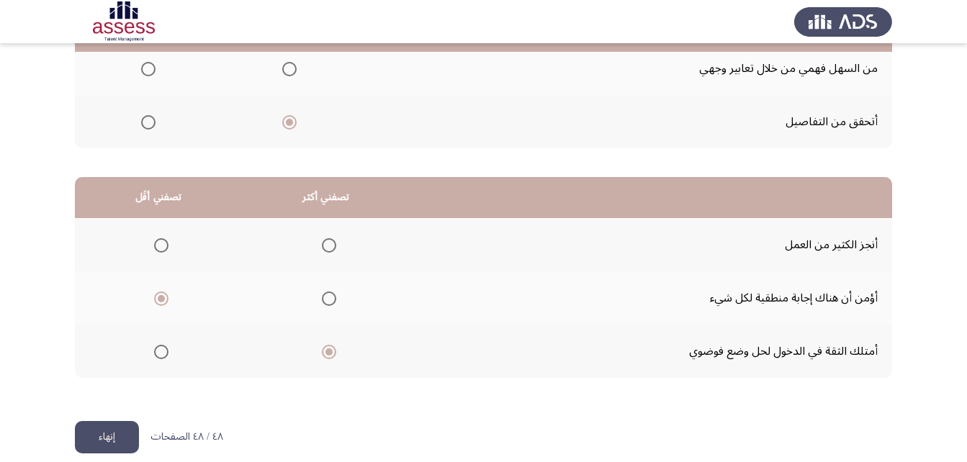
scroll to position [265, 0]
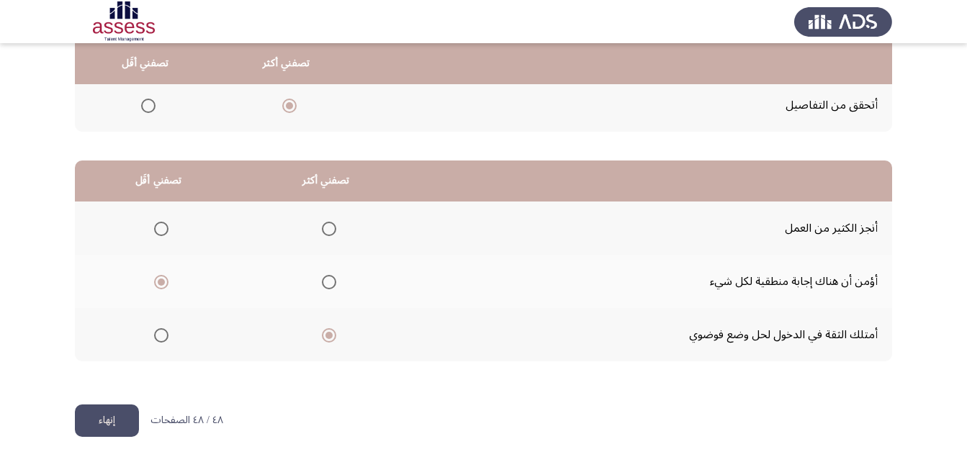
click at [109, 427] on button "إنهاء" at bounding box center [107, 421] width 64 height 32
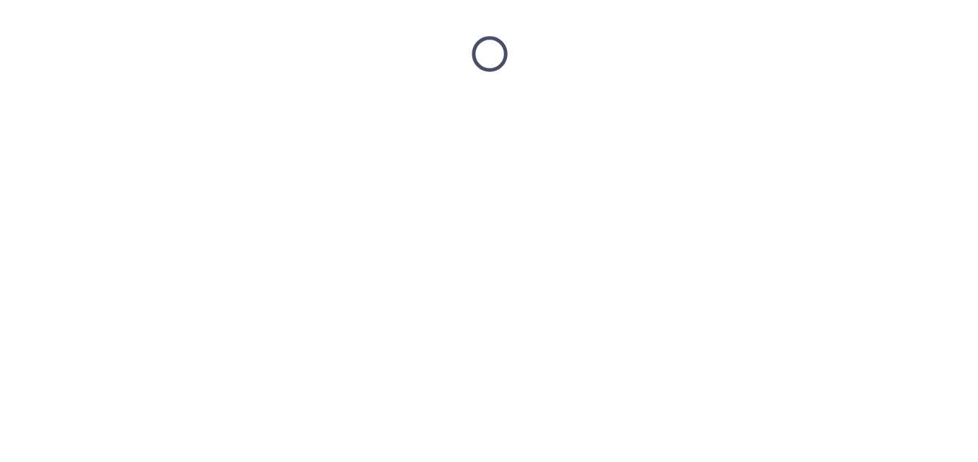
scroll to position [0, 0]
